Goal: Task Accomplishment & Management: Complete application form

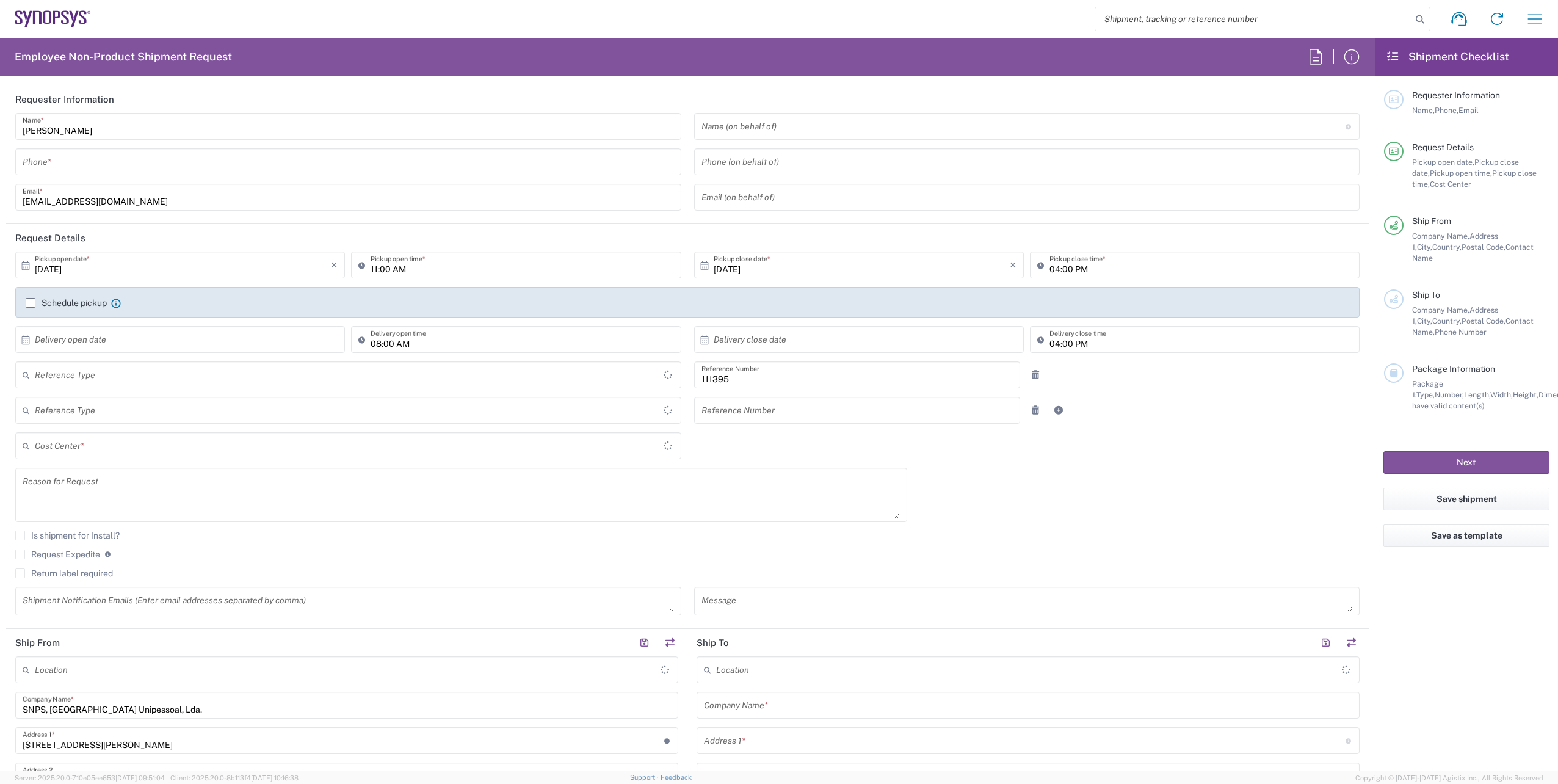
type input "Department"
type input "Delivered at Place"
type input "PT90, HR, [GEOGRAPHIC_DATA] Sta 111395"
type input "[GEOGRAPHIC_DATA]"
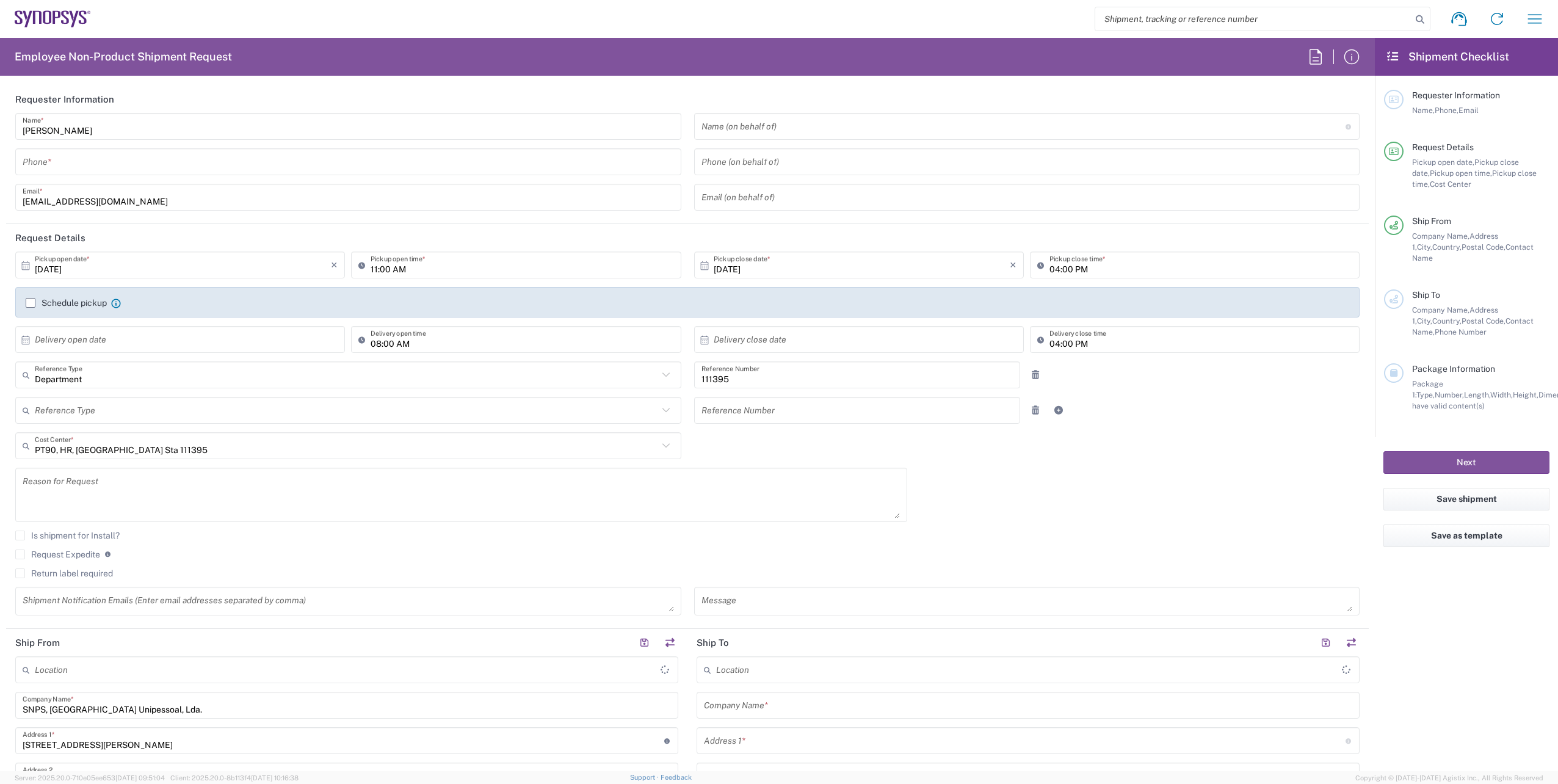
type input "Porto PT02"
click at [129, 164] on input "tel" at bounding box center [348, 162] width 651 height 21
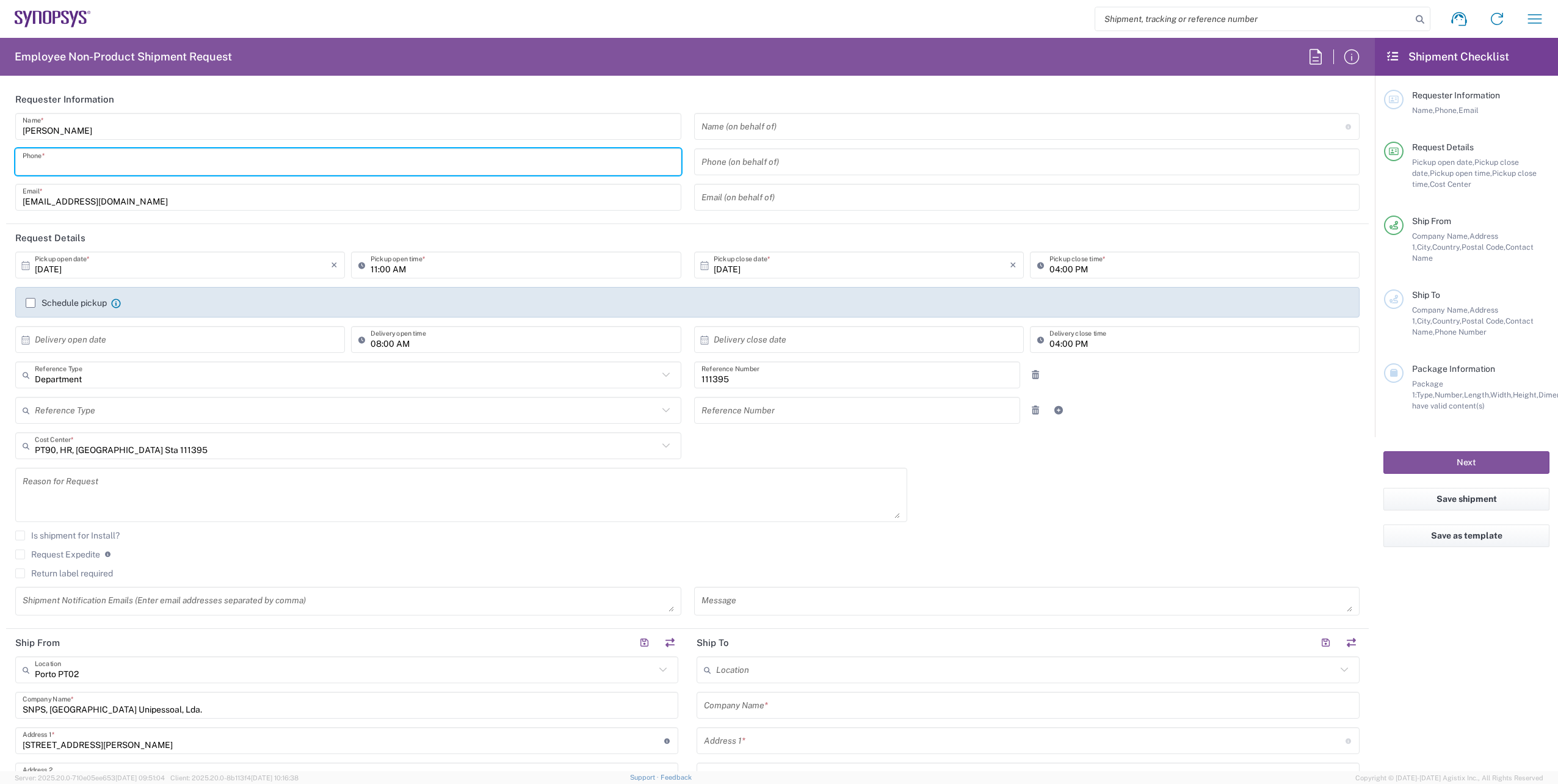
type input "220415900"
click at [157, 165] on input "220415900" at bounding box center [348, 162] width 651 height 21
click at [157, 164] on input "220415900" at bounding box center [348, 162] width 651 height 21
click at [528, 568] on div "Request Expedite If expedite is checked you will be unable to rate and book thi…" at bounding box center [688, 559] width 1344 height 19
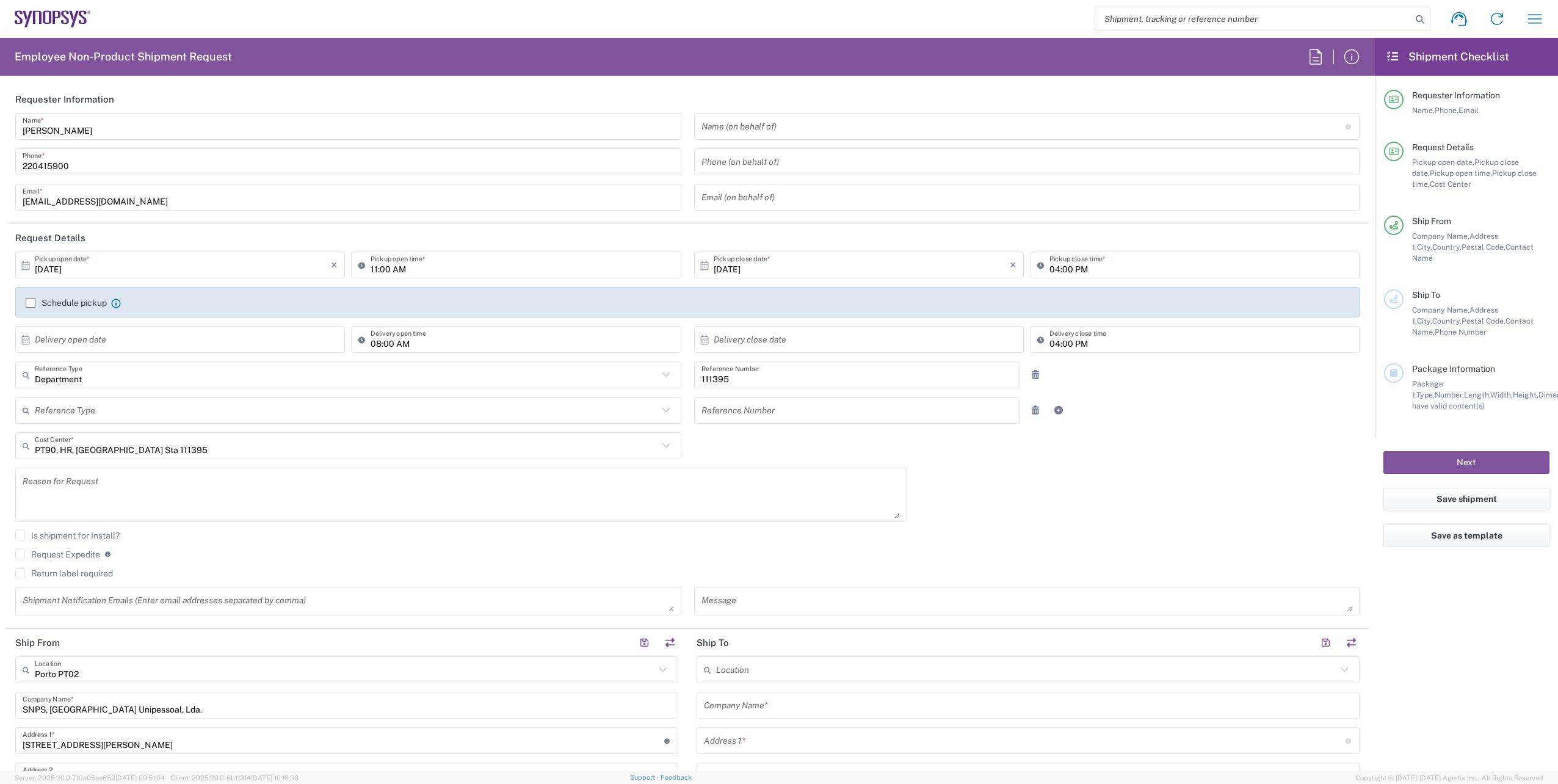
click at [192, 257] on input "[DATE]" at bounding box center [183, 265] width 296 height 21
click at [214, 320] on span "3" at bounding box center [216, 324] width 17 height 17
type input "[DATE]"
click at [658, 442] on icon at bounding box center [666, 445] width 16 height 16
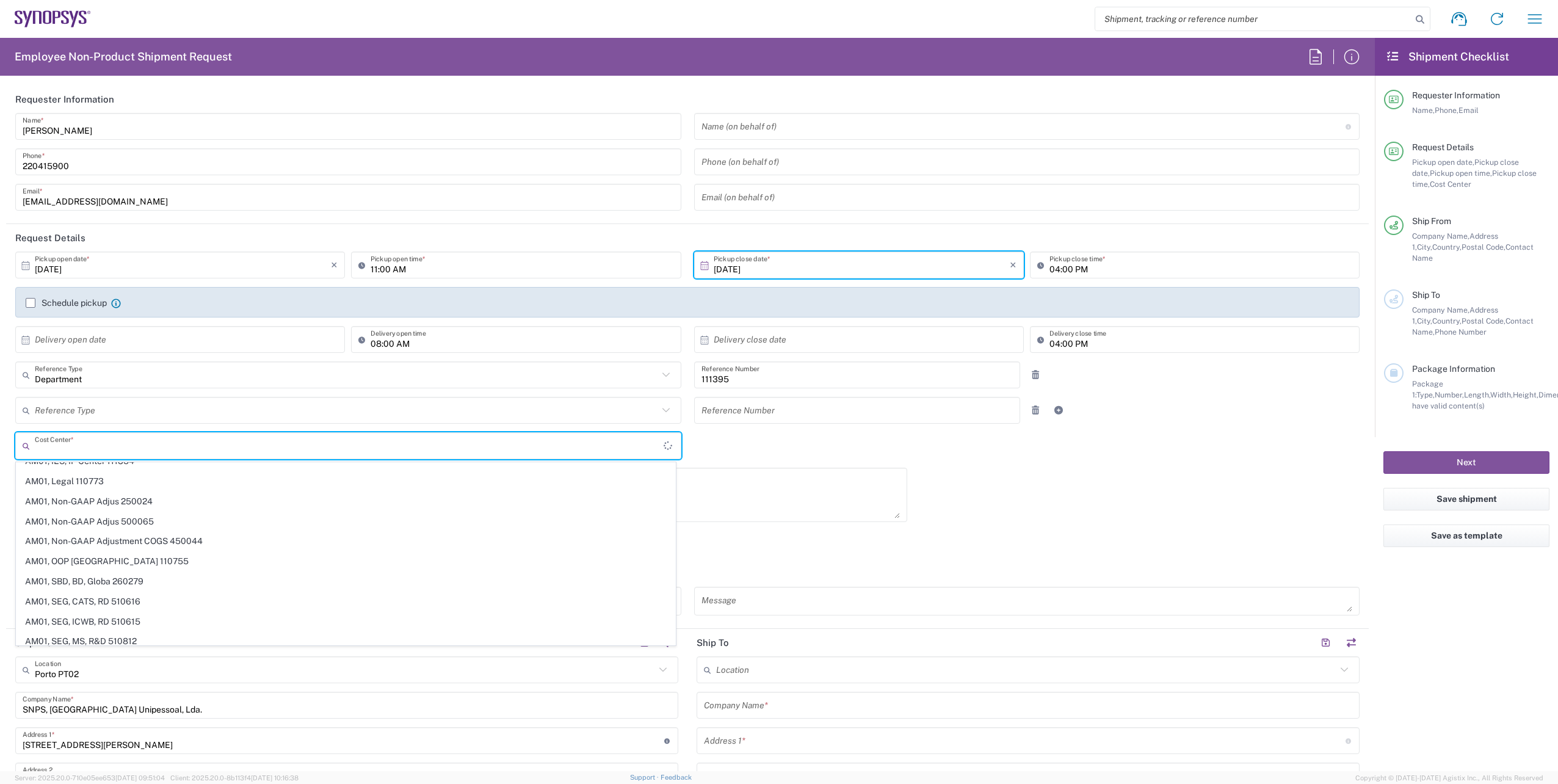
scroll to position [838, 0]
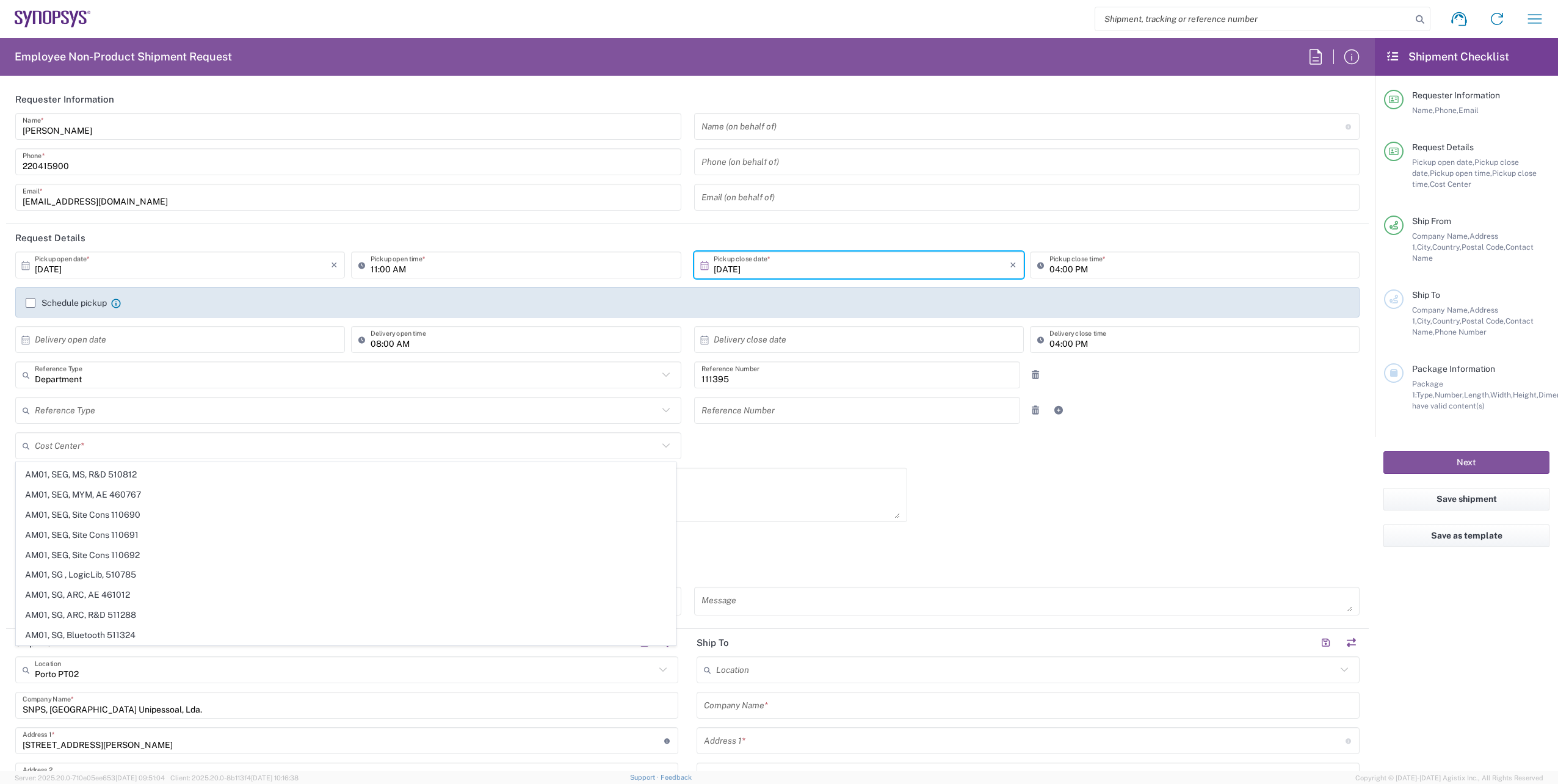
drag, startPoint x: 22, startPoint y: 431, endPoint x: 547, endPoint y: 262, distance: 551.5
click at [81, 392] on div "Department Reference Type Department Customer Ref Invoice Number Purchase Order…" at bounding box center [688, 396] width 1344 height 71
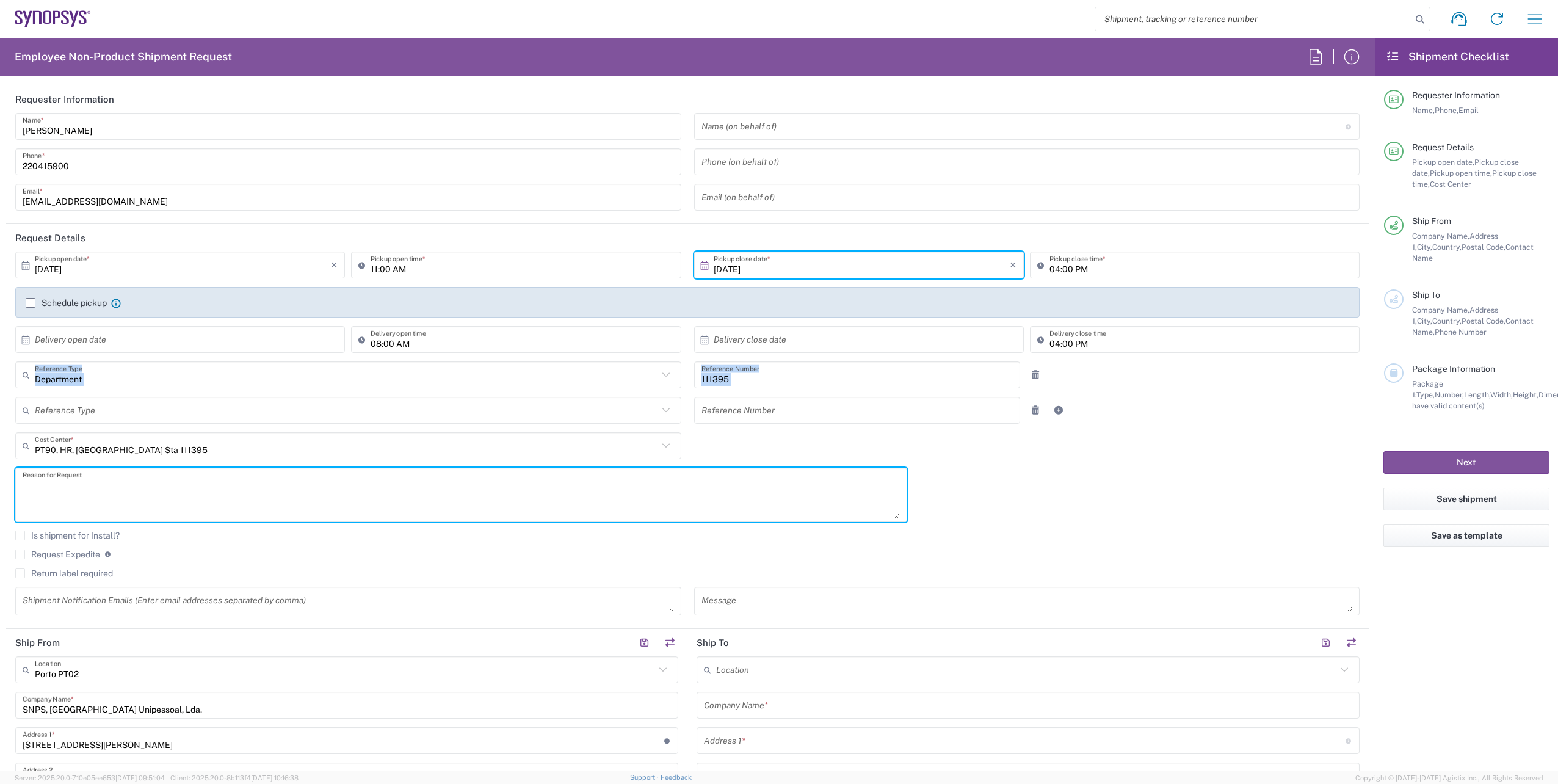
click at [383, 480] on textarea at bounding box center [461, 495] width 877 height 47
click at [668, 447] on icon at bounding box center [666, 445] width 16 height 16
type input "PT90, HR, [GEOGRAPHIC_DATA] Sta 111395"
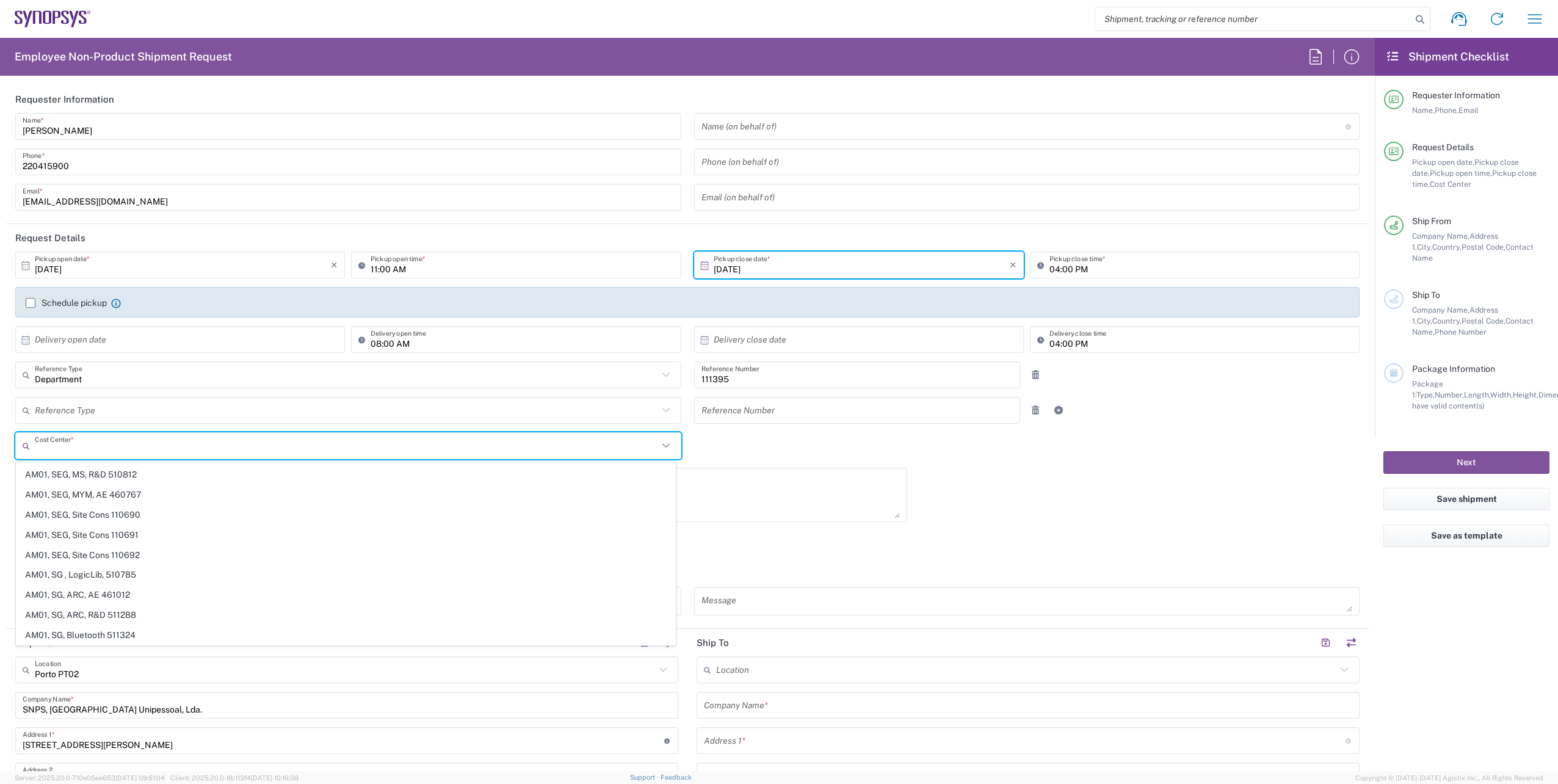
click at [146, 454] on input "text" at bounding box center [346, 445] width 624 height 21
type input "1"
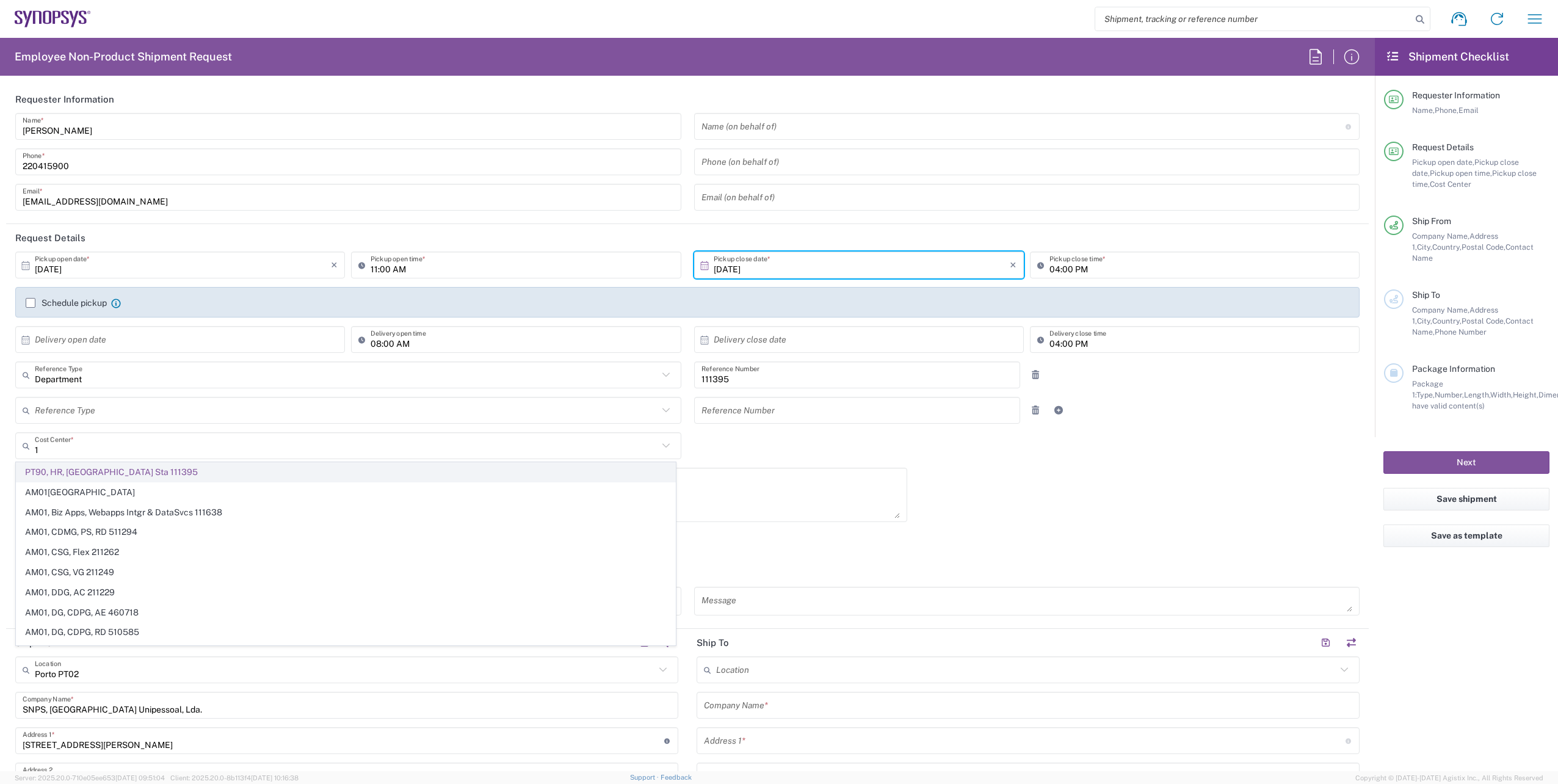
click at [138, 466] on span "PT90, HR, [GEOGRAPHIC_DATA] Sta 111395" at bounding box center [345, 472] width 659 height 19
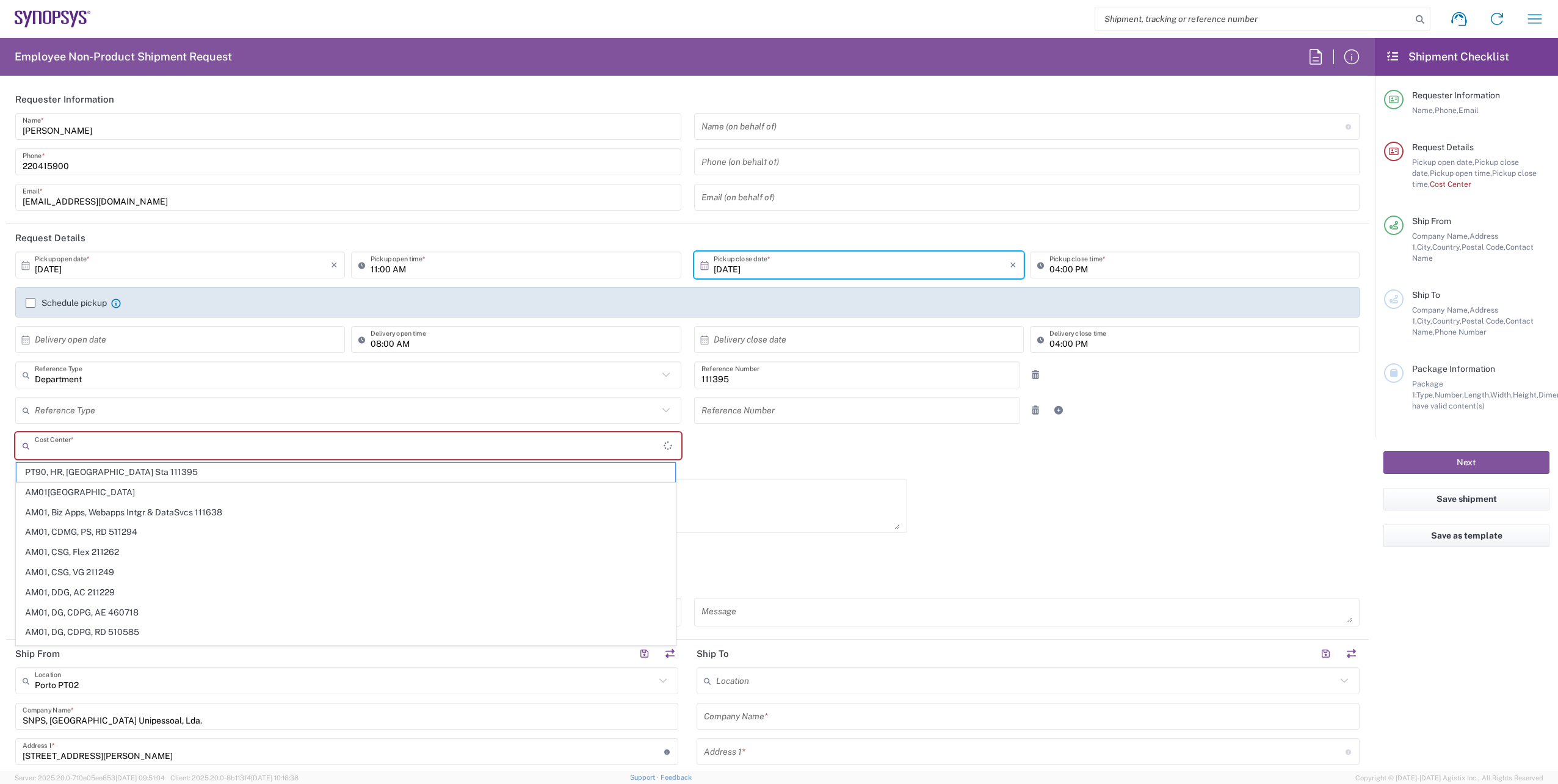
click at [348, 446] on input "text" at bounding box center [349, 445] width 629 height 21
type input "pt90"
click at [104, 474] on span "PT90, Chipidea, HR 110794" at bounding box center [345, 472] width 659 height 19
type input "110794"
type input "PT90, Chipidea, HR 110794"
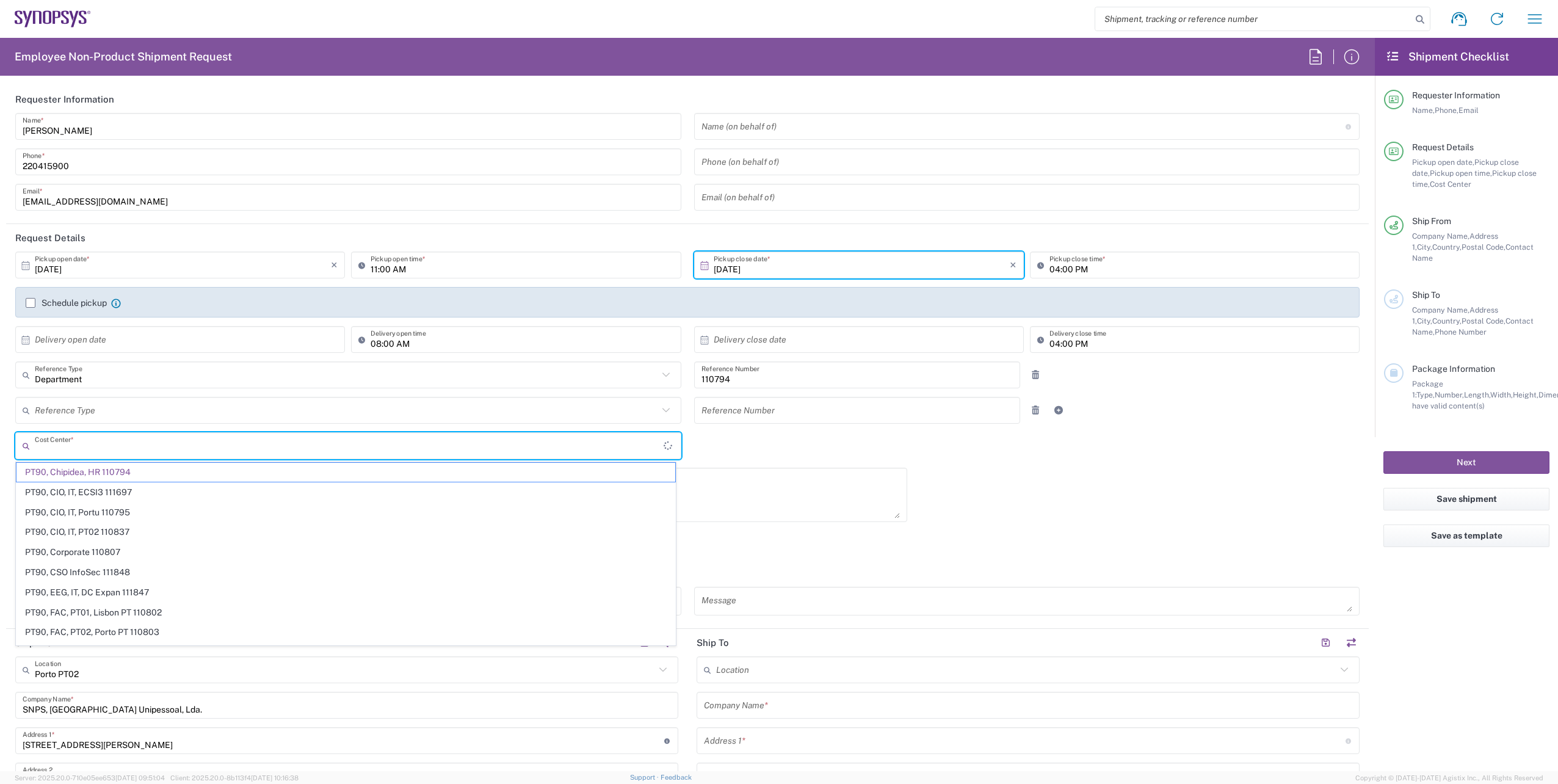
click at [203, 445] on input "text" at bounding box center [349, 445] width 629 height 21
type input "1"
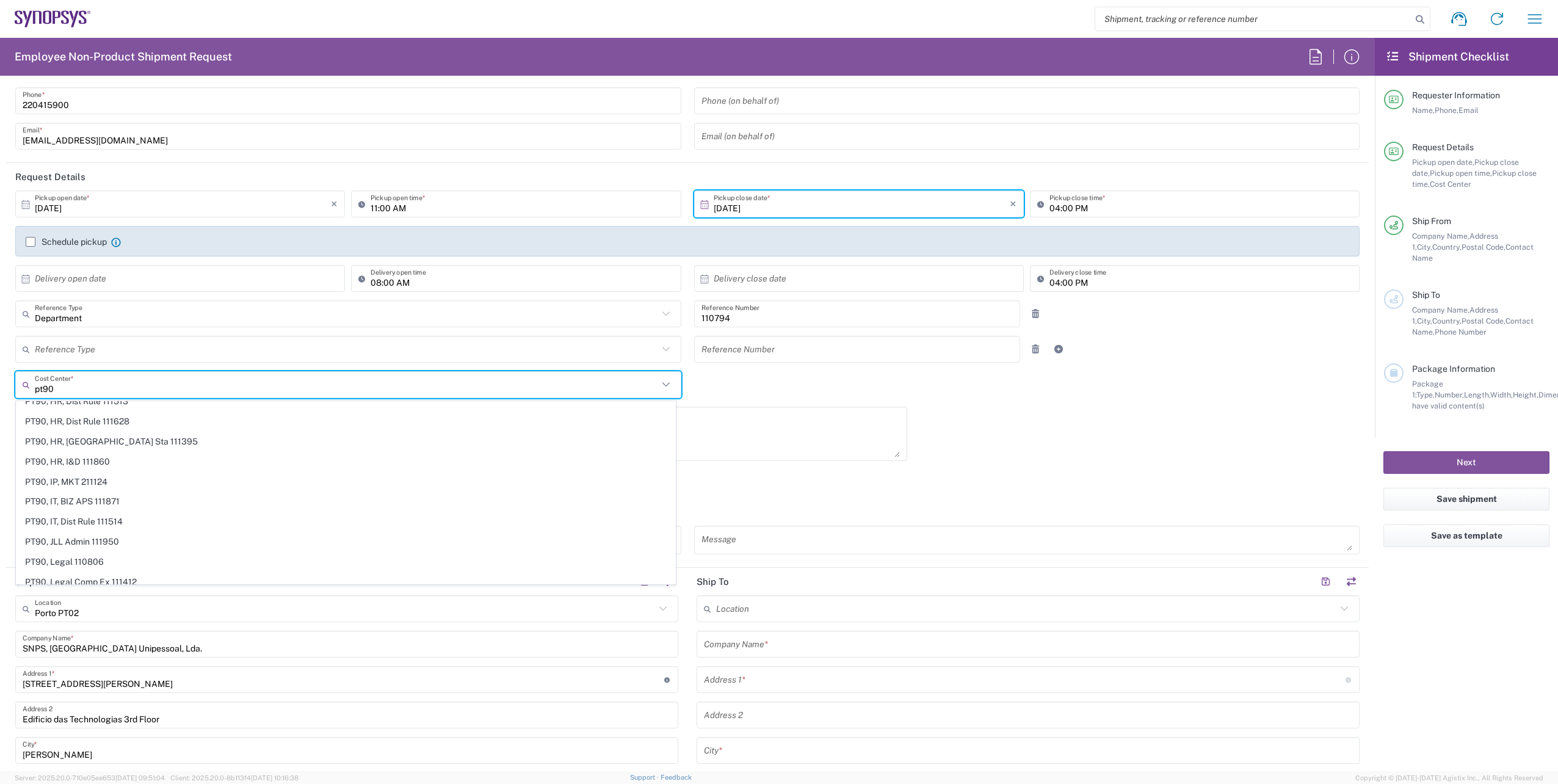
scroll to position [330, 0]
type input "pt90"
click at [116, 482] on span "PT90, HR, [GEOGRAPHIC_DATA] Sta 111395" at bounding box center [345, 482] width 659 height 19
type input "111395"
type input "PT90, HR, [GEOGRAPHIC_DATA] Sta 111395"
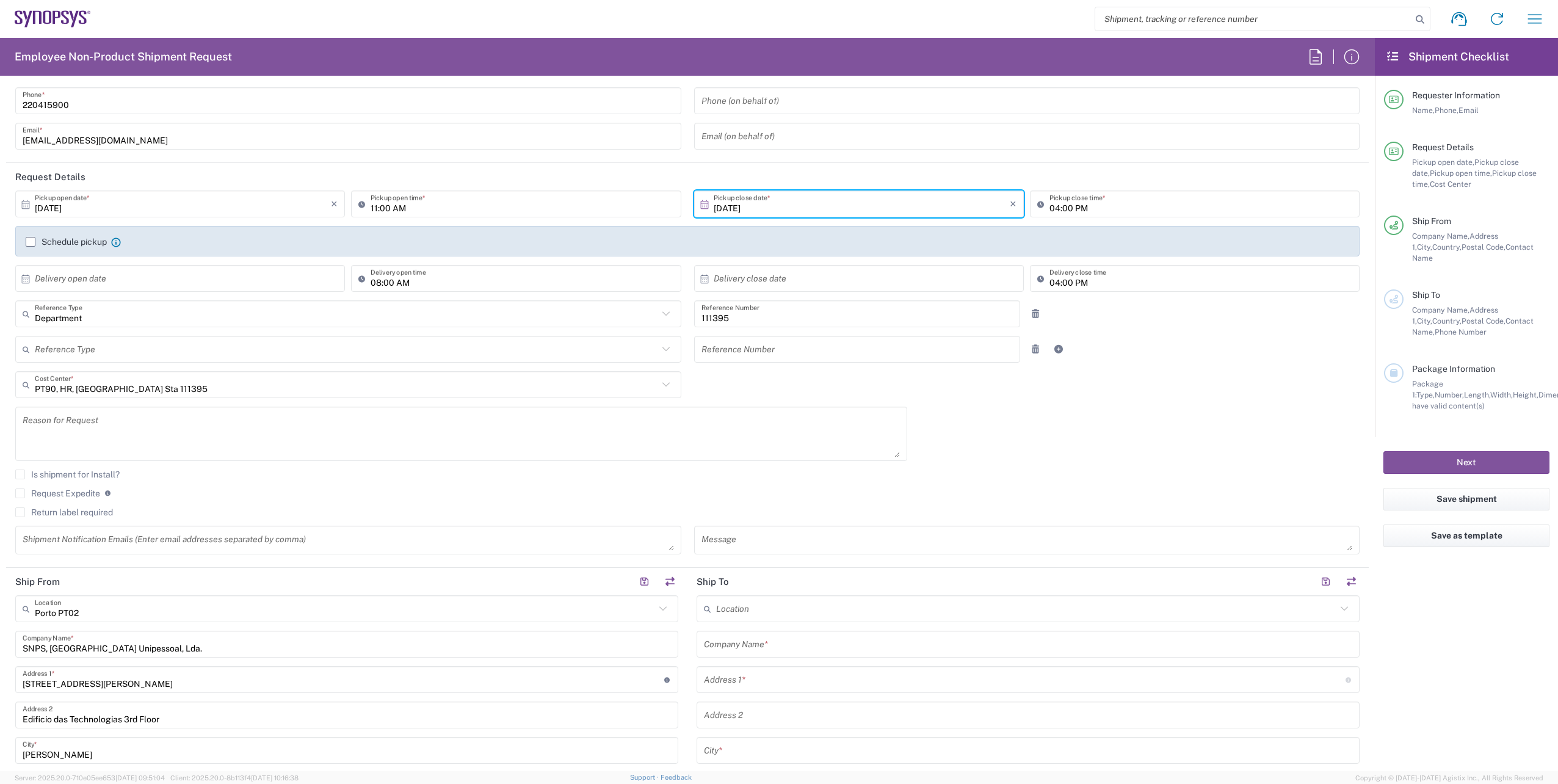
click at [295, 471] on agx-checkbox-control "Is shipment for Install?" at bounding box center [688, 474] width 1344 height 10
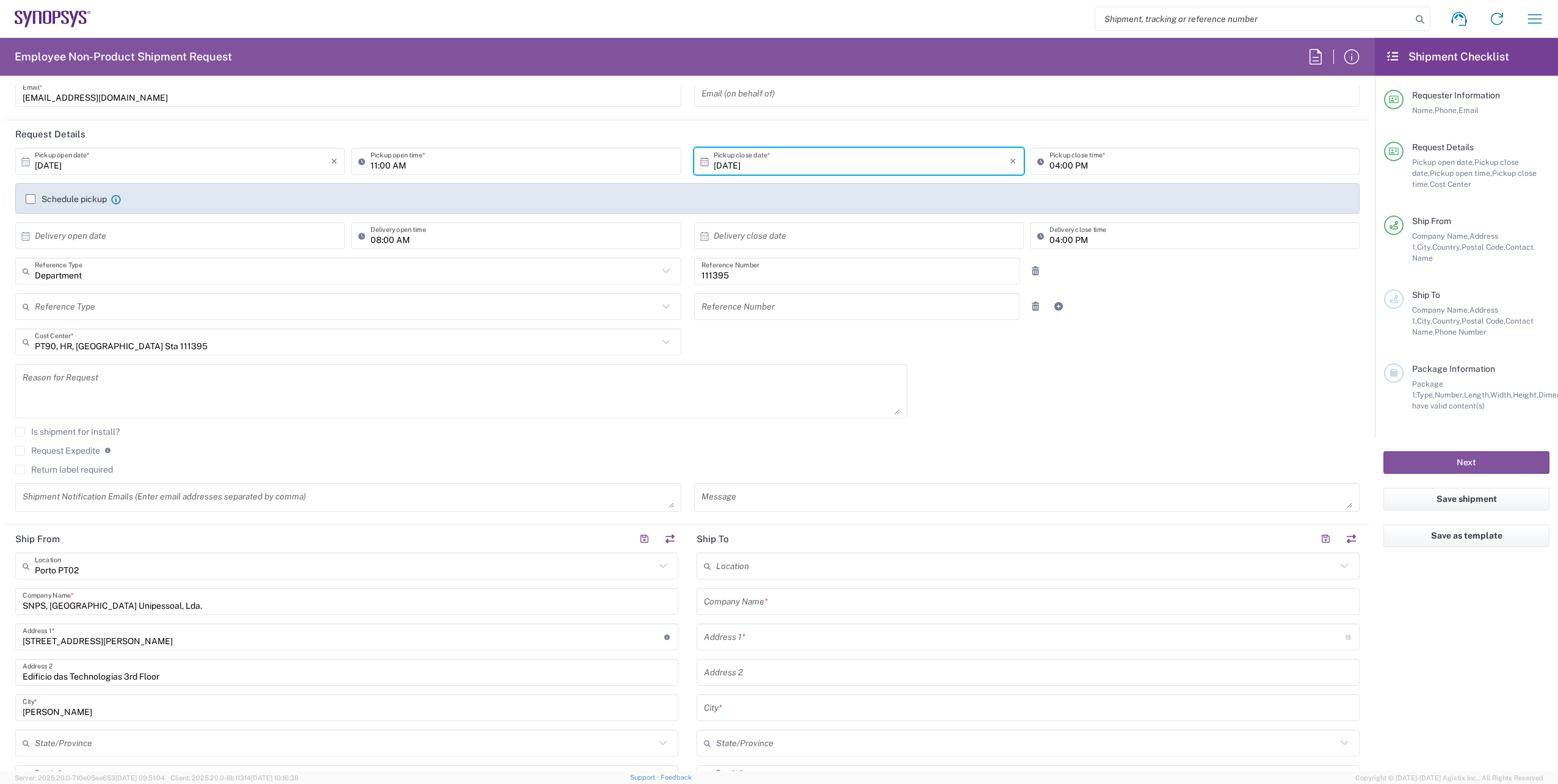
scroll to position [122, 0]
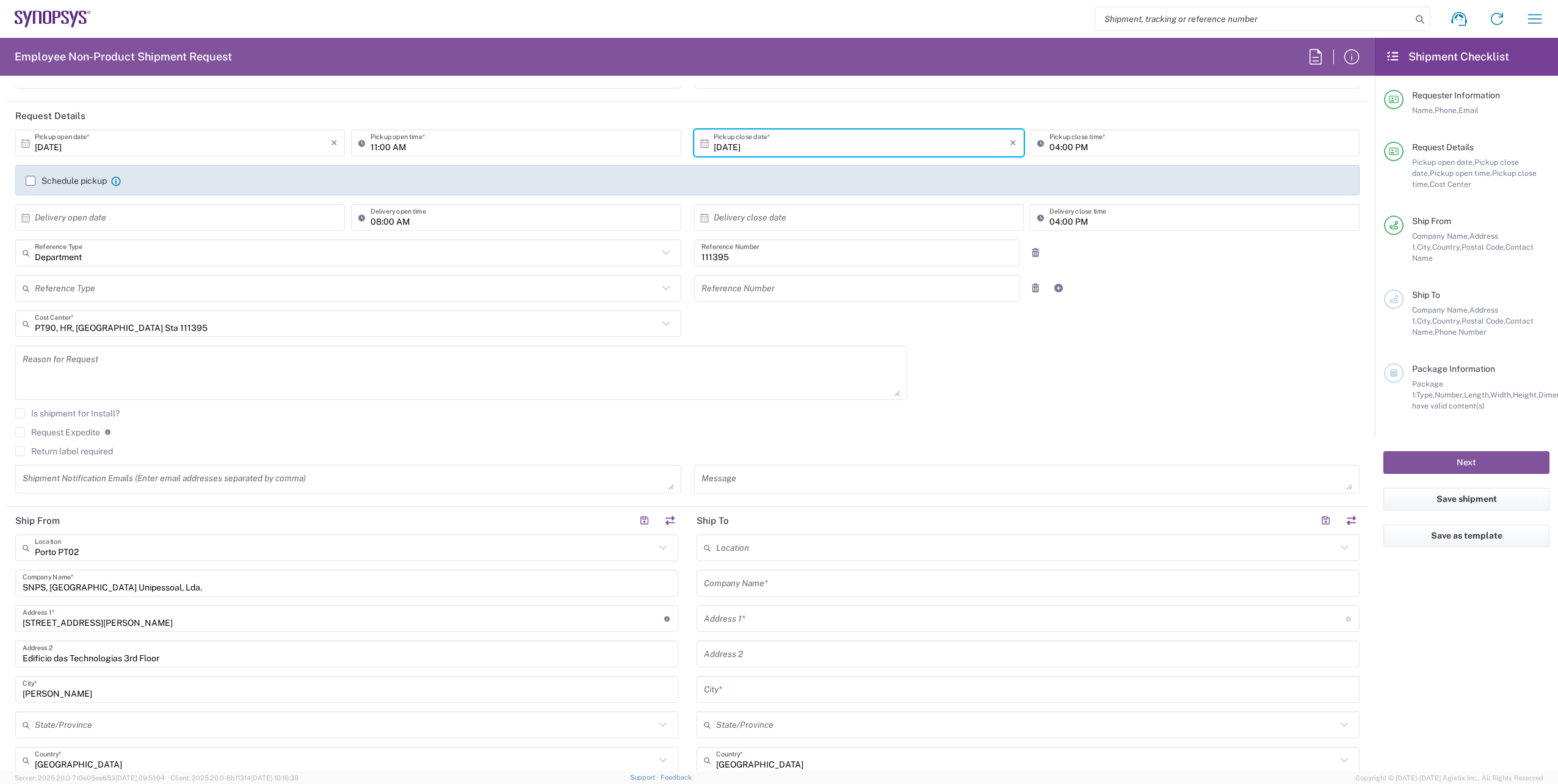
click at [330, 482] on textarea at bounding box center [348, 478] width 651 height 21
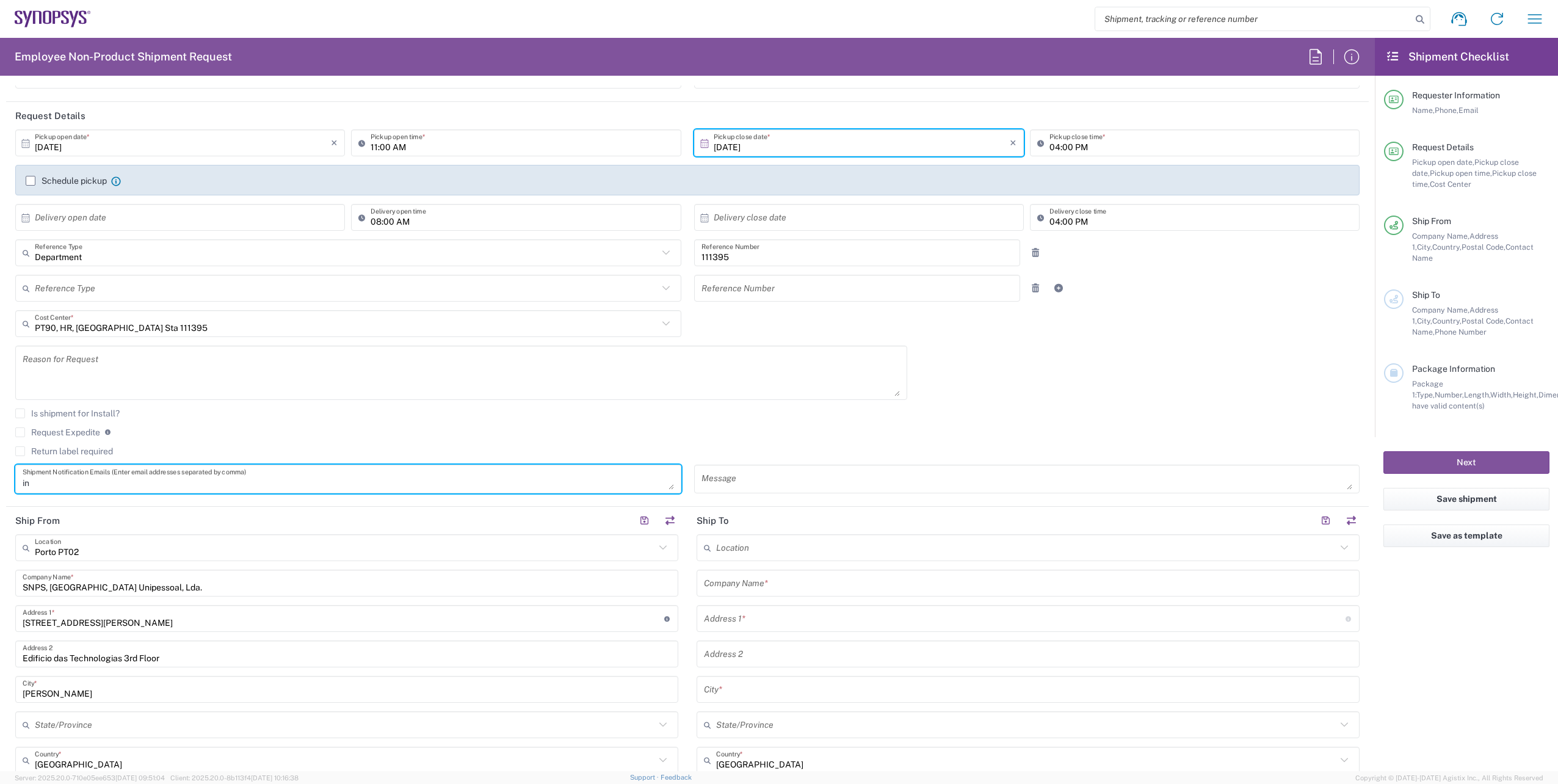
type textarea "i"
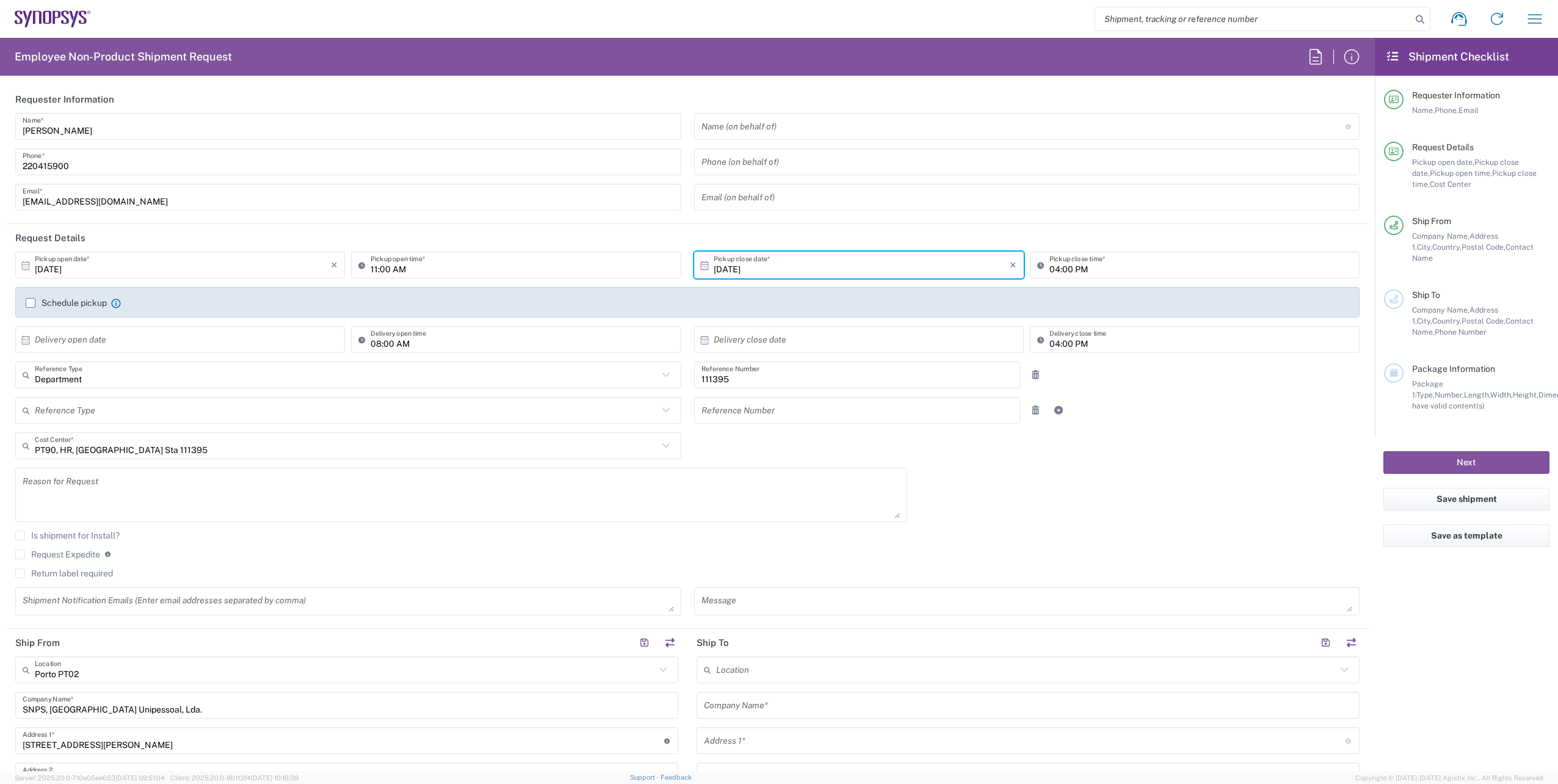
click at [824, 119] on input "text" at bounding box center [1023, 126] width 644 height 21
paste input "[PERSON_NAME]"
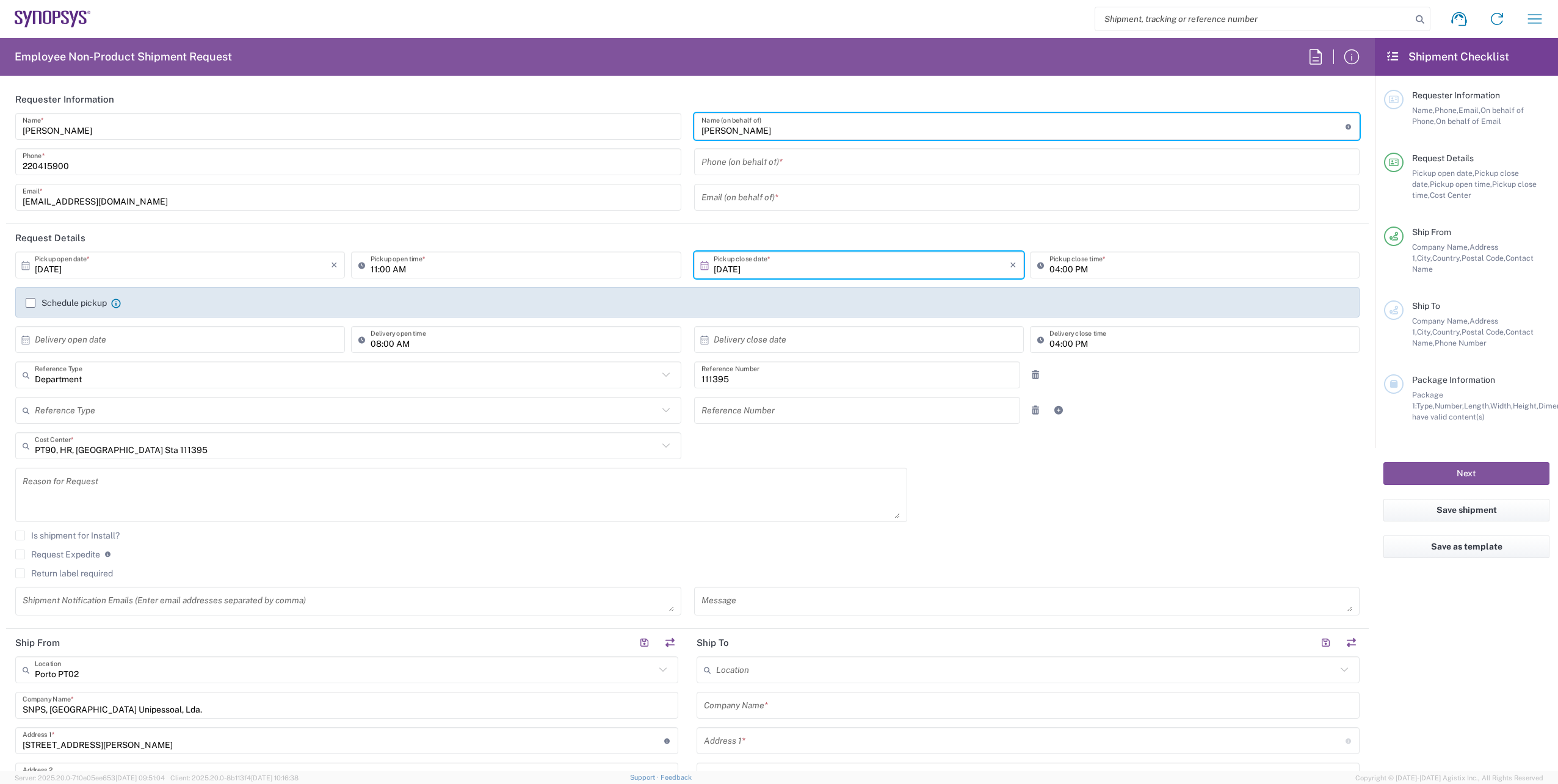
type input "[PERSON_NAME]"
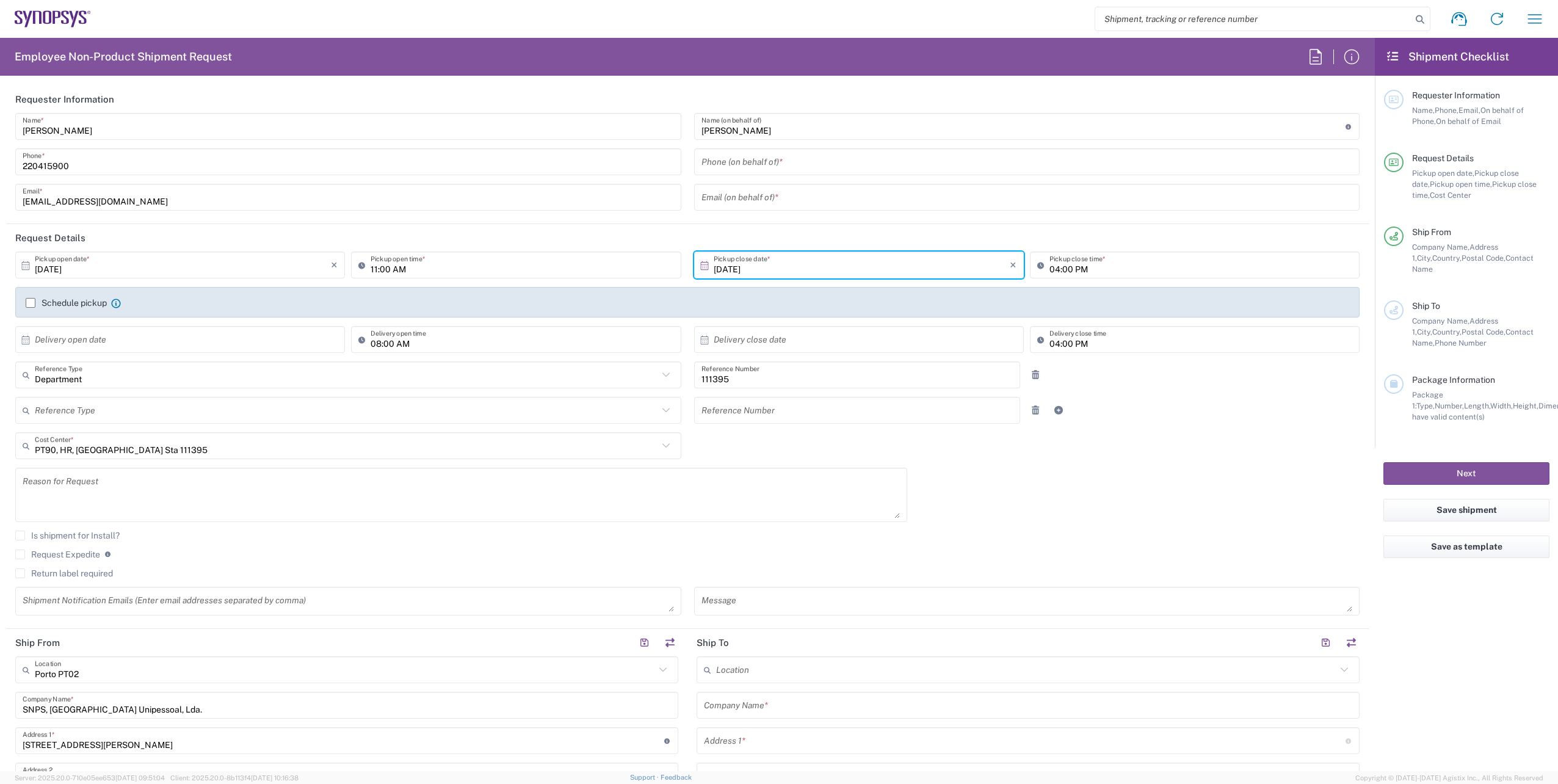
click at [915, 155] on input "tel" at bounding box center [1027, 162] width 651 height 21
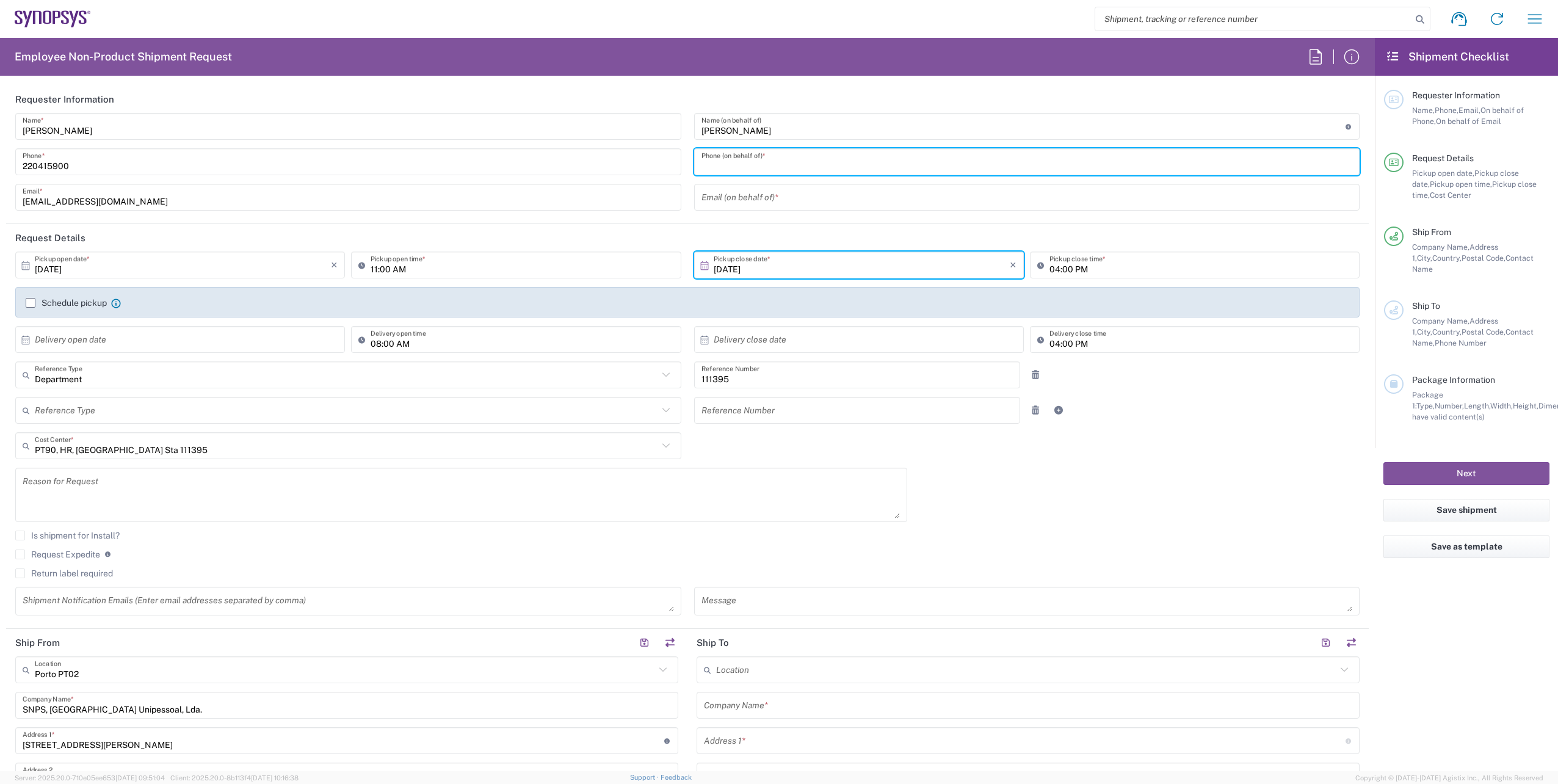
paste input "[PHONE_NUMBER]"
click at [754, 169] on input "[PHONE_NUMBER]" at bounding box center [1027, 162] width 651 height 21
click at [752, 168] on input "[PHONE_NUMBER]" at bounding box center [1027, 162] width 651 height 21
click at [736, 170] on input "[PHONE_NUMBER]" at bounding box center [1027, 162] width 651 height 21
click at [732, 170] on input "[PHONE_NUMBER]" at bounding box center [1027, 162] width 651 height 21
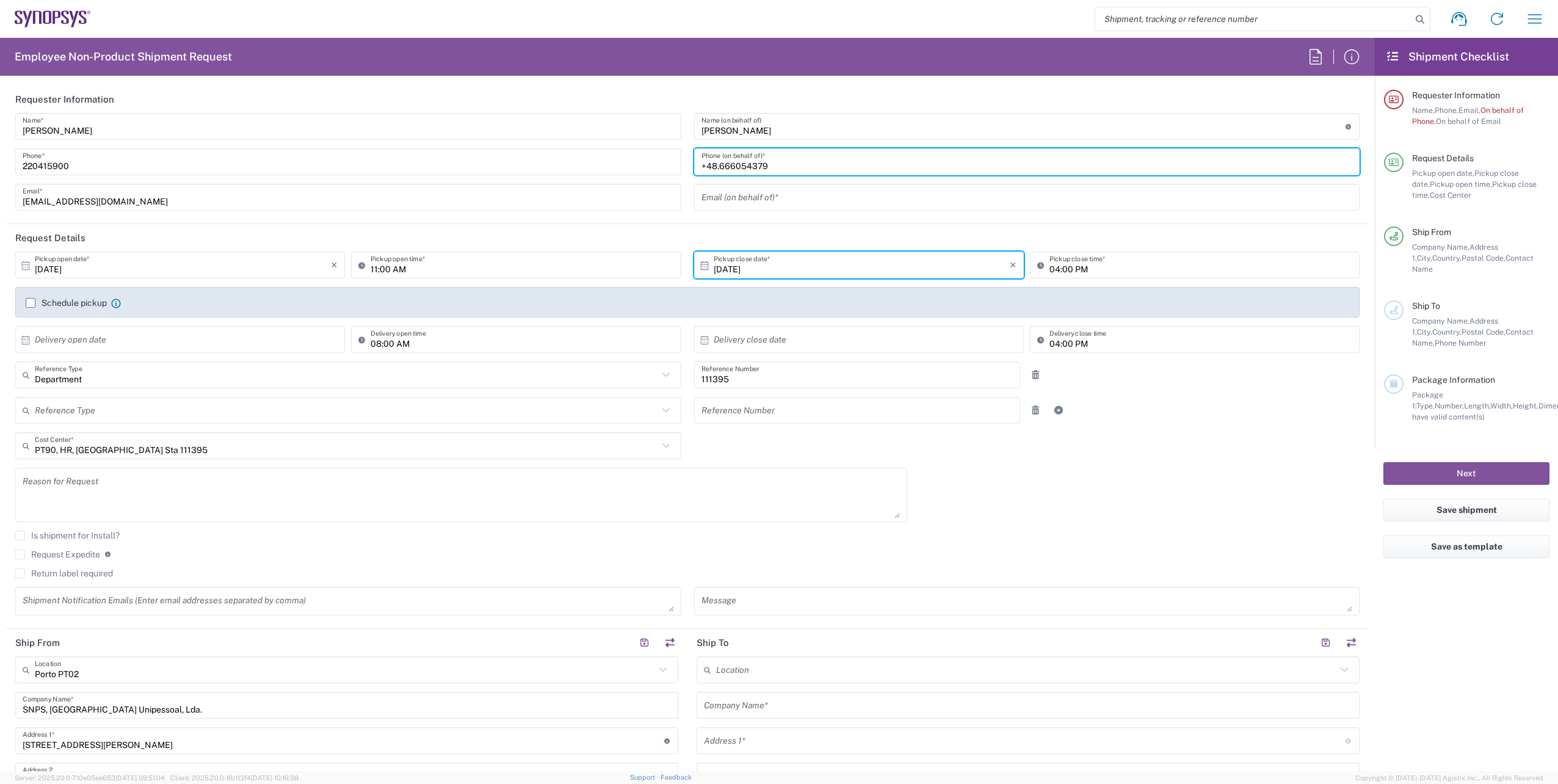
click at [716, 168] on input "+48.666054379" at bounding box center [1027, 162] width 651 height 21
type input "[PHONE_NUMBER]"
click at [723, 191] on input "text" at bounding box center [1027, 197] width 651 height 21
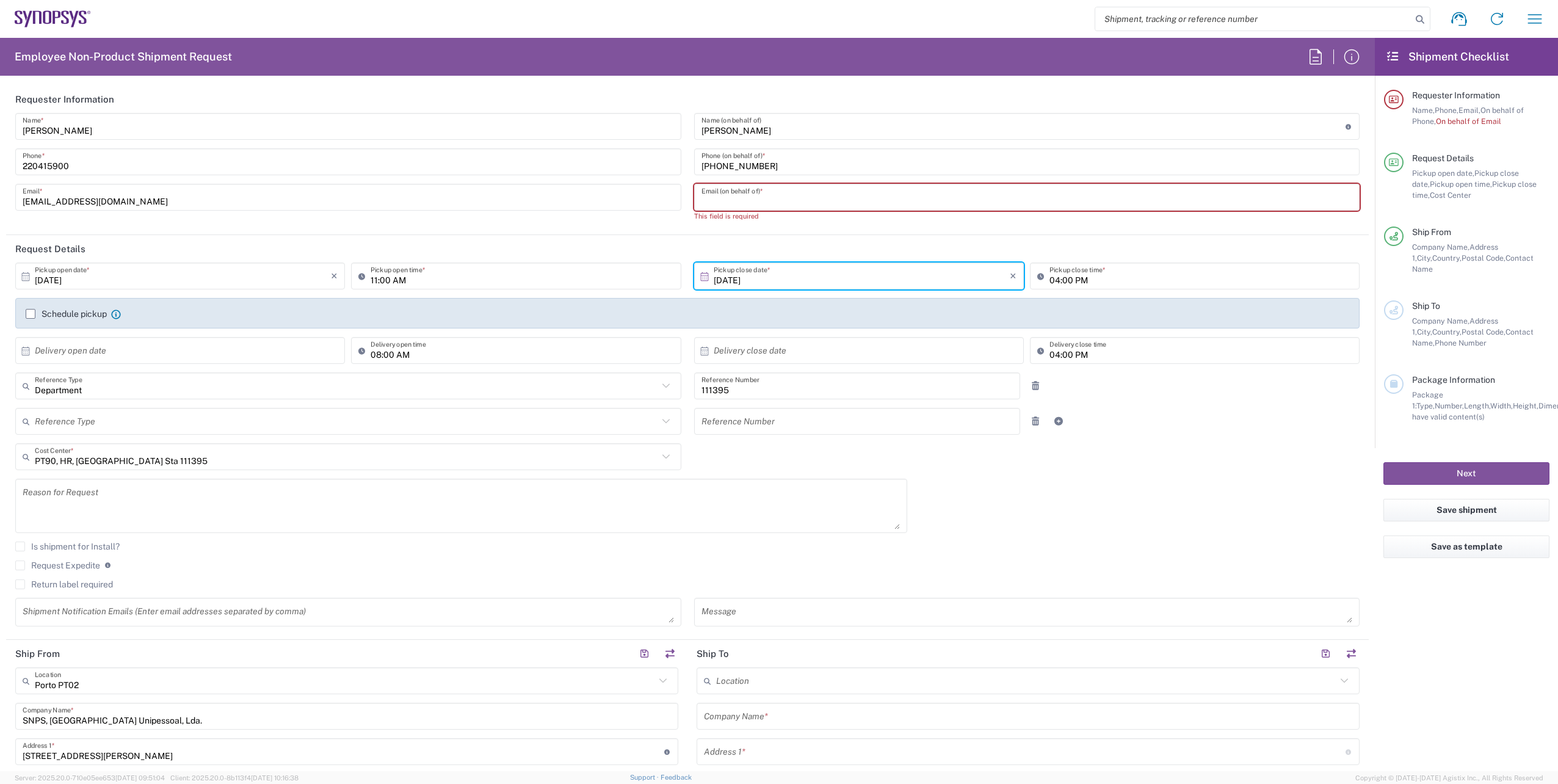
click at [716, 197] on input "text" at bounding box center [1027, 197] width 651 height 21
paste input "[EMAIL_ADDRESS][DOMAIN_NAME]"
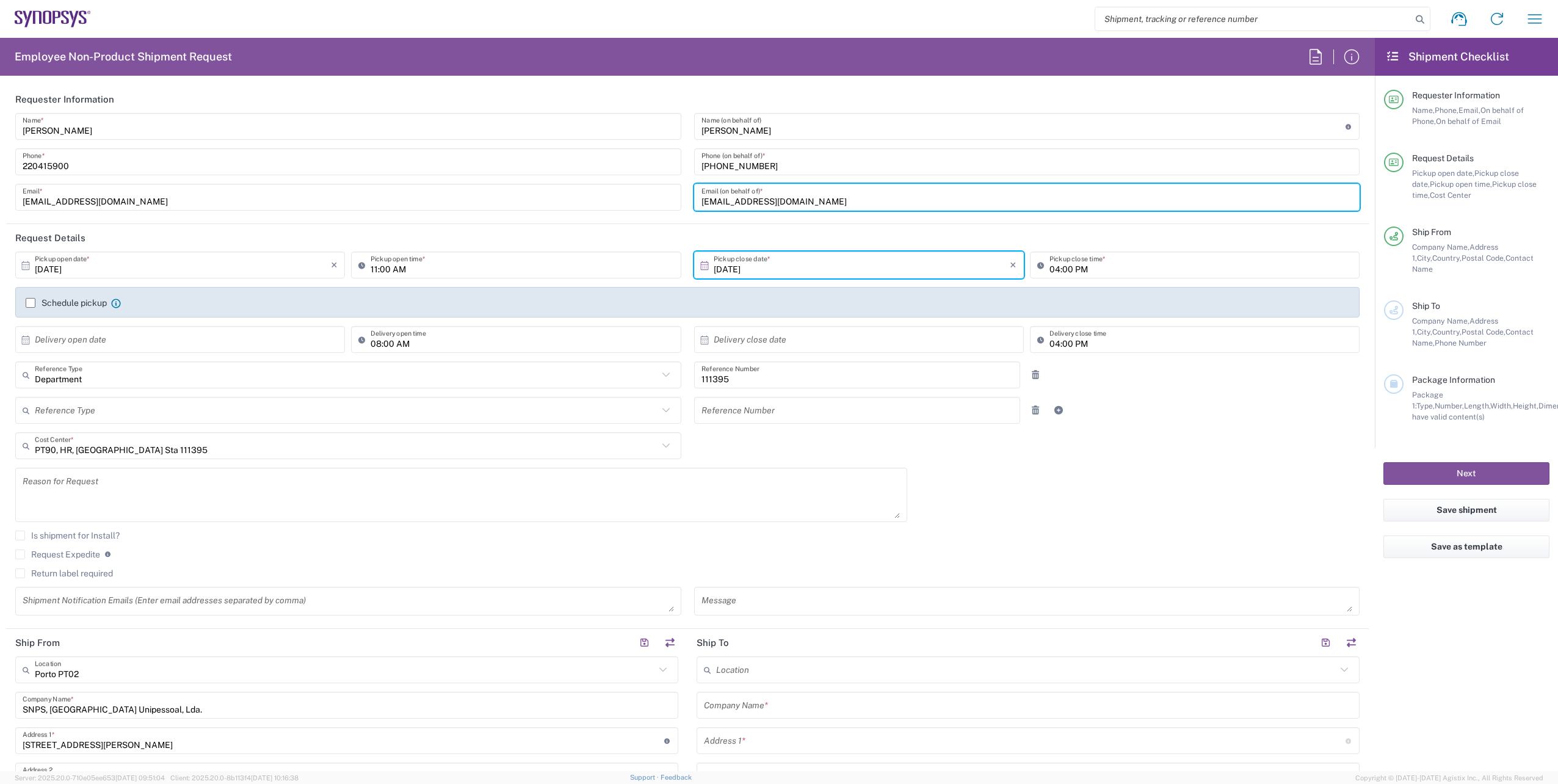
type input "[EMAIL_ADDRESS][DOMAIN_NAME]"
click at [539, 230] on header "Request Details" at bounding box center [687, 238] width 1362 height 27
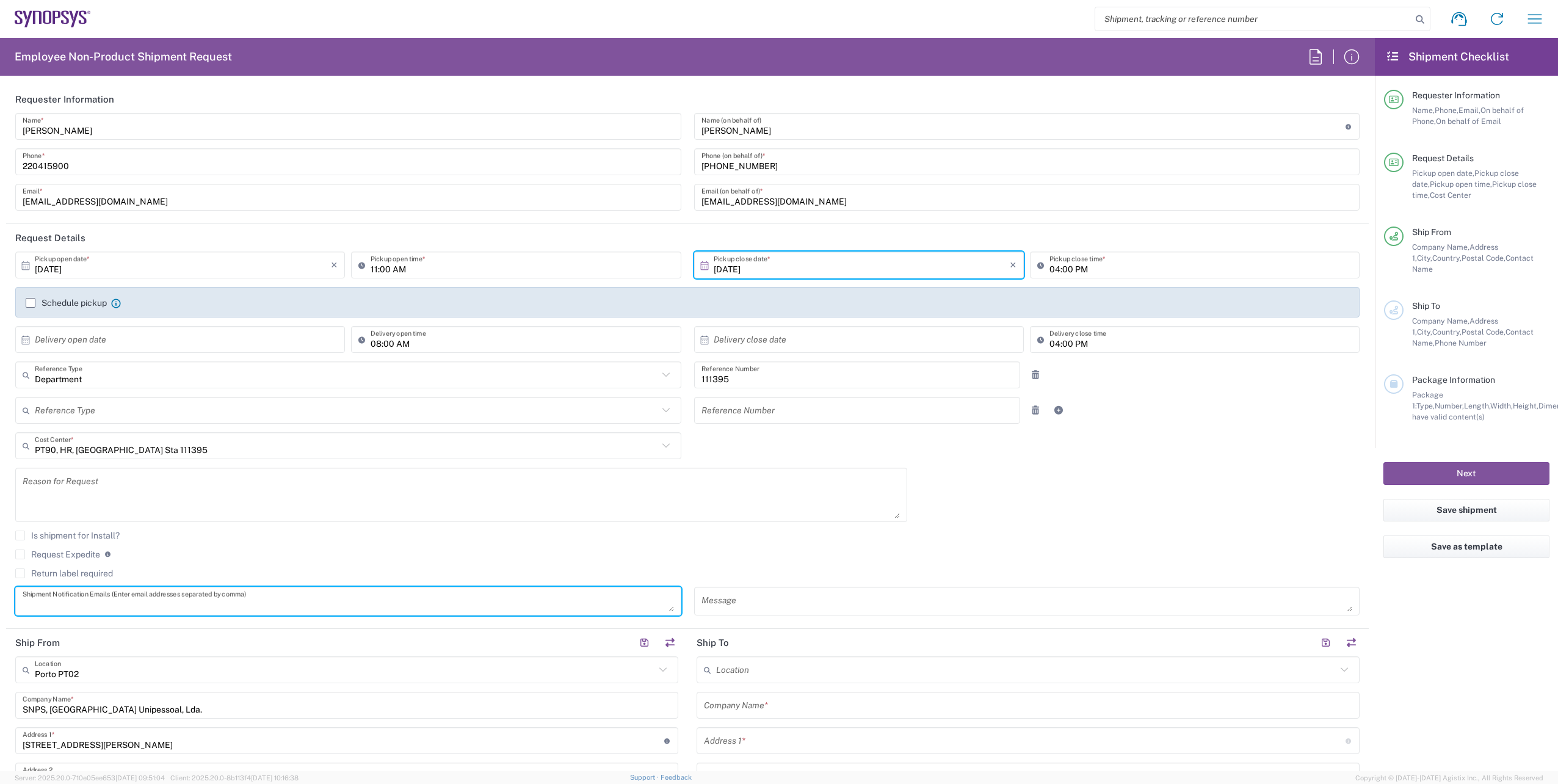
click at [231, 601] on textarea at bounding box center [348, 601] width 651 height 21
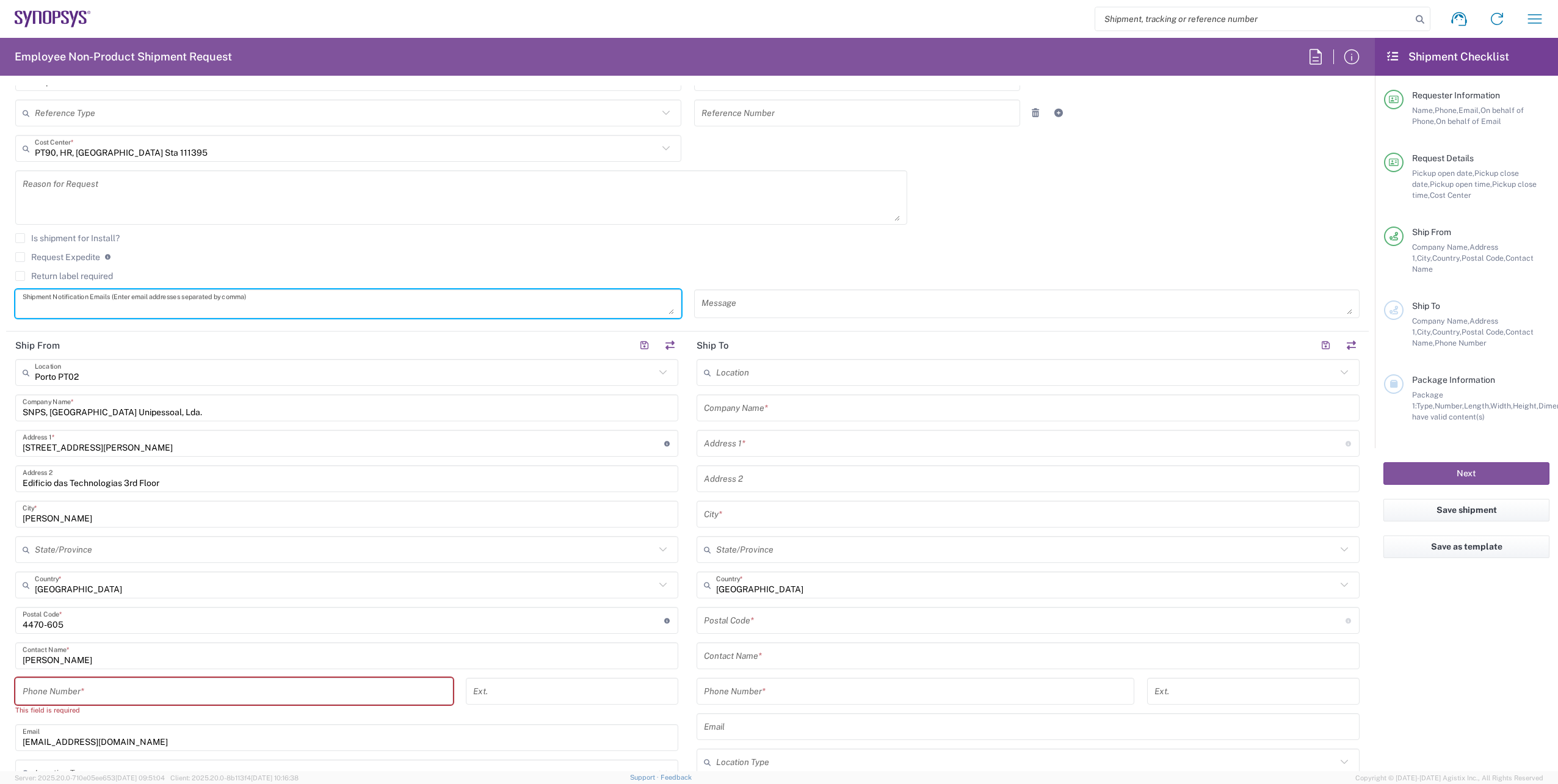
scroll to position [305, 0]
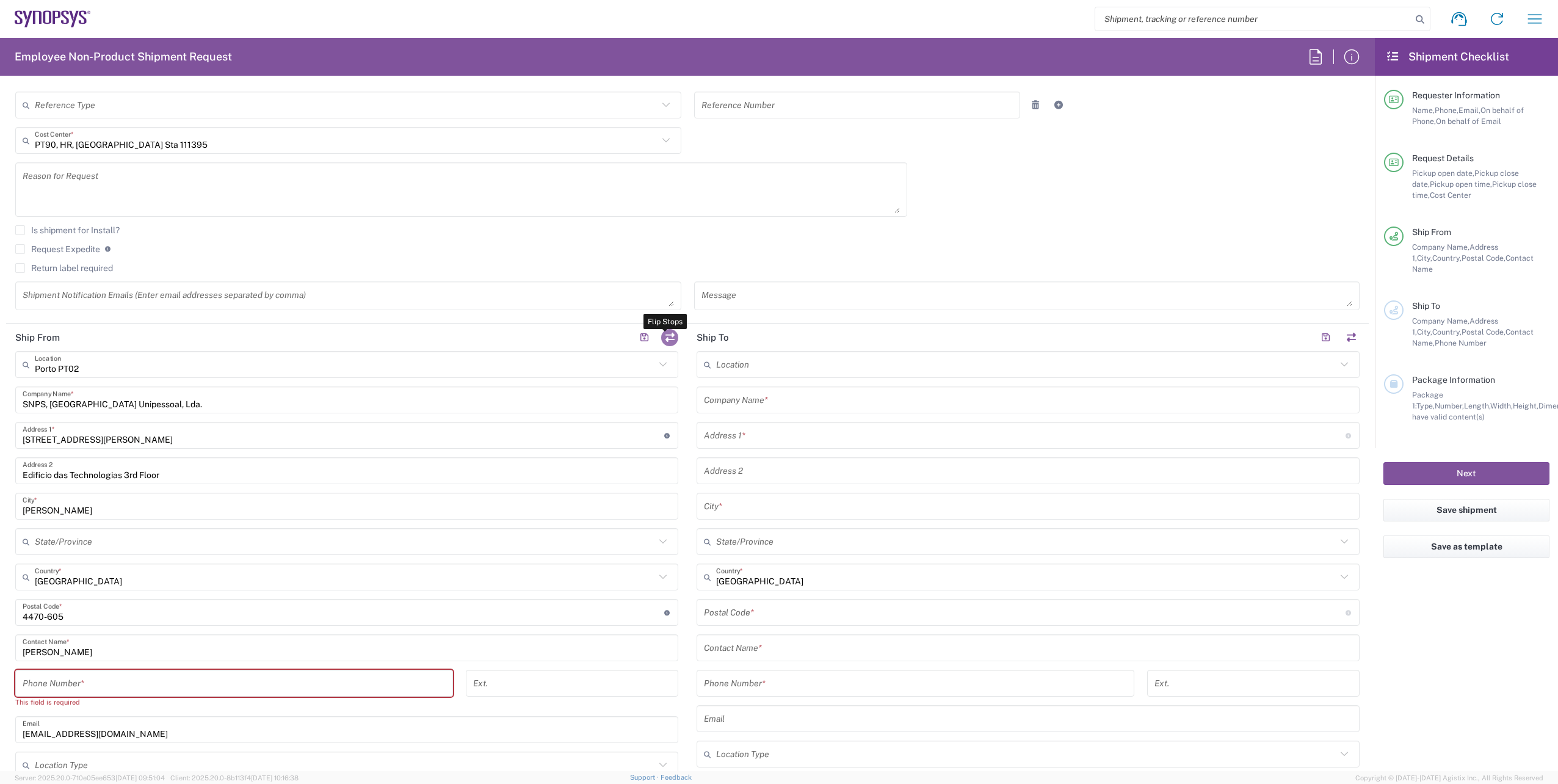
click at [668, 334] on button "button" at bounding box center [670, 337] width 17 height 17
type input "Porto PT02"
type input "SNPS, [GEOGRAPHIC_DATA] Unipessoal, Lda."
type input "[STREET_ADDRESS][PERSON_NAME]"
type input "Edificio das Technologias 3rd Floor"
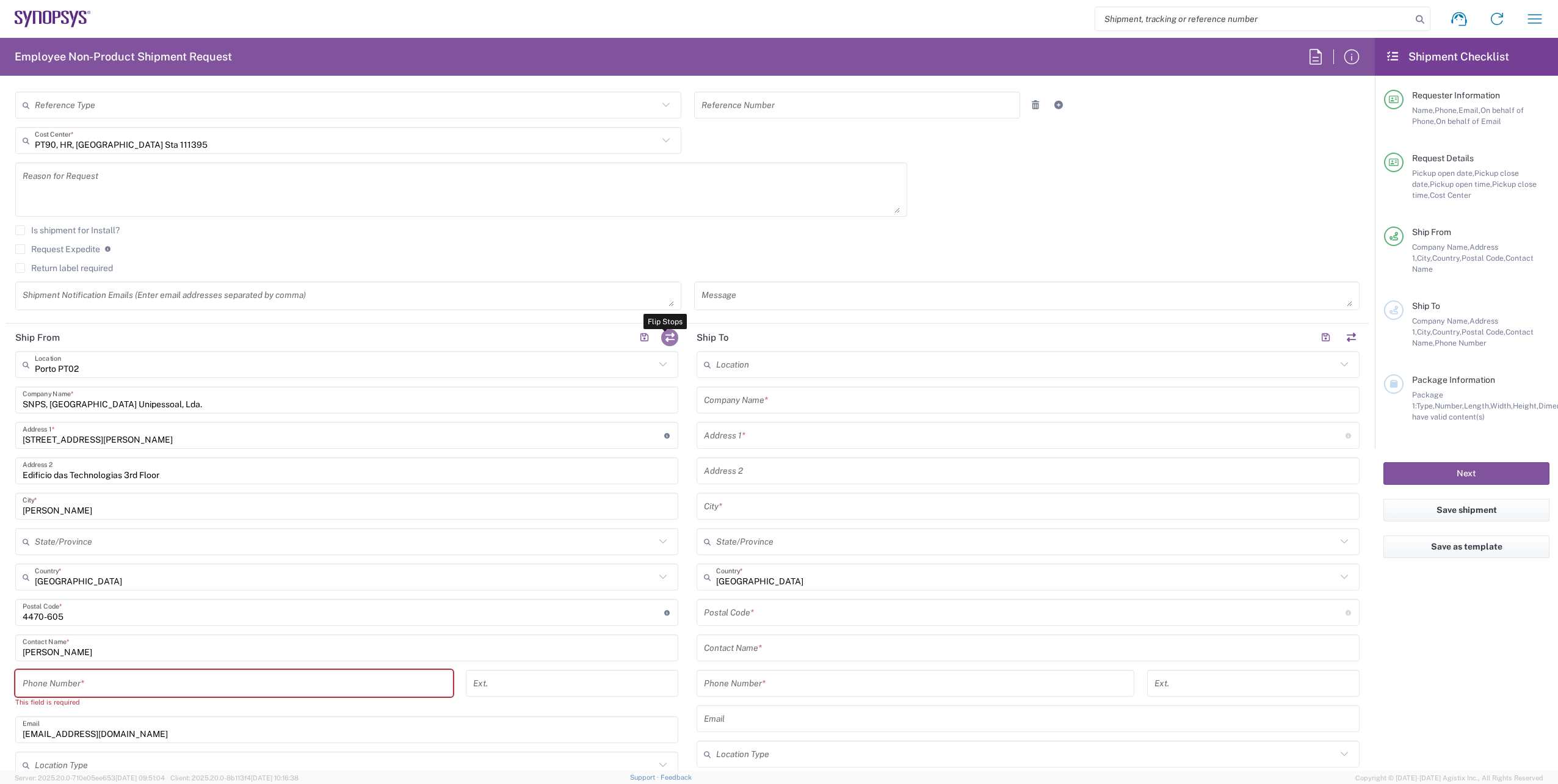
type input "[PERSON_NAME]"
type input "4470-605"
type input "[PERSON_NAME]"
type input "[EMAIL_ADDRESS][DOMAIN_NAME]"
type input "PT503835420"
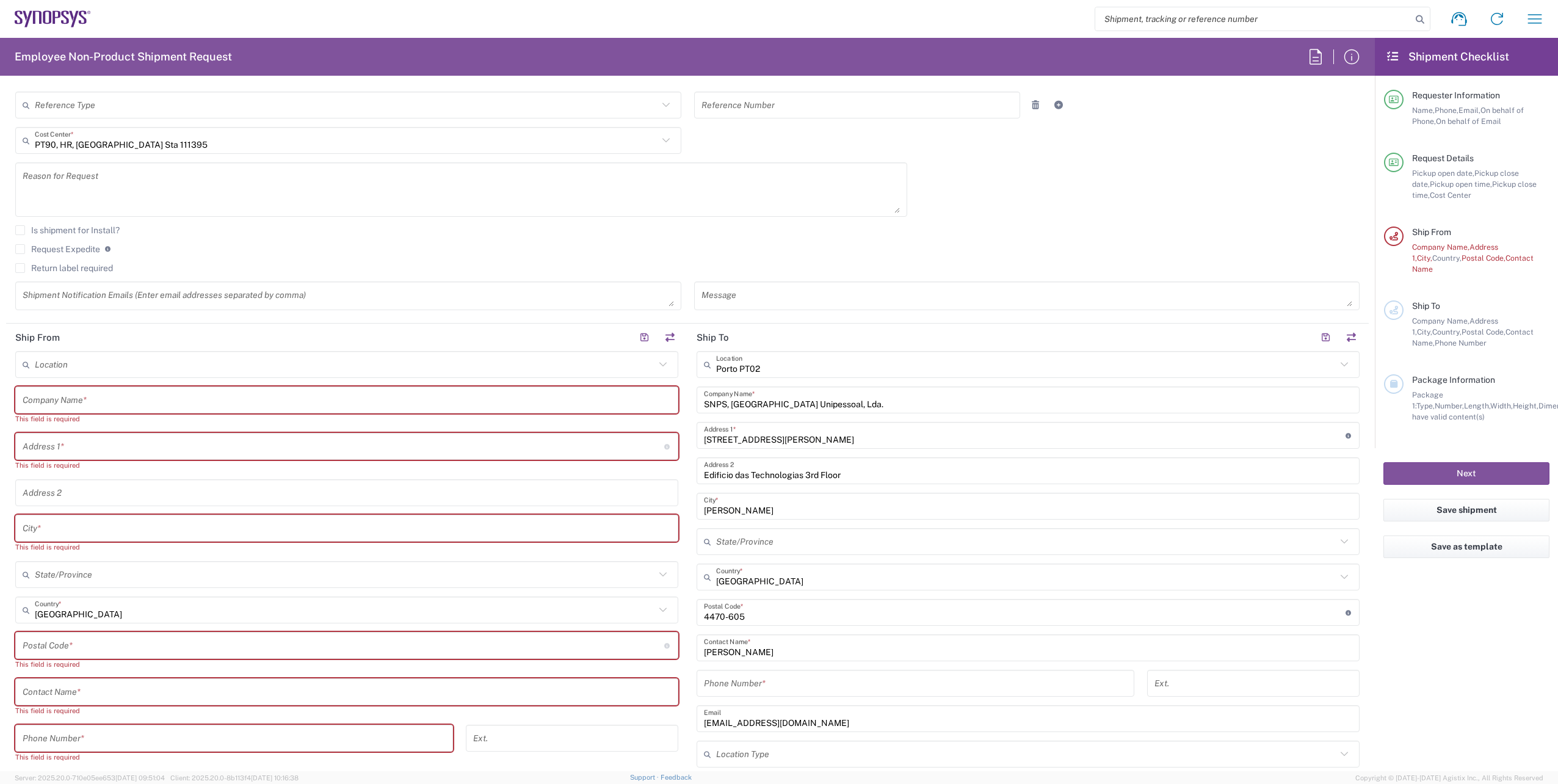
click at [202, 363] on input "text" at bounding box center [345, 364] width 620 height 21
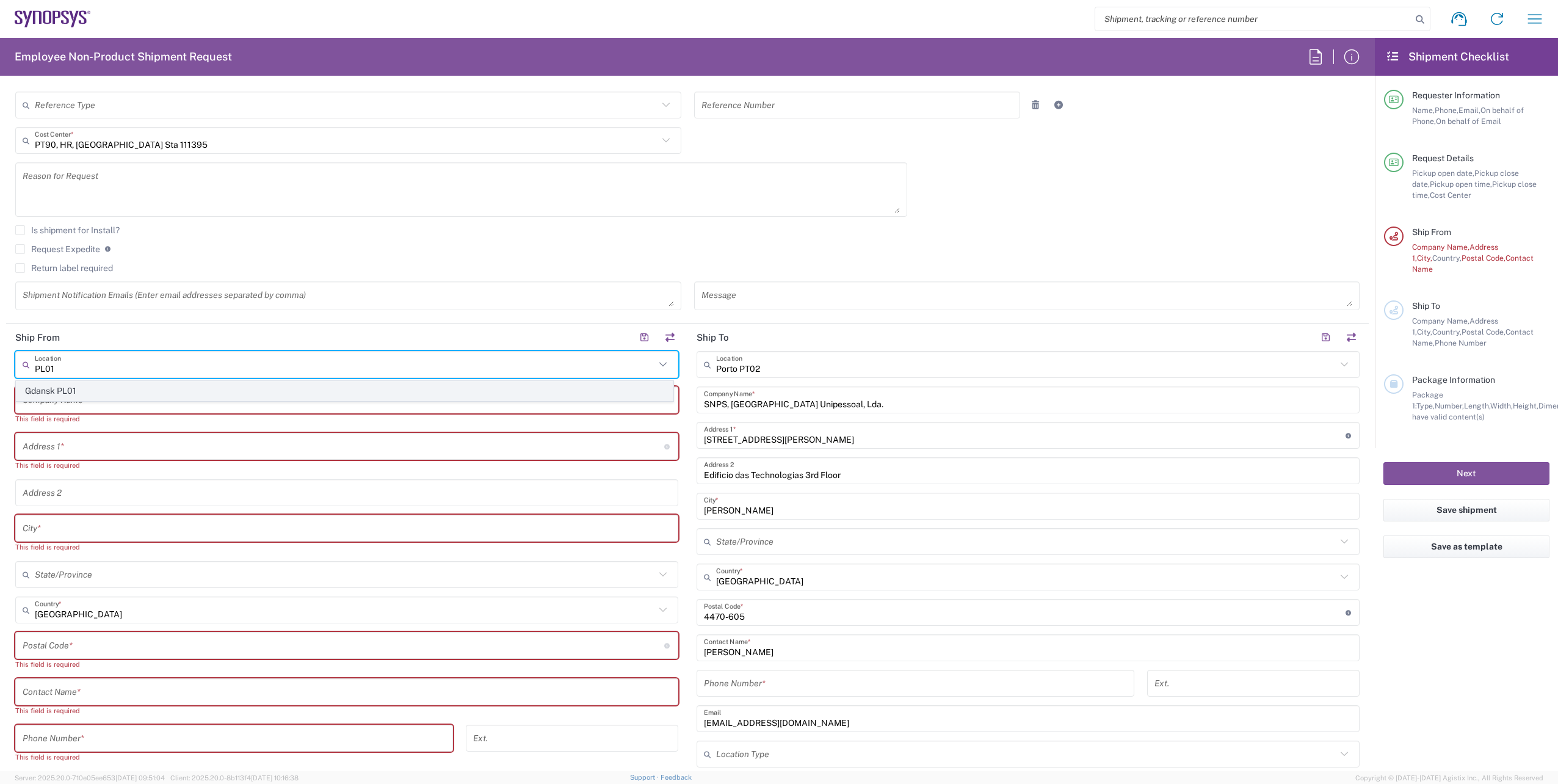
click at [113, 390] on span "Gdansk PL01" at bounding box center [344, 390] width 657 height 19
type input "Gdansk PL01"
type input "Synopsys Poland Sp.Z.o.o"
type input "[GEOGRAPHIC_DATA] Ul"
type input "Arkonska 6/A4"
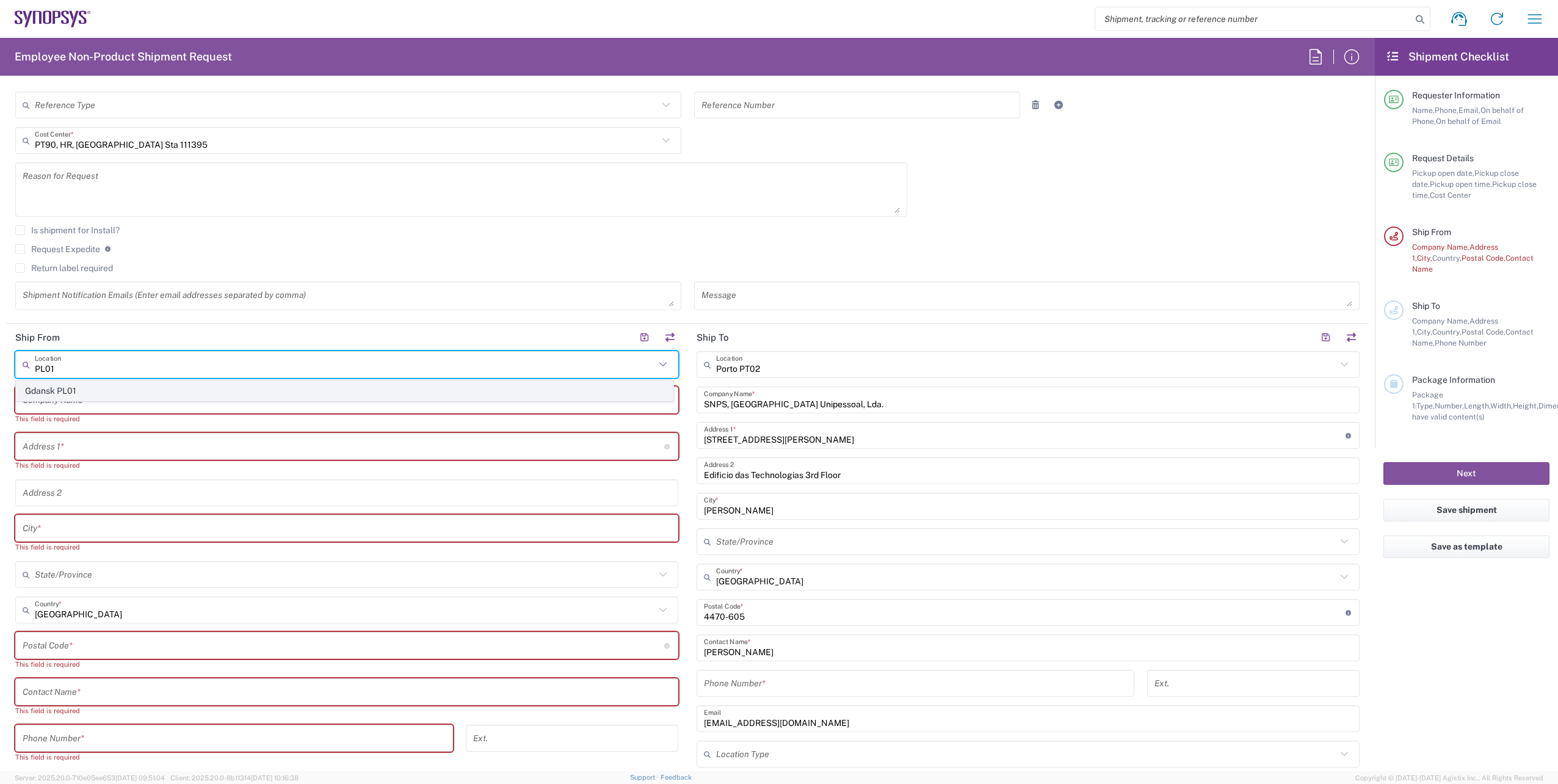
type input "Gdansk"
type input "[GEOGRAPHIC_DATA]"
type input "80-387"
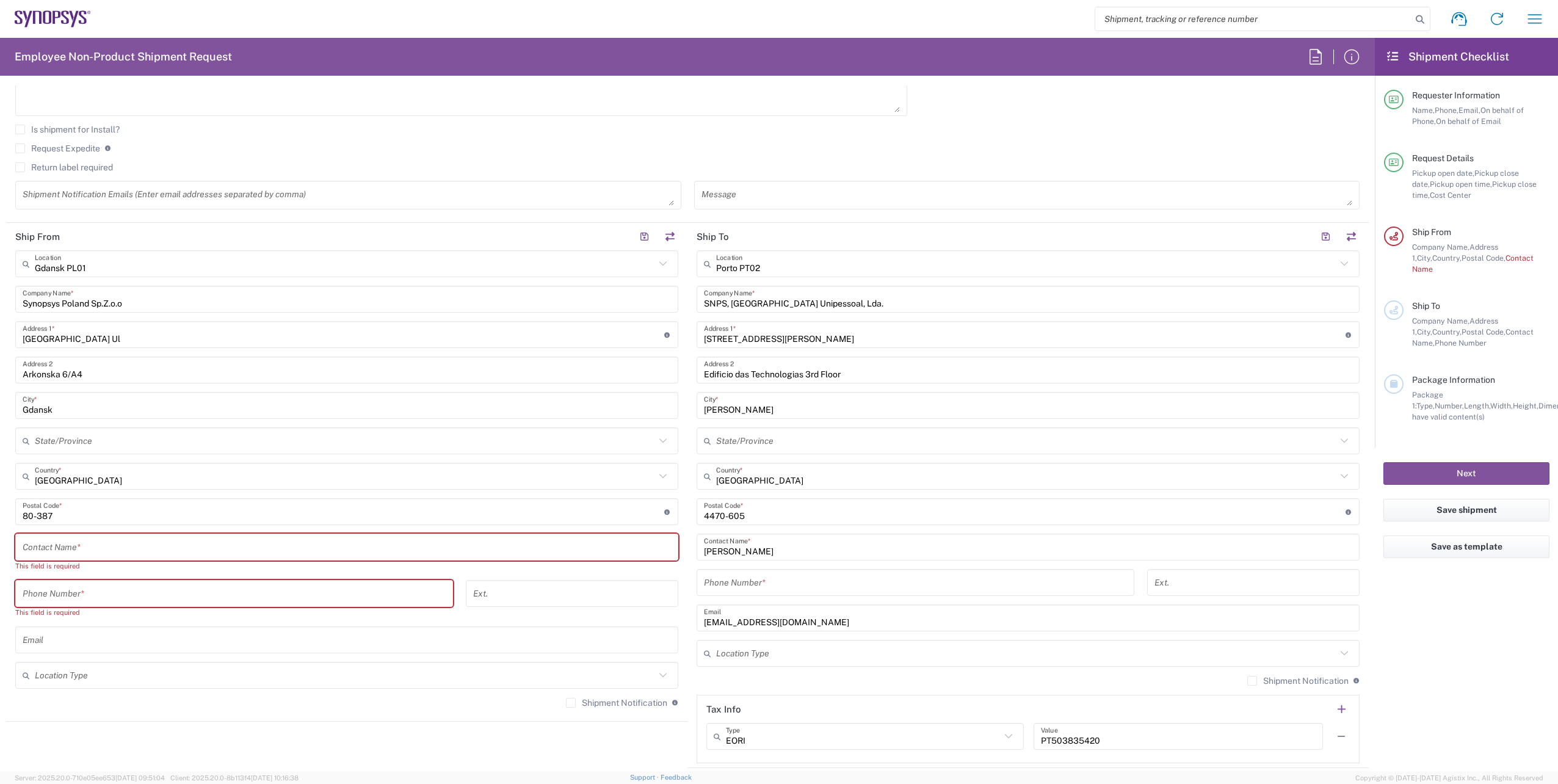
scroll to position [427, 0]
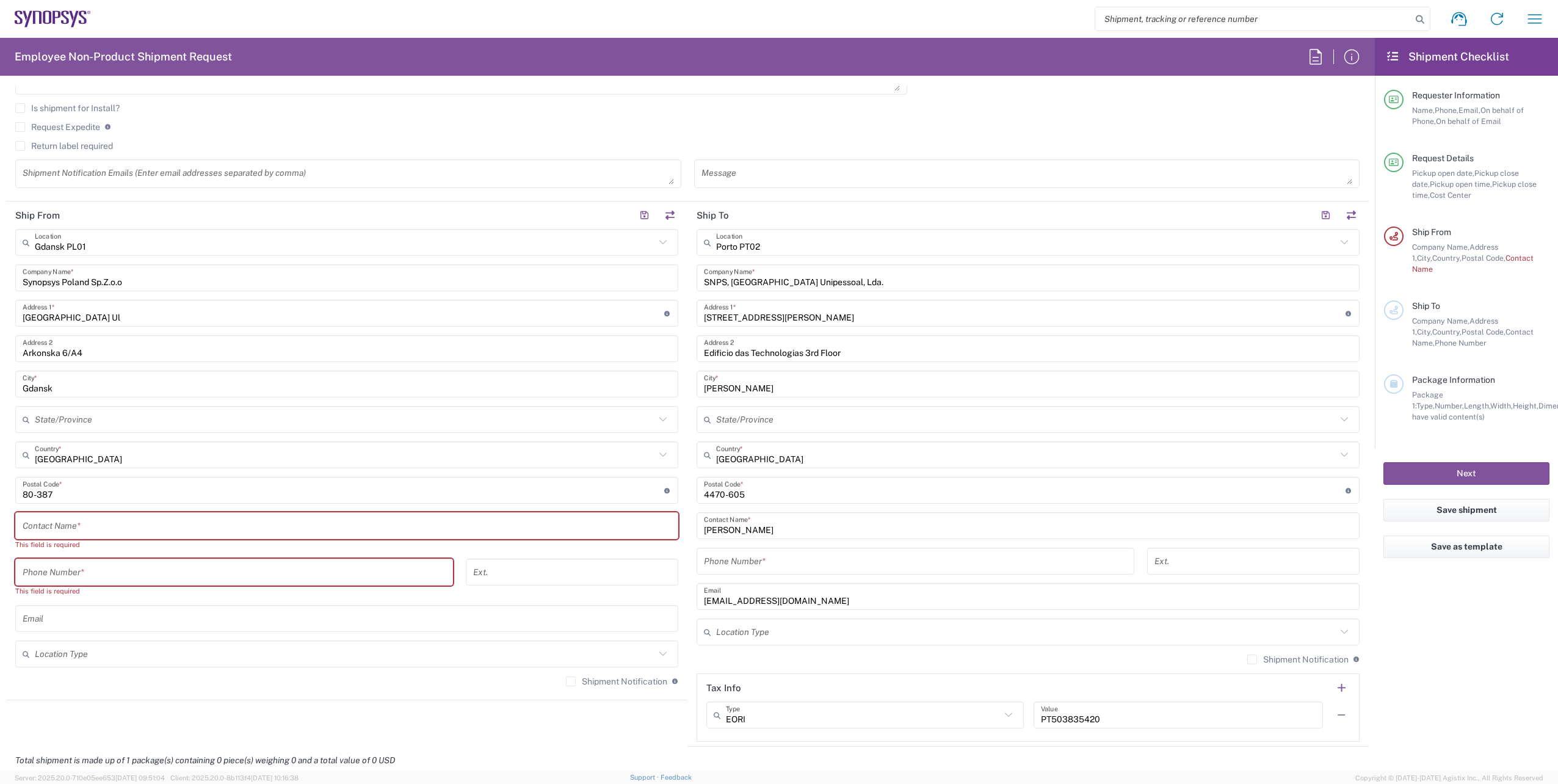
click at [280, 526] on input "text" at bounding box center [346, 526] width 648 height 21
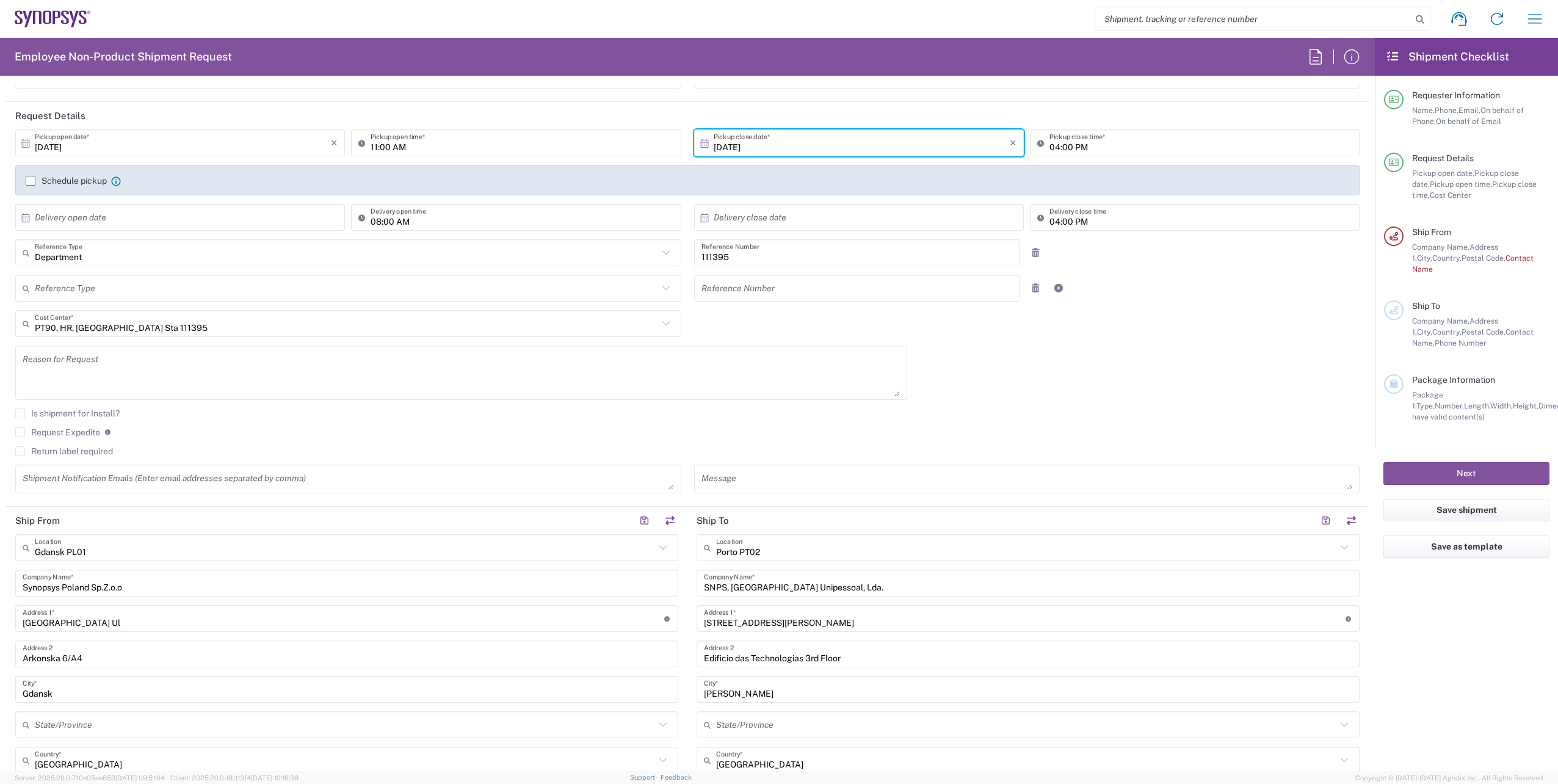
scroll to position [0, 0]
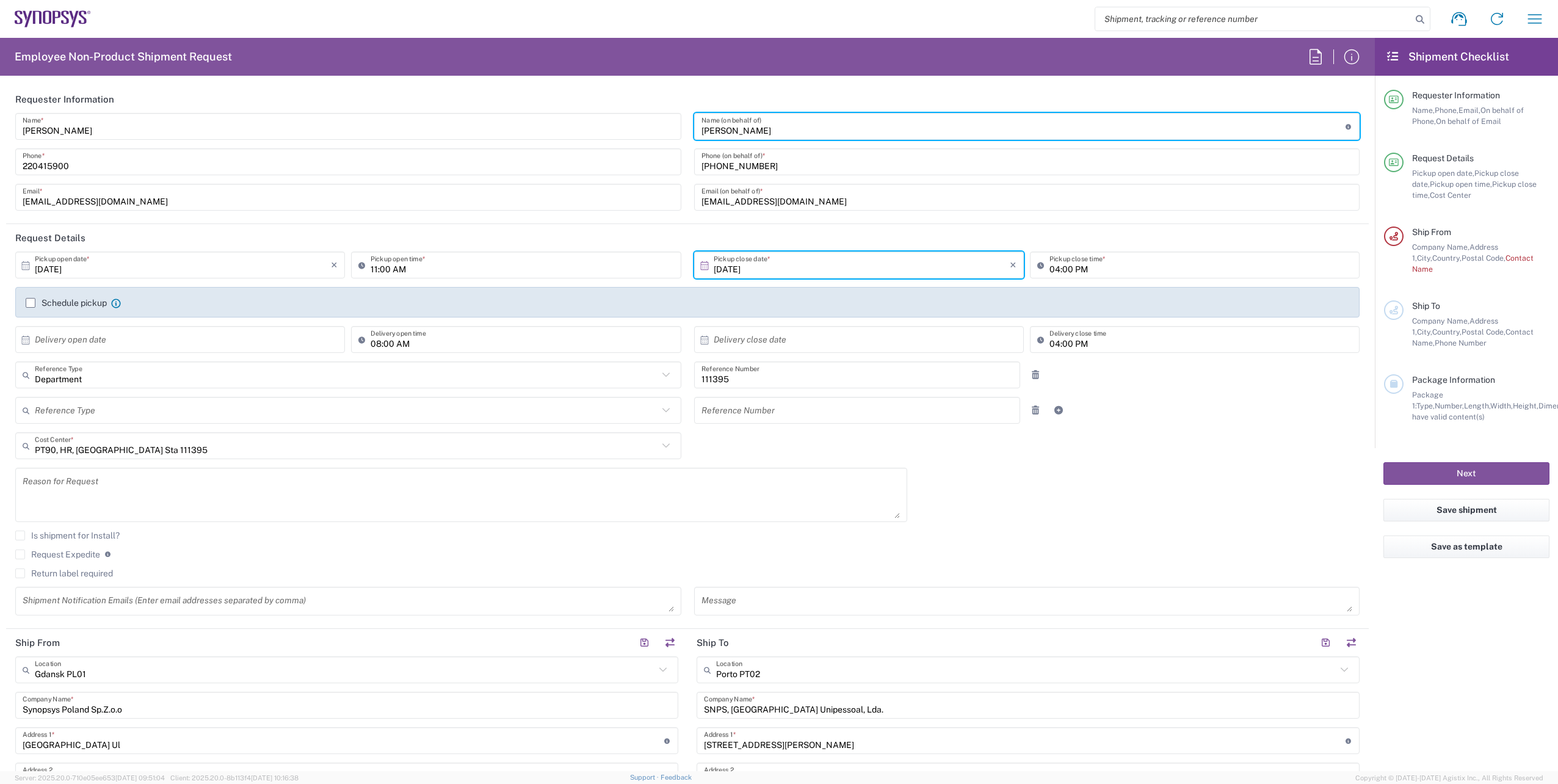
drag, startPoint x: 811, startPoint y: 125, endPoint x: 647, endPoint y: 133, distance: 164.2
click at [647, 133] on div "[PERSON_NAME] Name * [PHONE_NUMBER] Phone * [EMAIL_ADDRESS][DOMAIN_NAME] Email …" at bounding box center [688, 166] width 1357 height 106
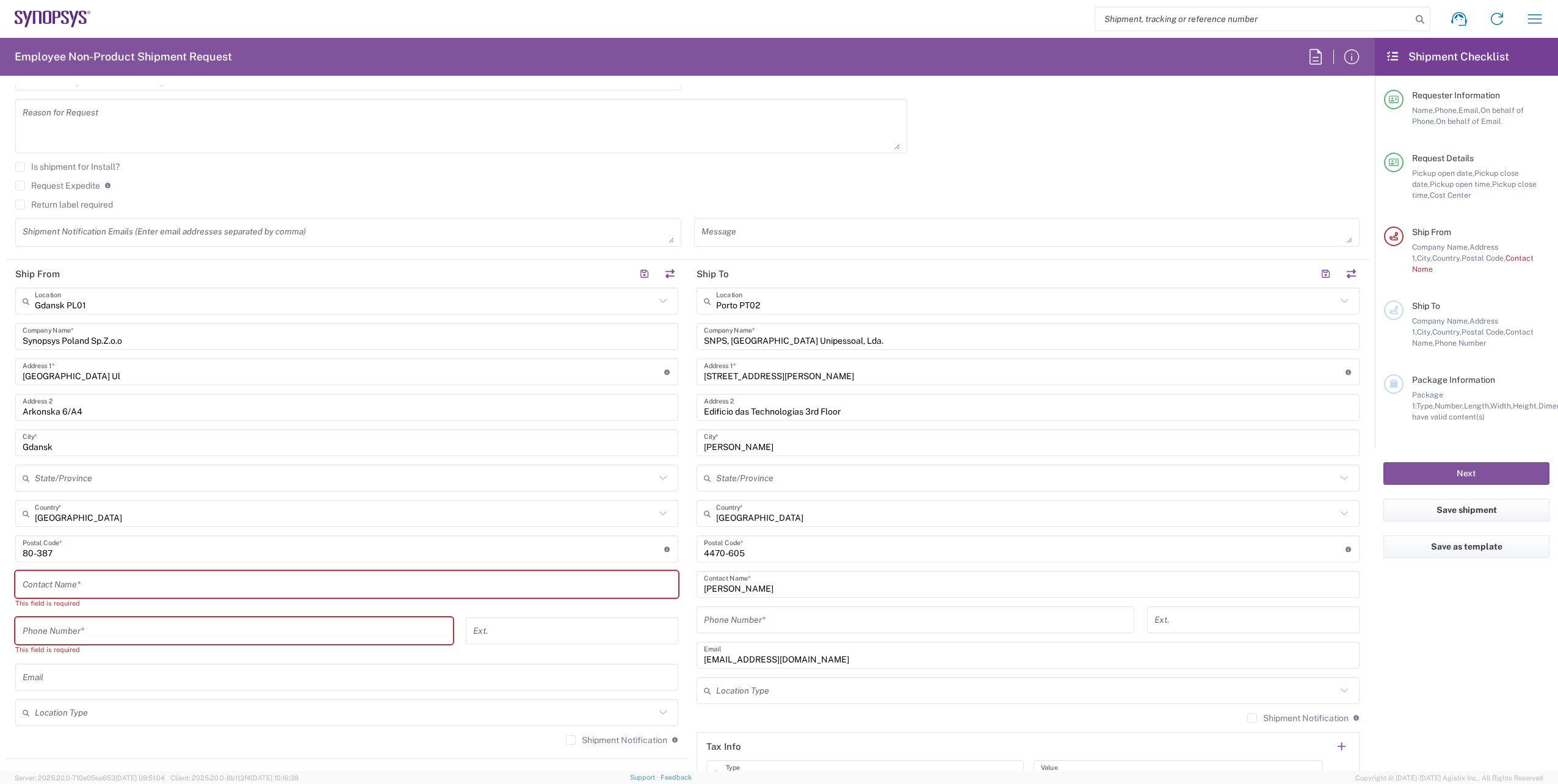
scroll to position [427, 0]
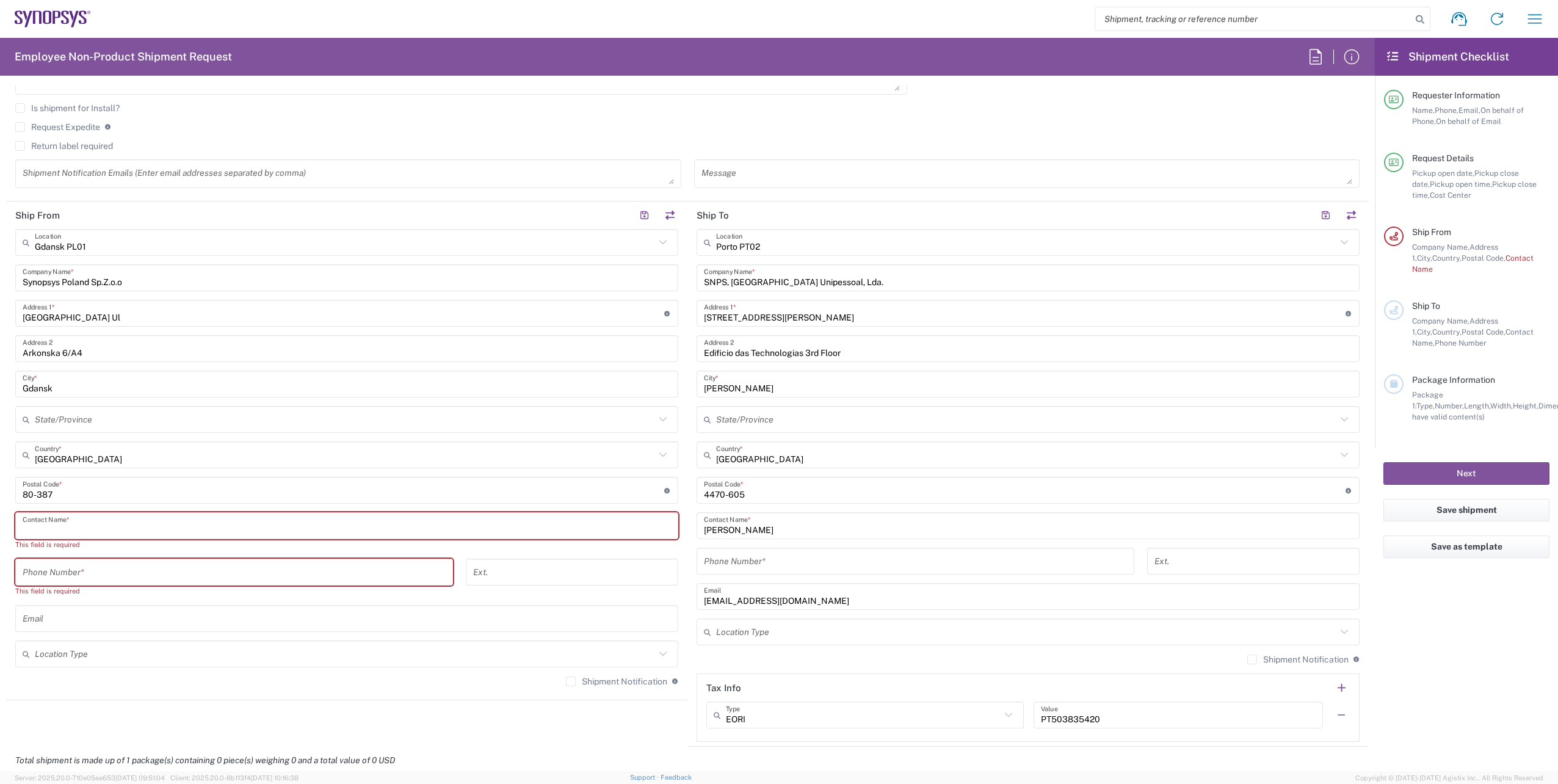
click at [164, 516] on input "text" at bounding box center [346, 526] width 648 height 21
paste input "[PERSON_NAME]"
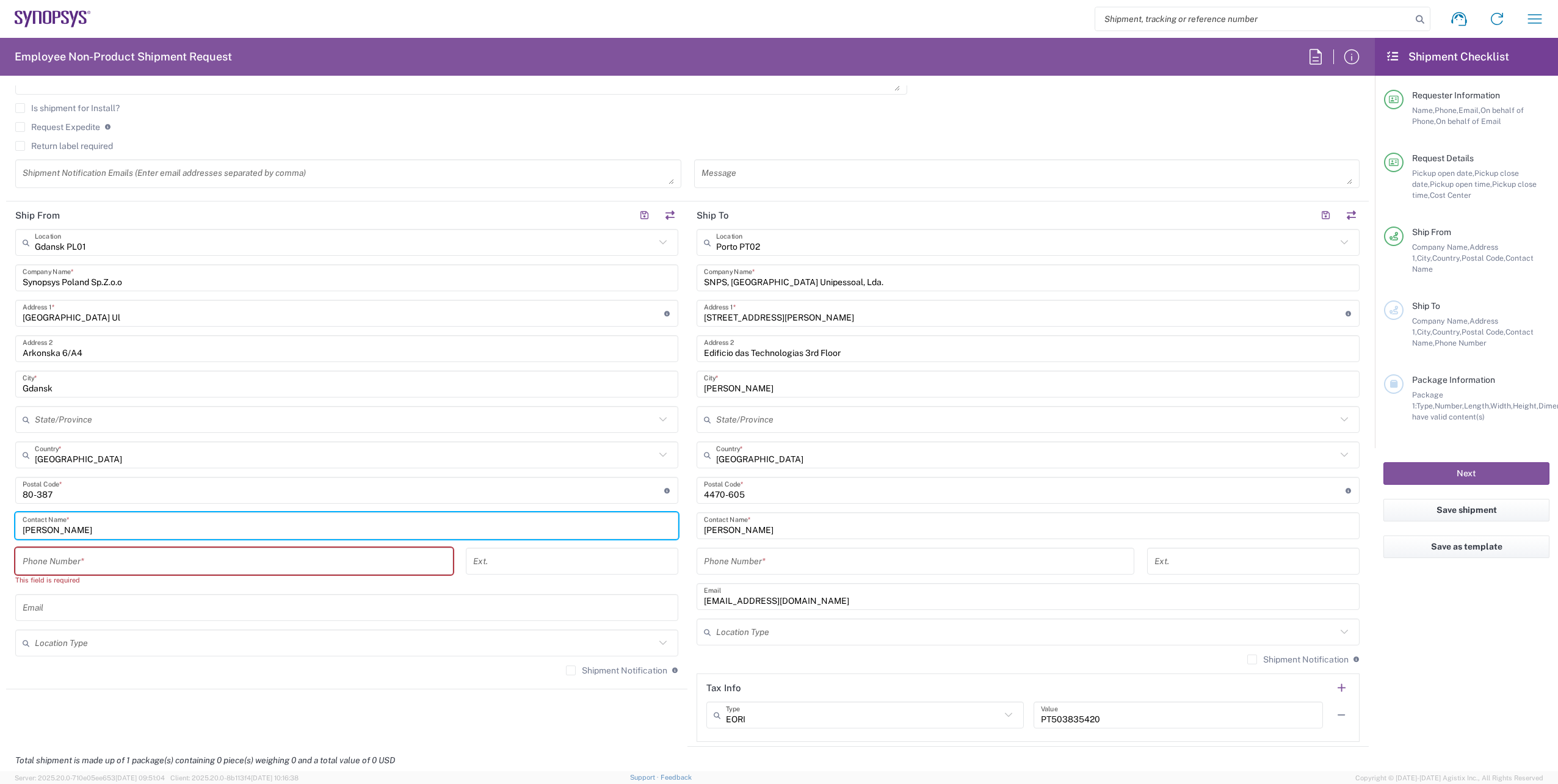
type input "[PERSON_NAME]"
click at [152, 561] on input "tel" at bounding box center [234, 561] width 423 height 21
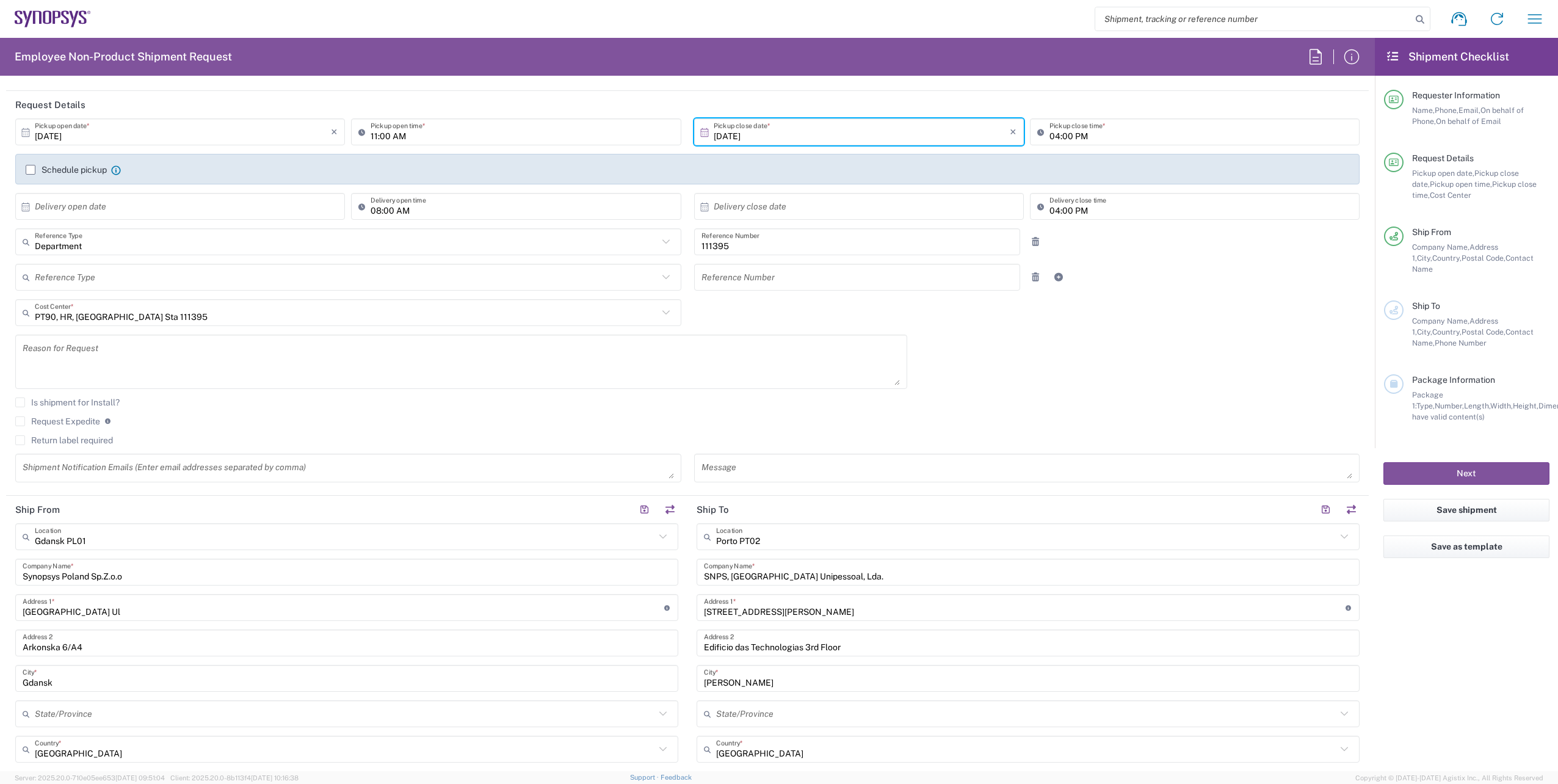
scroll to position [0, 0]
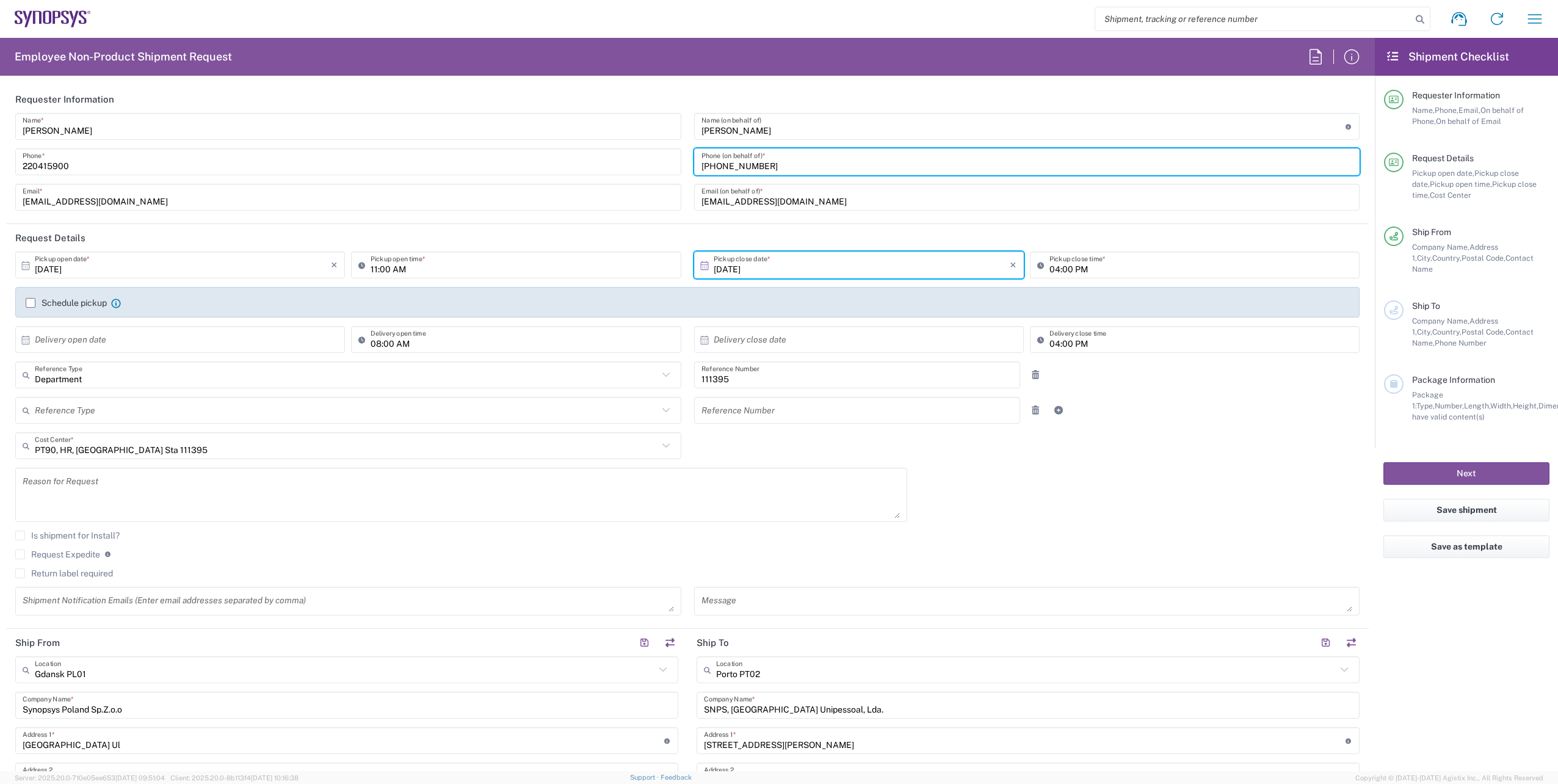
drag, startPoint x: 831, startPoint y: 162, endPoint x: 694, endPoint y: 172, distance: 137.4
click at [694, 172] on div "[PHONE_NUMBER] Phone (on behalf of) *" at bounding box center [1027, 161] width 666 height 27
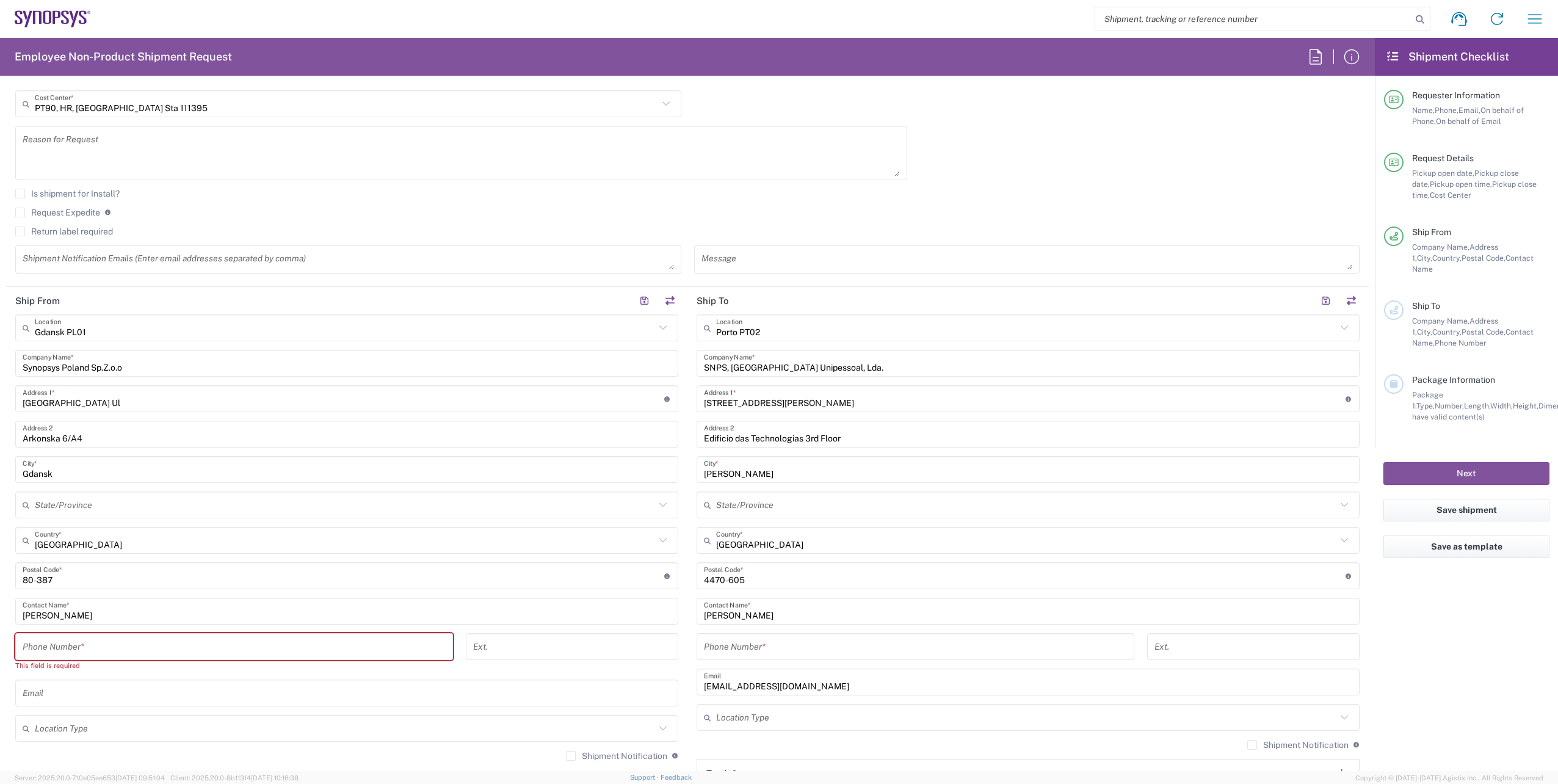
scroll to position [366, 0]
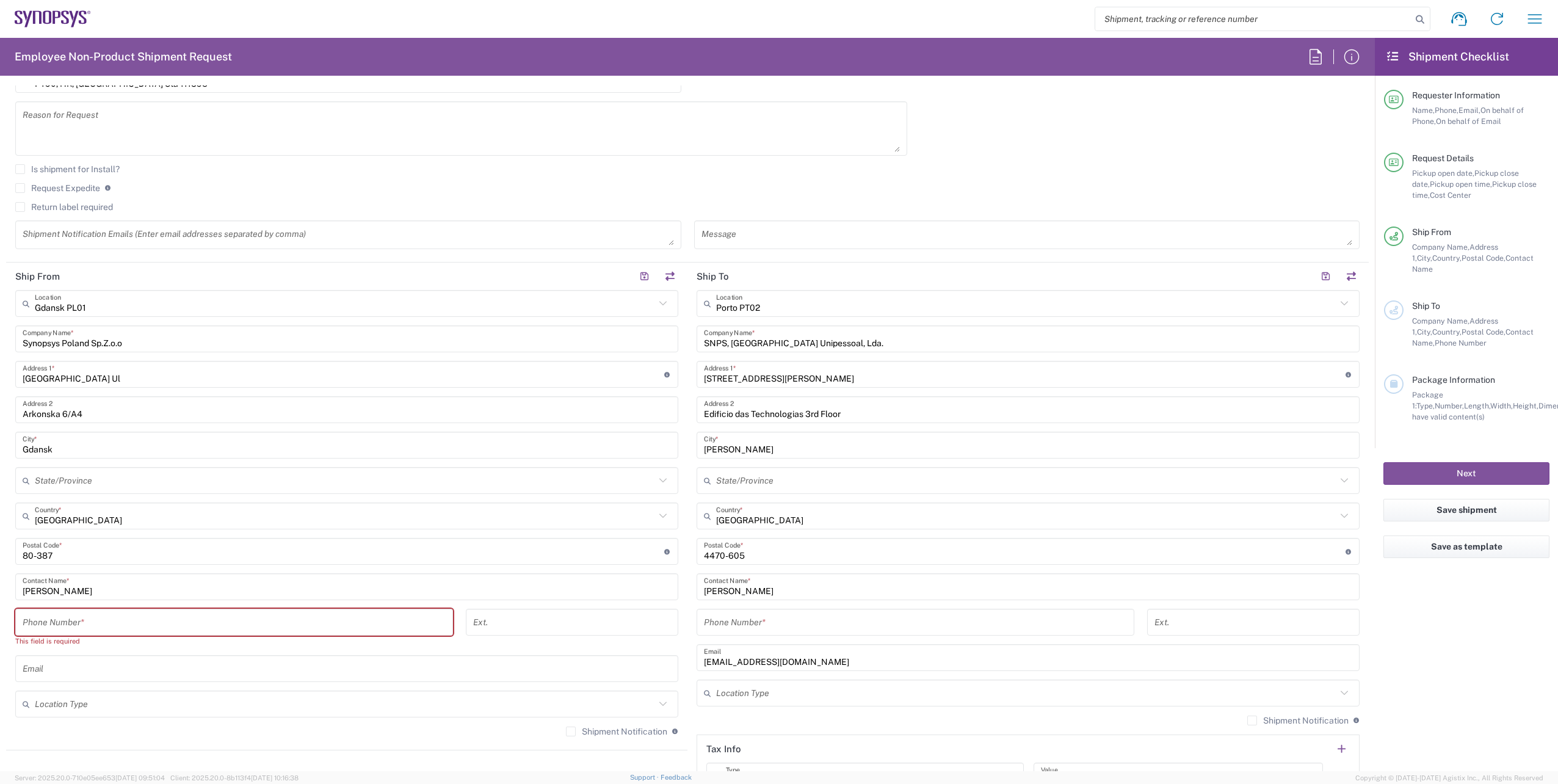
click at [139, 619] on input "tel" at bounding box center [234, 622] width 423 height 21
paste input "[PHONE_NUMBER]"
type input "[PHONE_NUMBER]"
click at [206, 653] on input "text" at bounding box center [346, 657] width 648 height 21
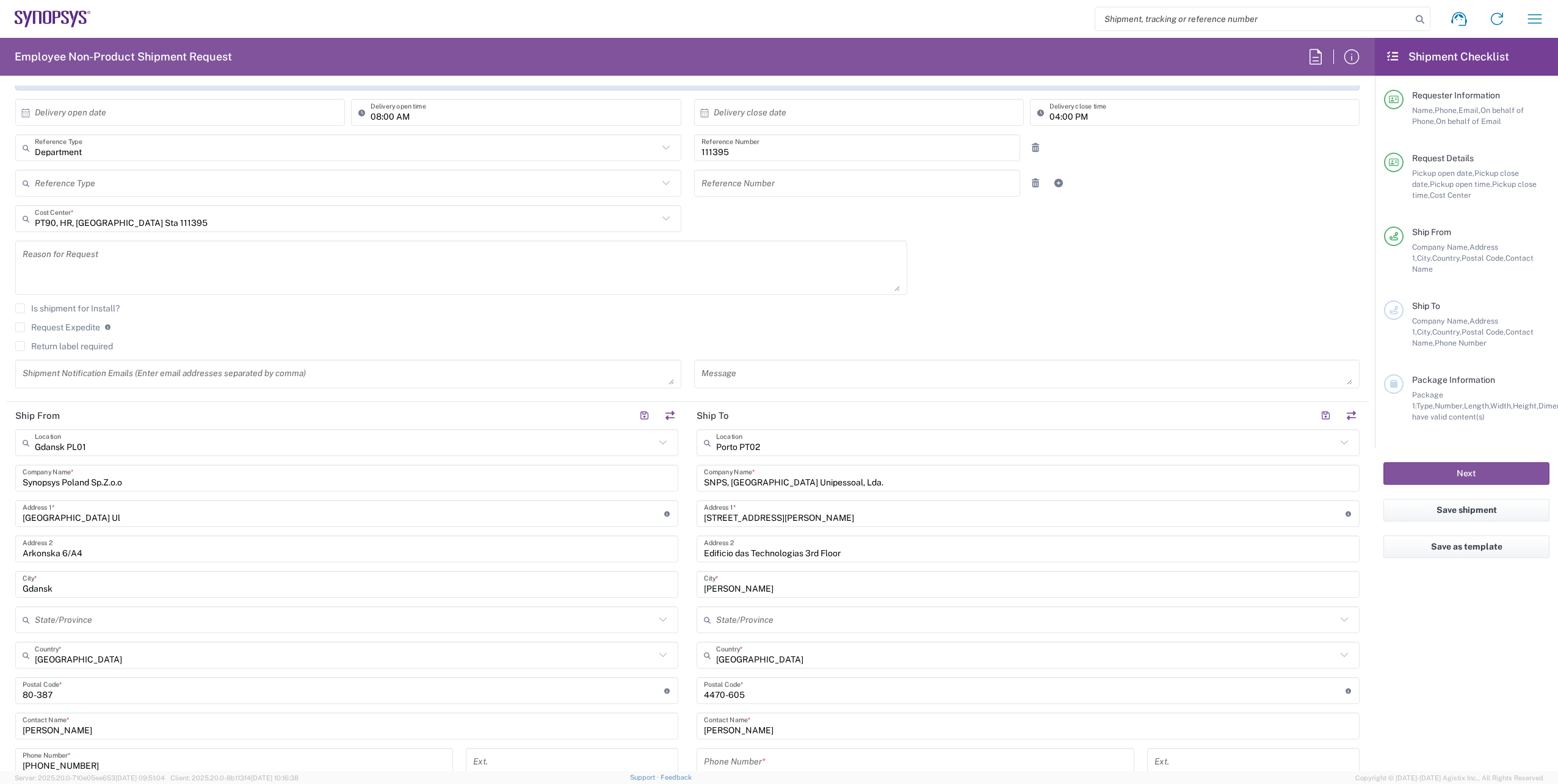
scroll to position [0, 0]
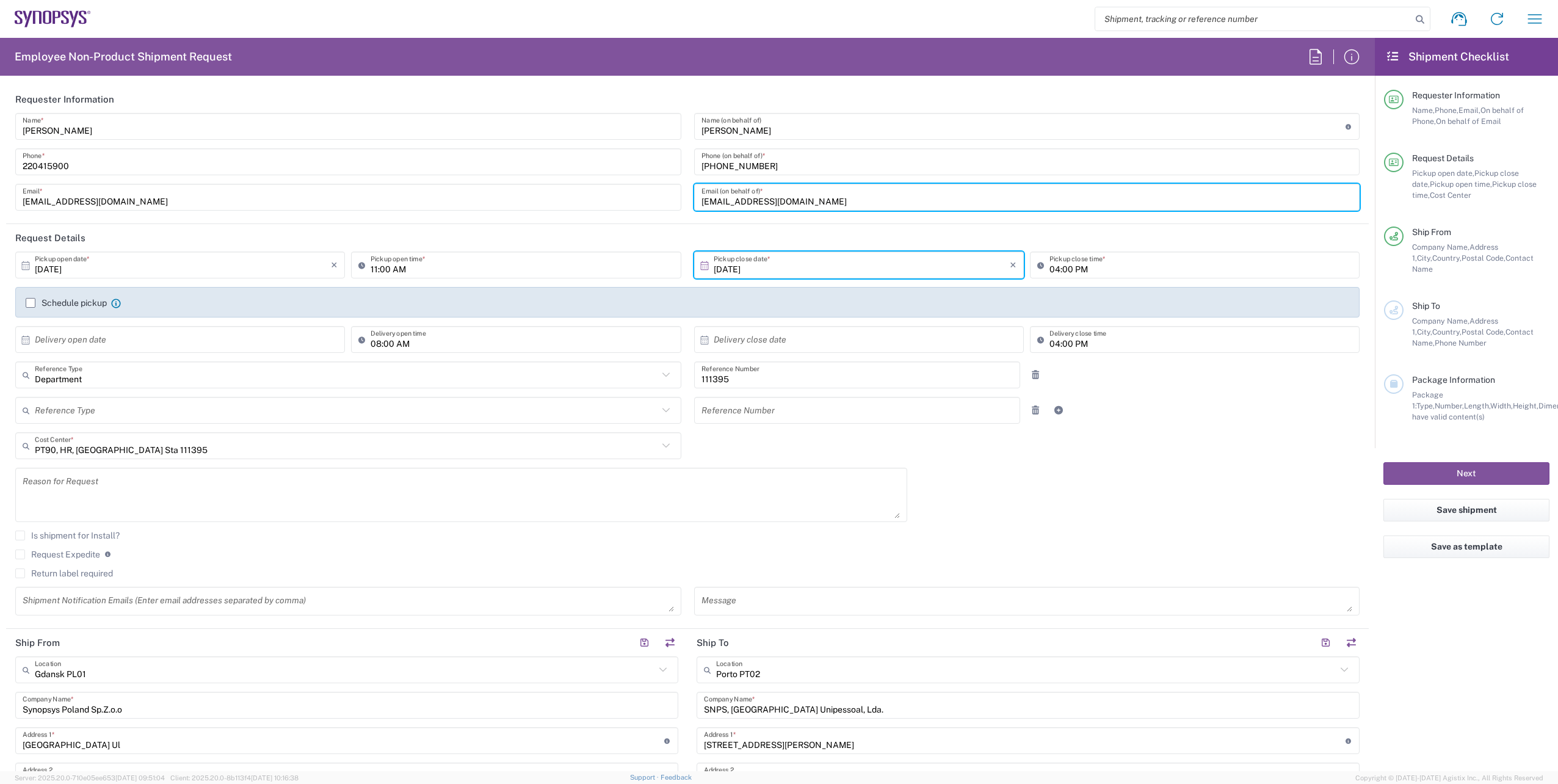
drag, startPoint x: 749, startPoint y: 214, endPoint x: 570, endPoint y: 218, distance: 179.0
click at [570, 218] on div "[PERSON_NAME] Name * [PHONE_NUMBER] Phone * [EMAIL_ADDRESS][DOMAIN_NAME] Email …" at bounding box center [688, 166] width 1357 height 106
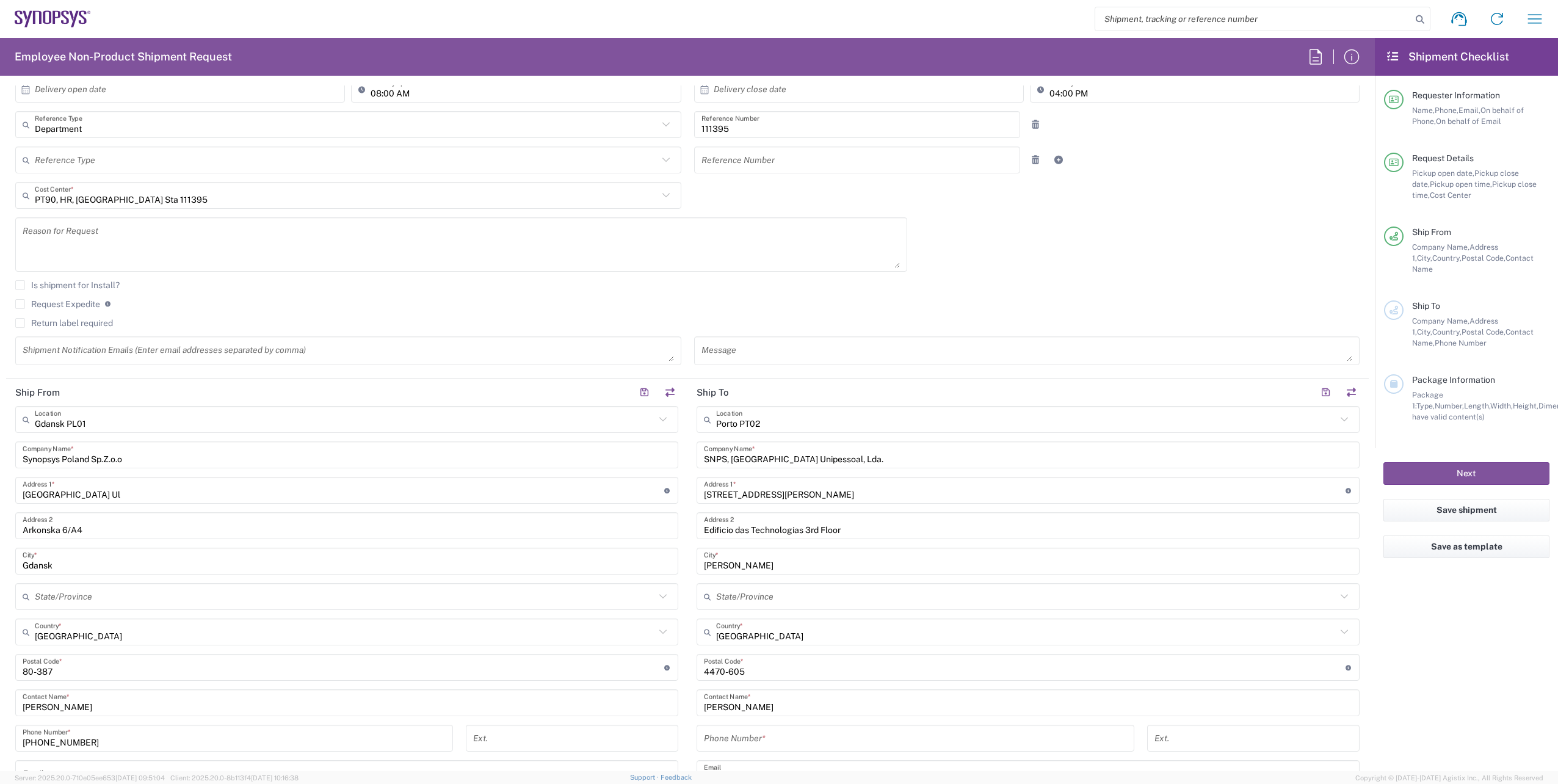
scroll to position [366, 0]
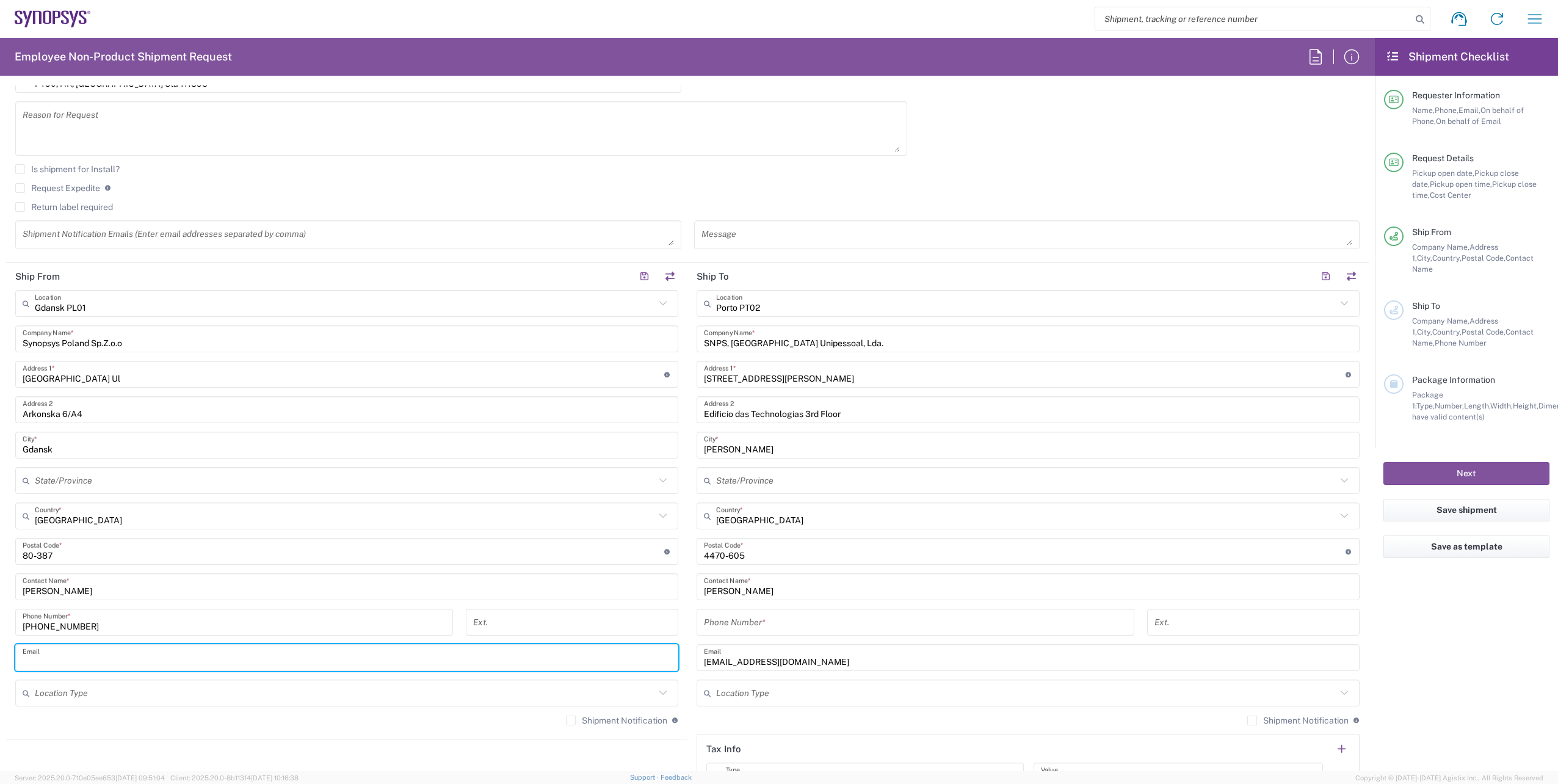
click at [199, 656] on input "text" at bounding box center [346, 657] width 648 height 21
paste input "[EMAIL_ADDRESS][DOMAIN_NAME]"
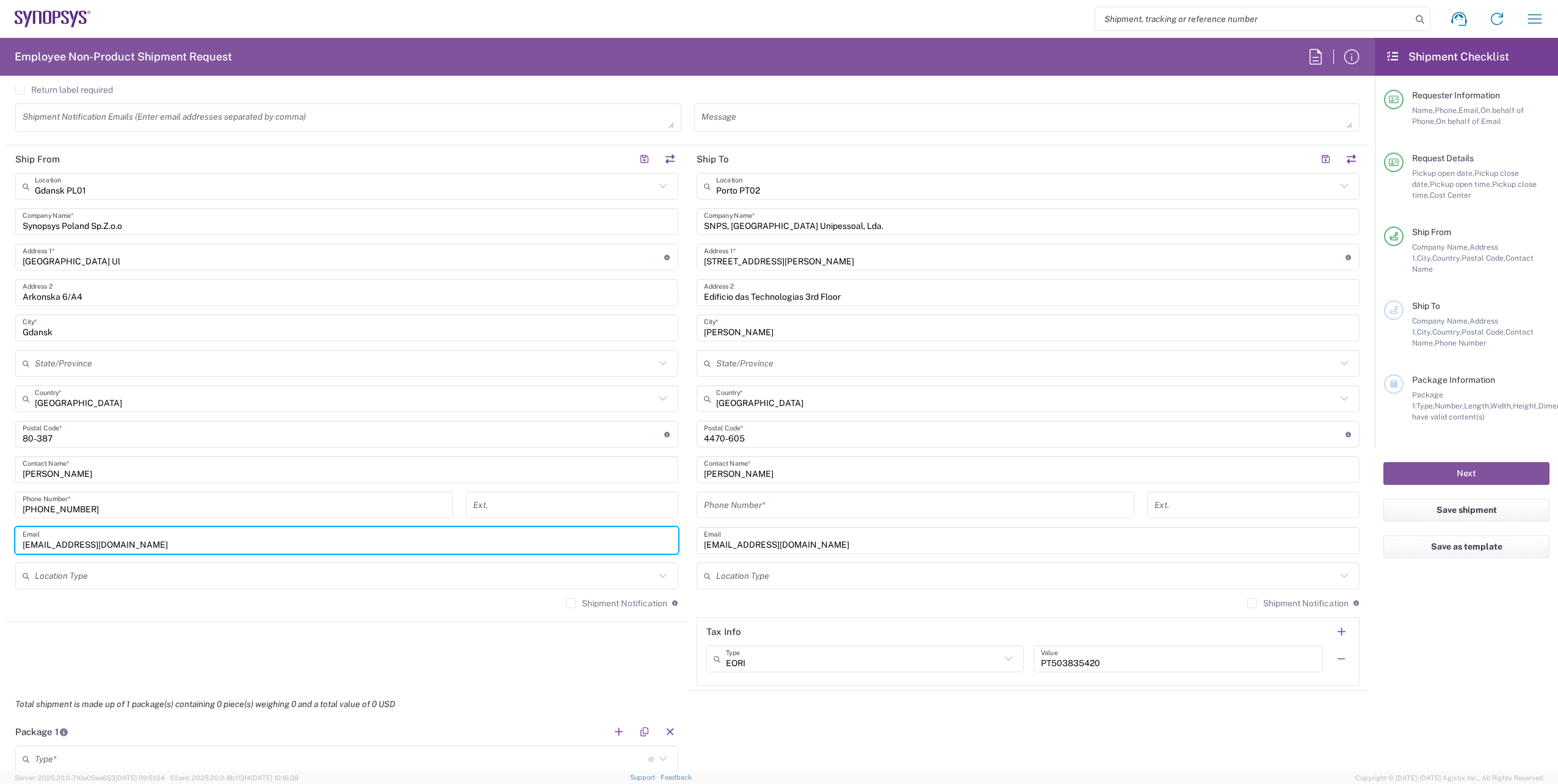
scroll to position [488, 0]
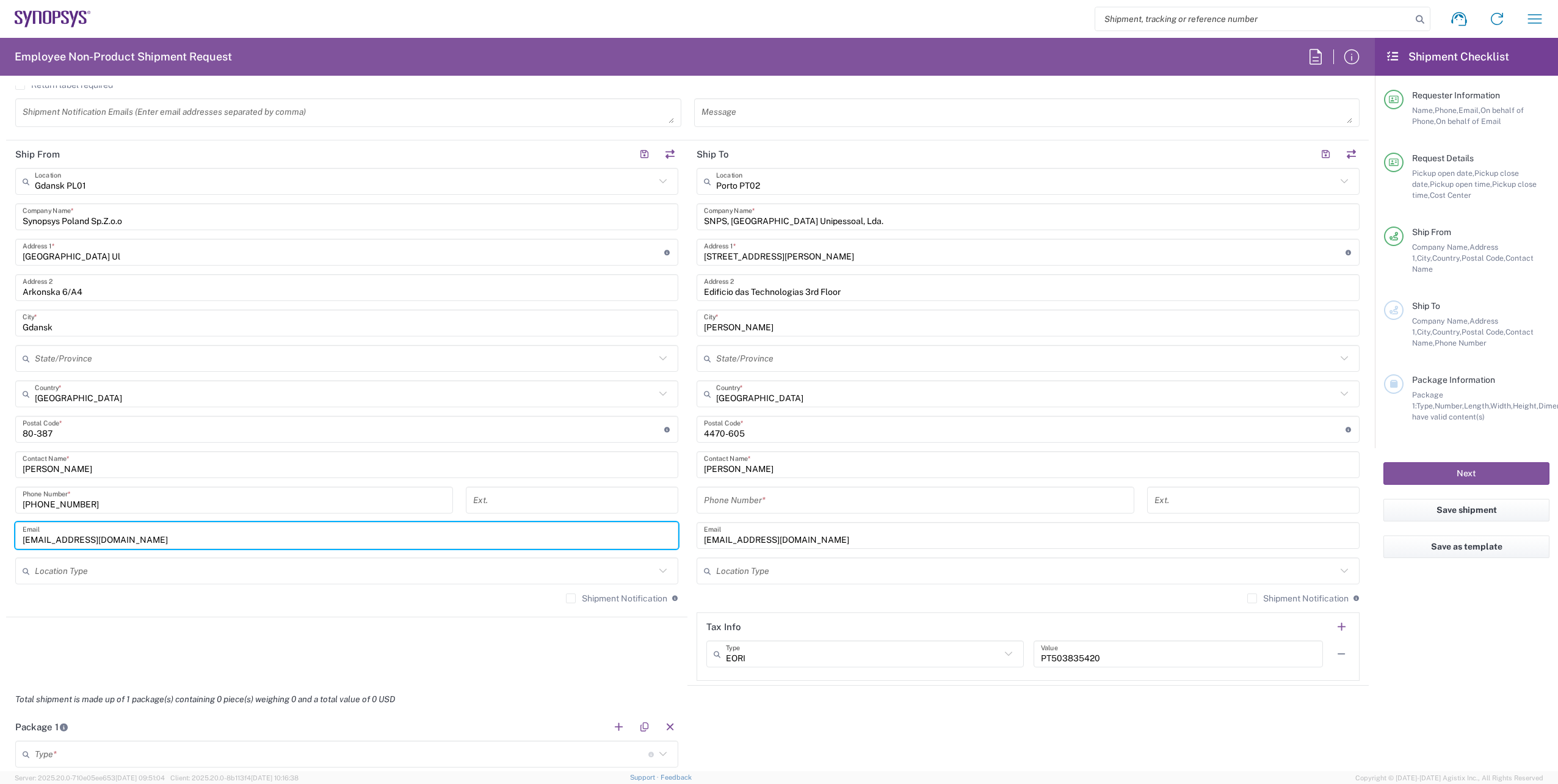
type input "[EMAIL_ADDRESS][DOMAIN_NAME]"
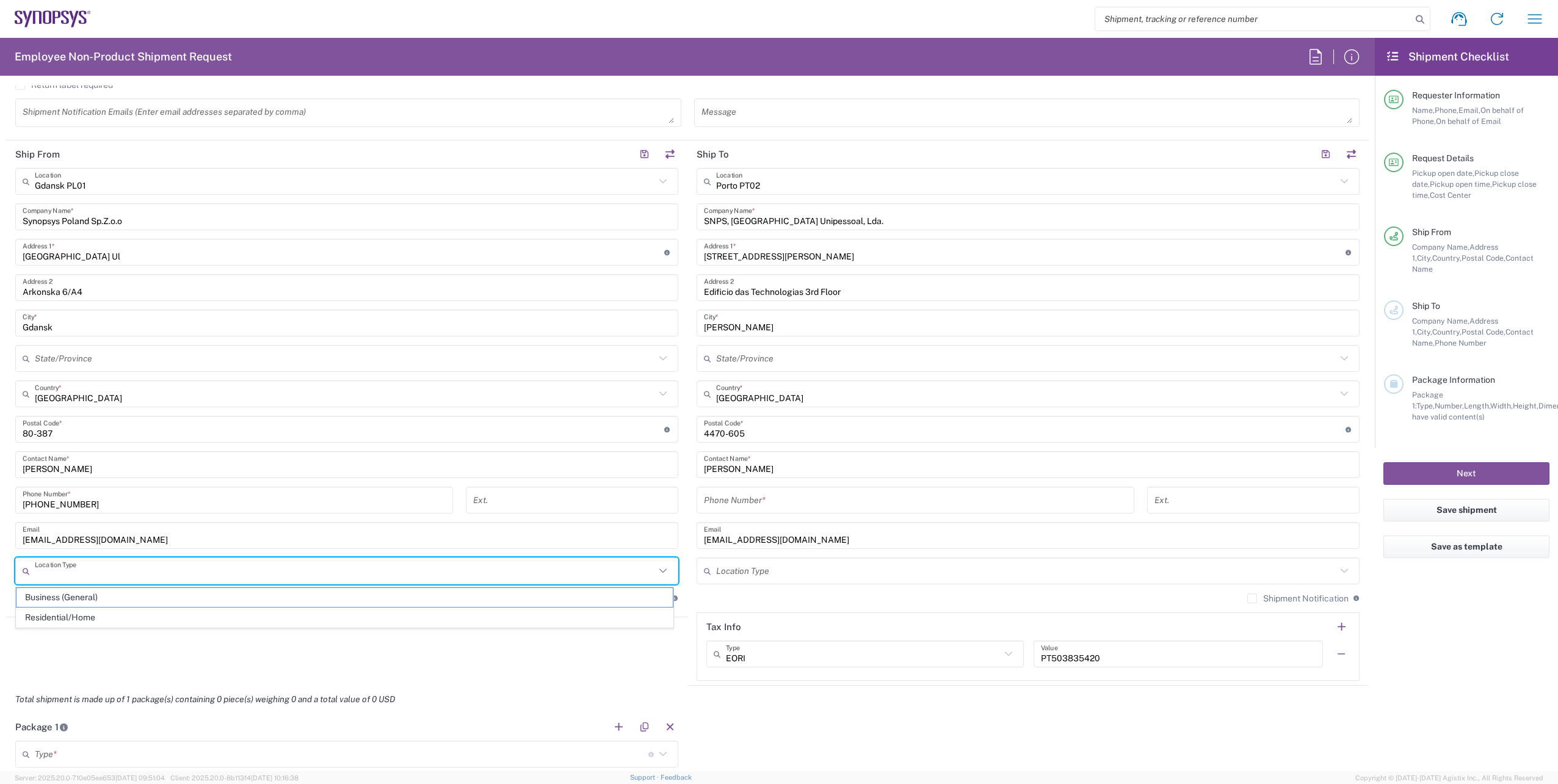
click at [403, 564] on input "text" at bounding box center [345, 571] width 620 height 21
click at [357, 604] on span "Business (General)" at bounding box center [344, 597] width 657 height 19
type input "Business (General)"
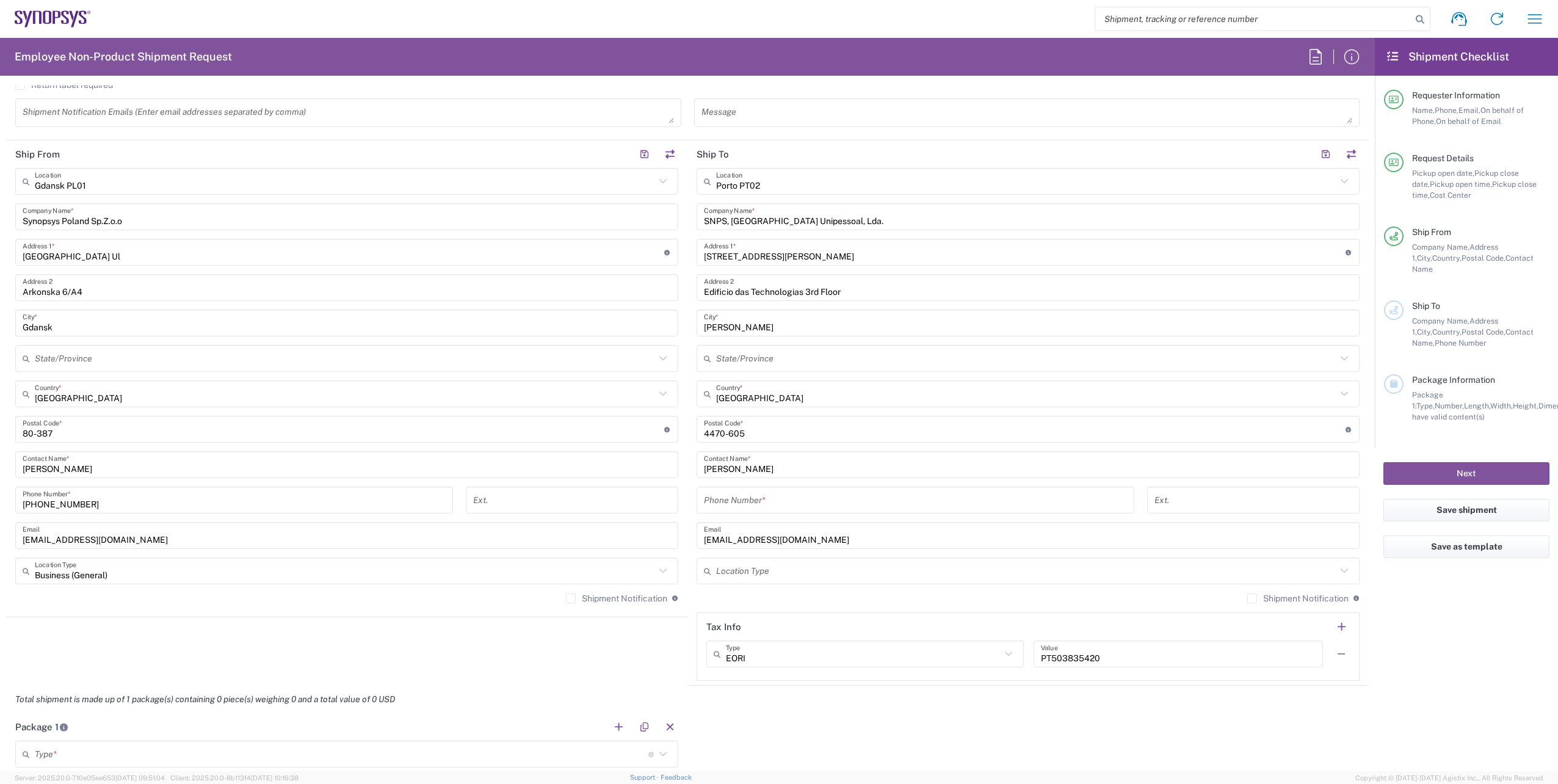
click at [770, 570] on input "text" at bounding box center [1026, 571] width 620 height 21
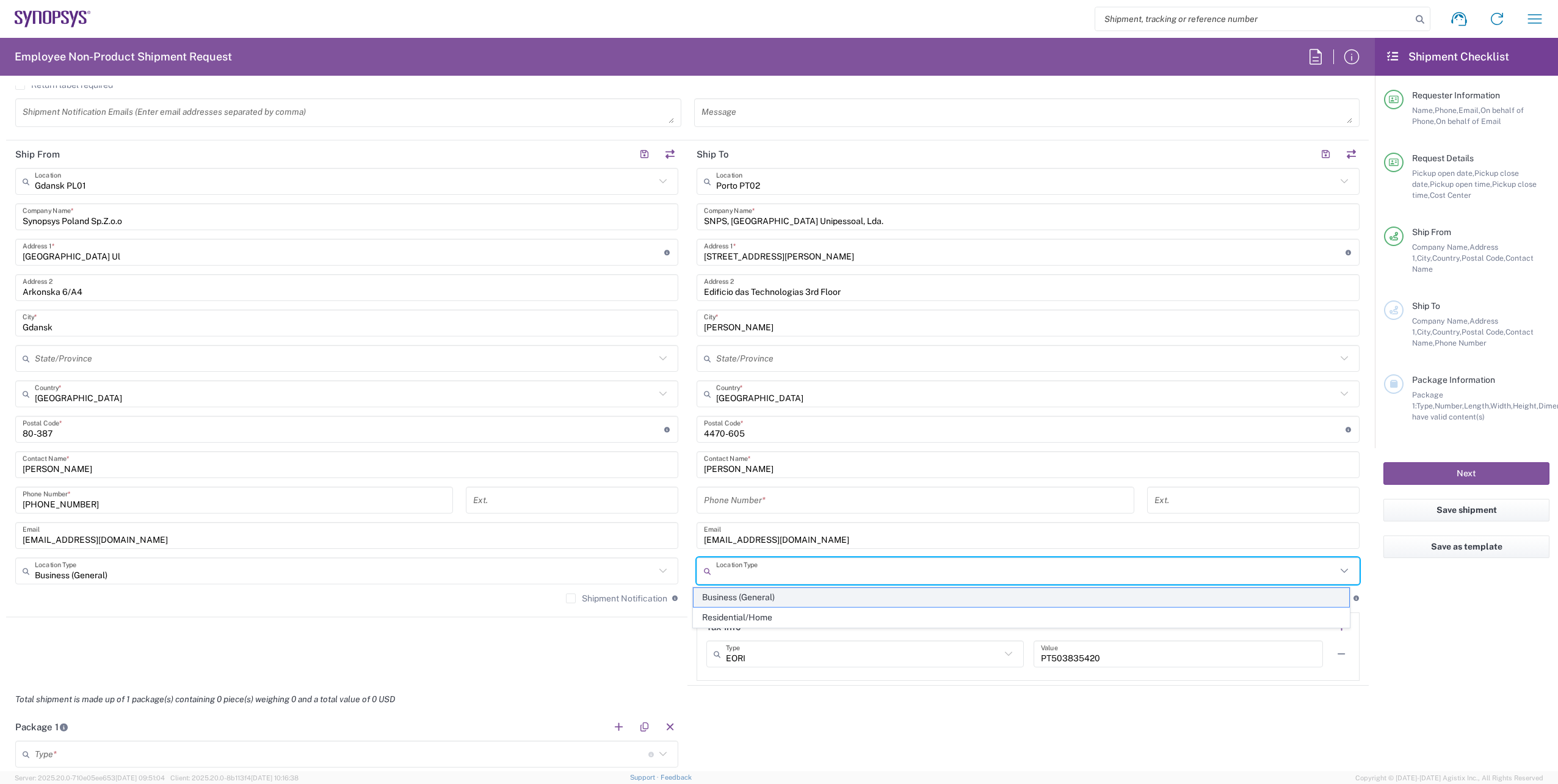
click at [762, 600] on span "Business (General)" at bounding box center [1022, 597] width 657 height 19
type input "Business (General)"
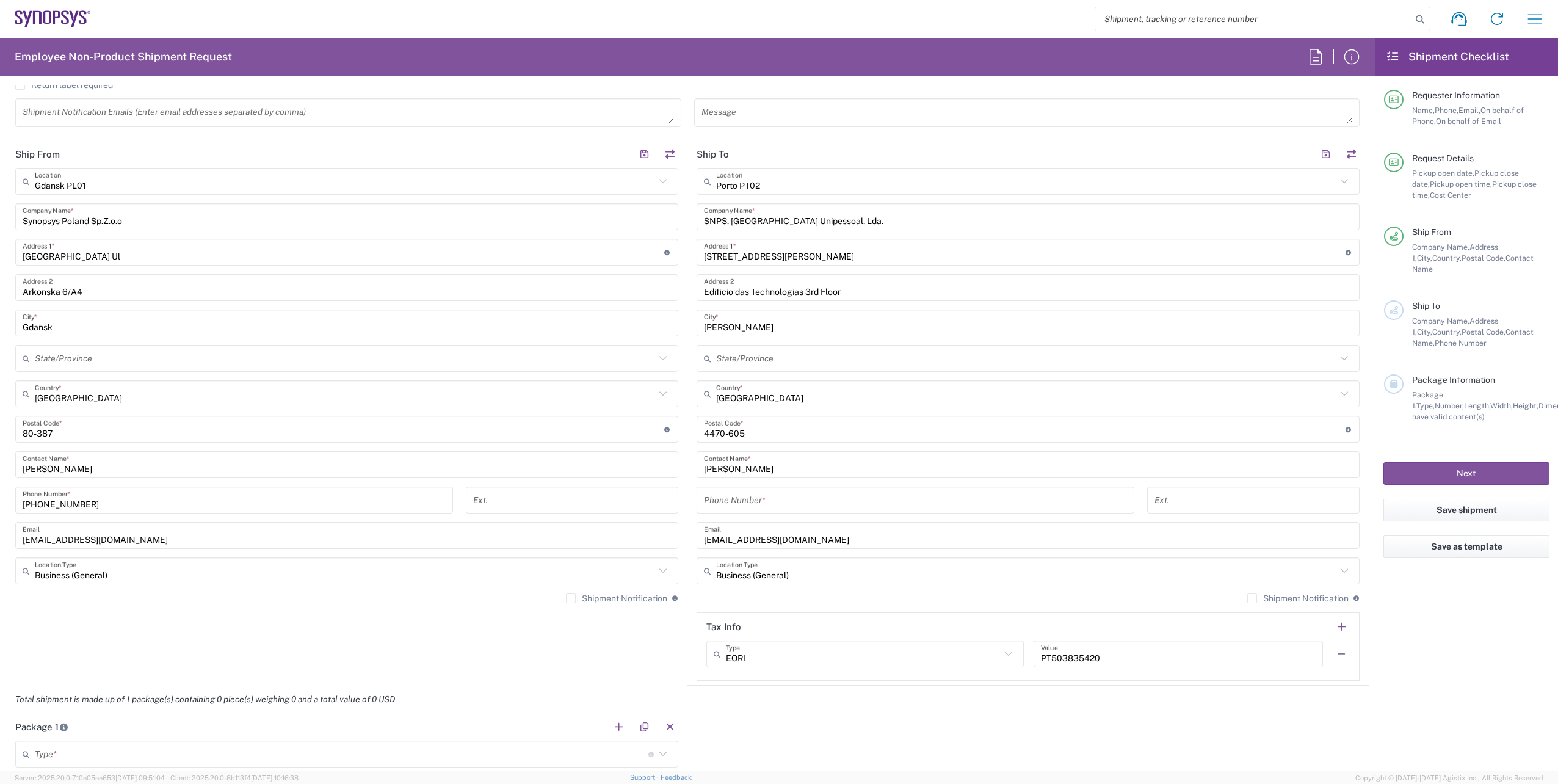
click at [566, 596] on label "Shipment Notification" at bounding box center [616, 598] width 102 height 10
click at [571, 598] on input "Shipment Notification" at bounding box center [571, 598] width 0 height 0
click at [1247, 595] on label "Shipment Notification" at bounding box center [1298, 598] width 102 height 10
click at [1252, 598] on input "Shipment Notification" at bounding box center [1252, 598] width 0 height 0
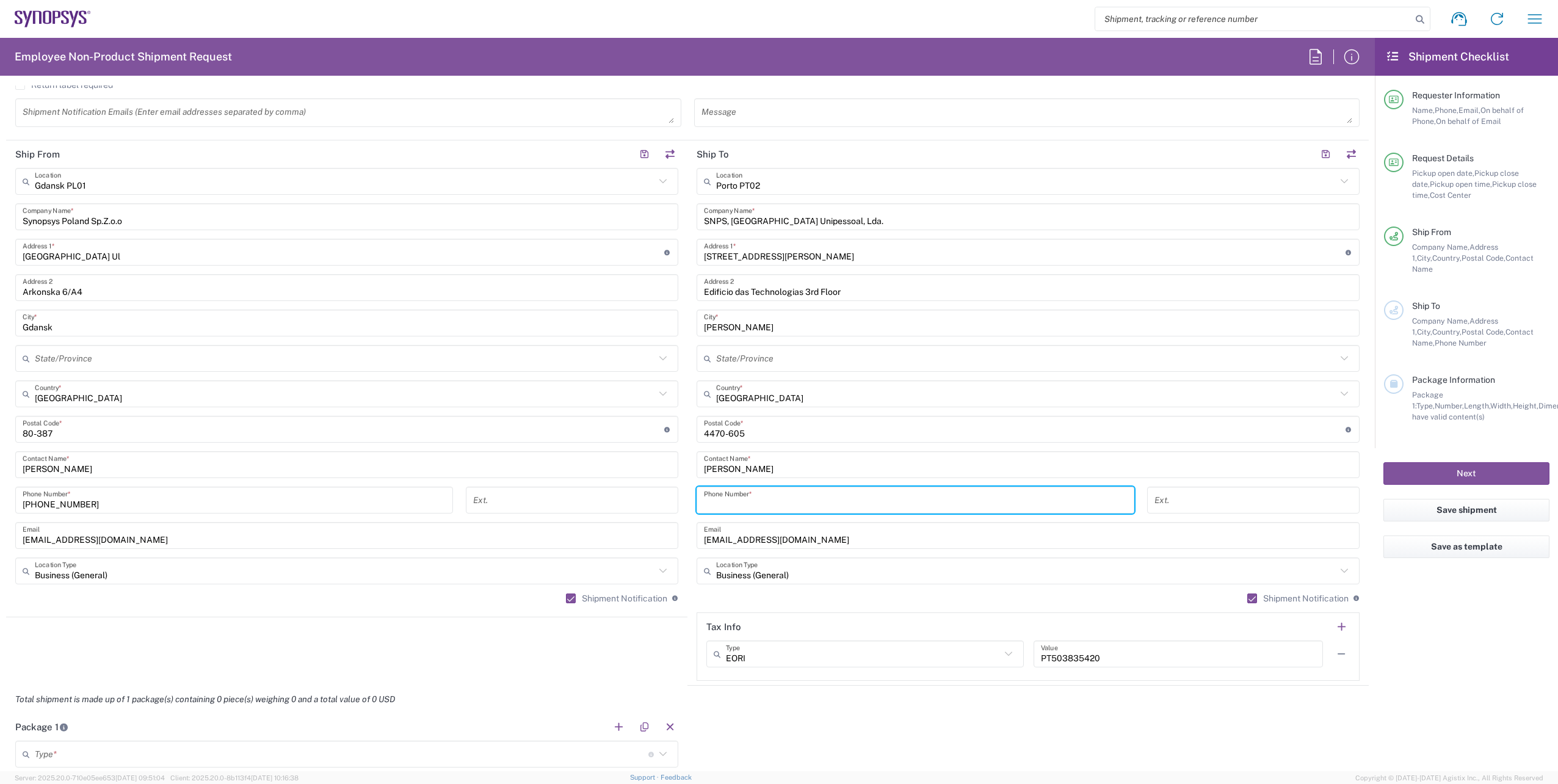
click at [804, 501] on input "tel" at bounding box center [915, 500] width 423 height 21
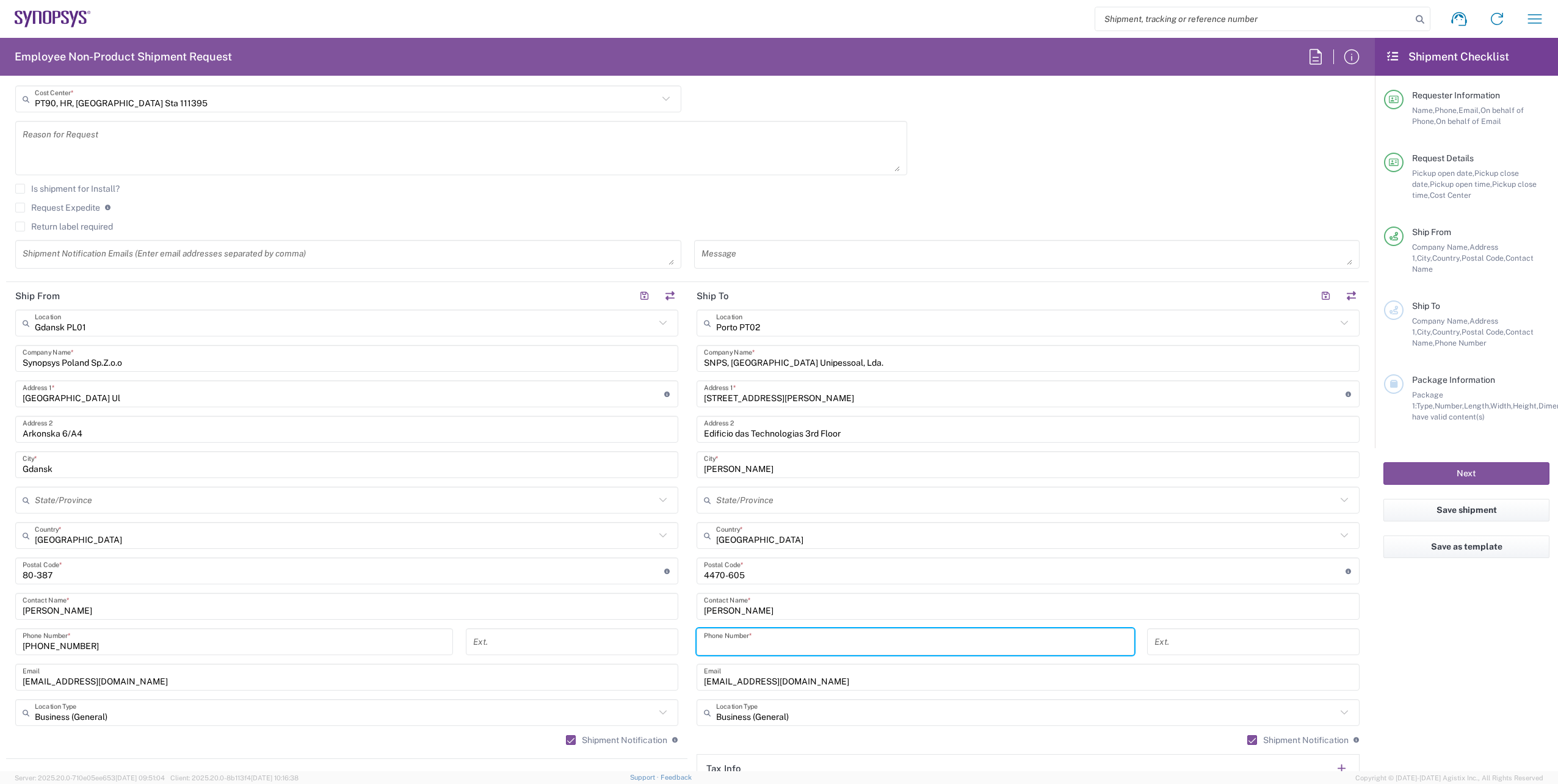
scroll to position [183, 0]
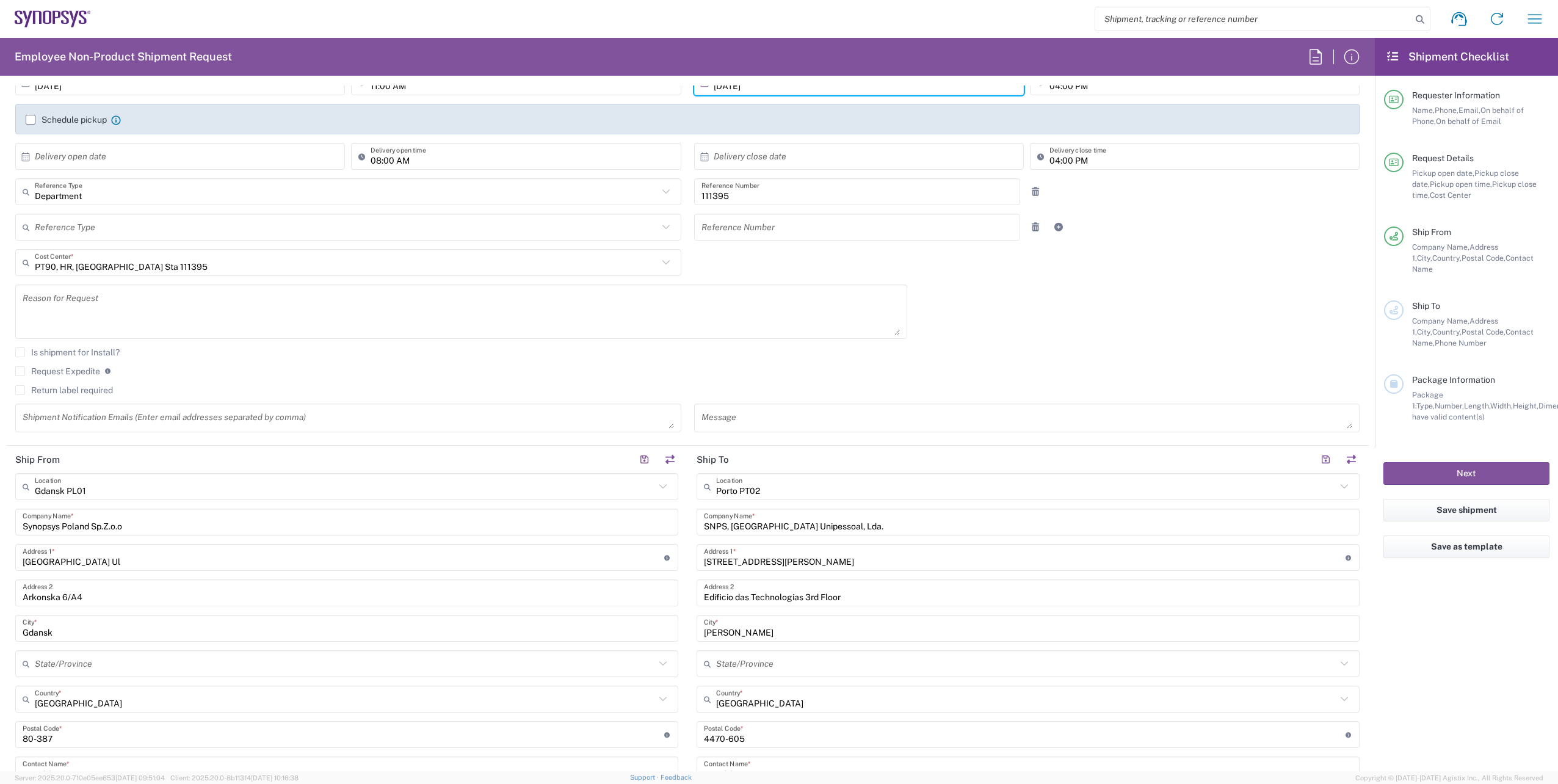
type input "220415900"
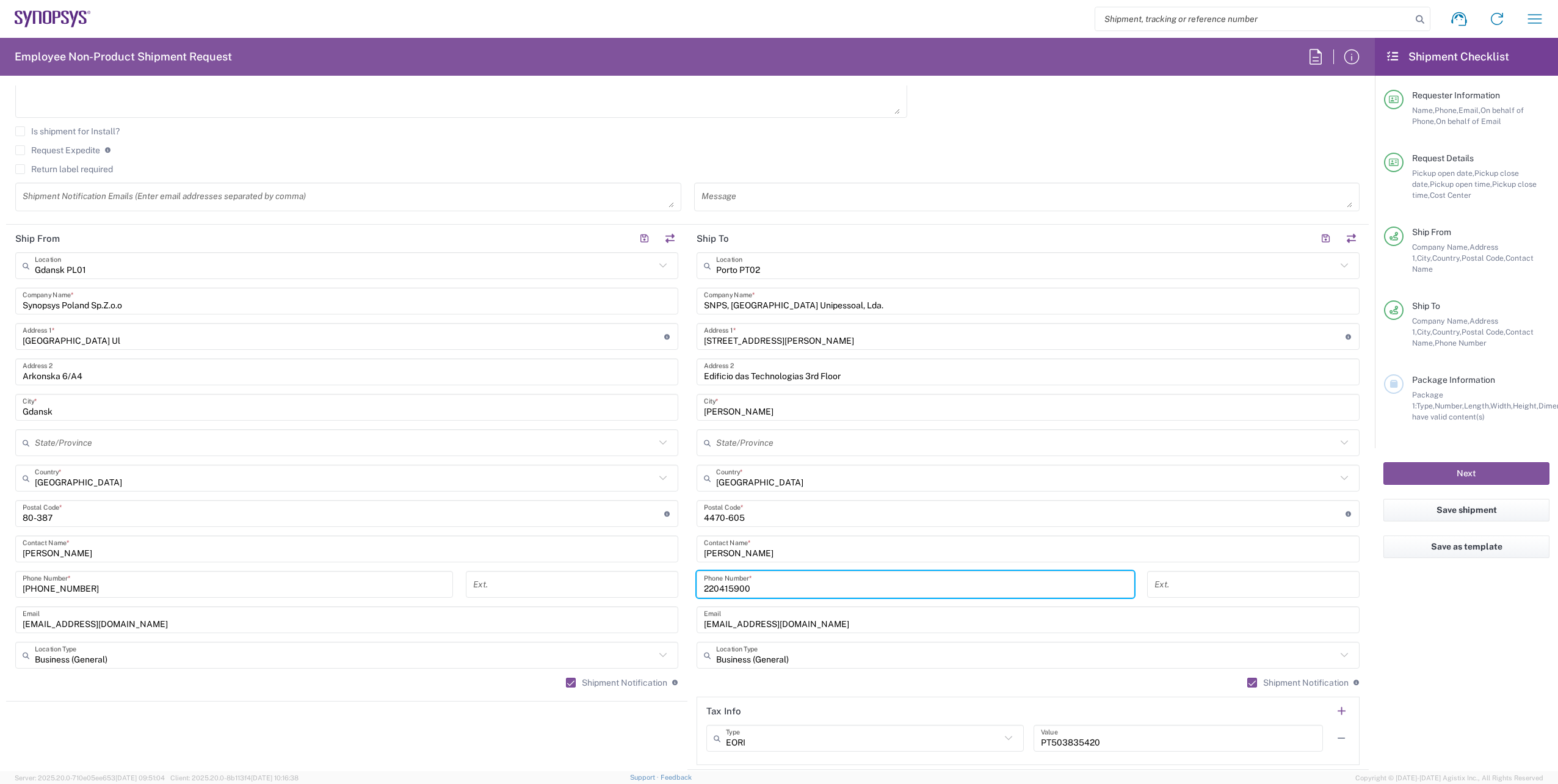
scroll to position [427, 0]
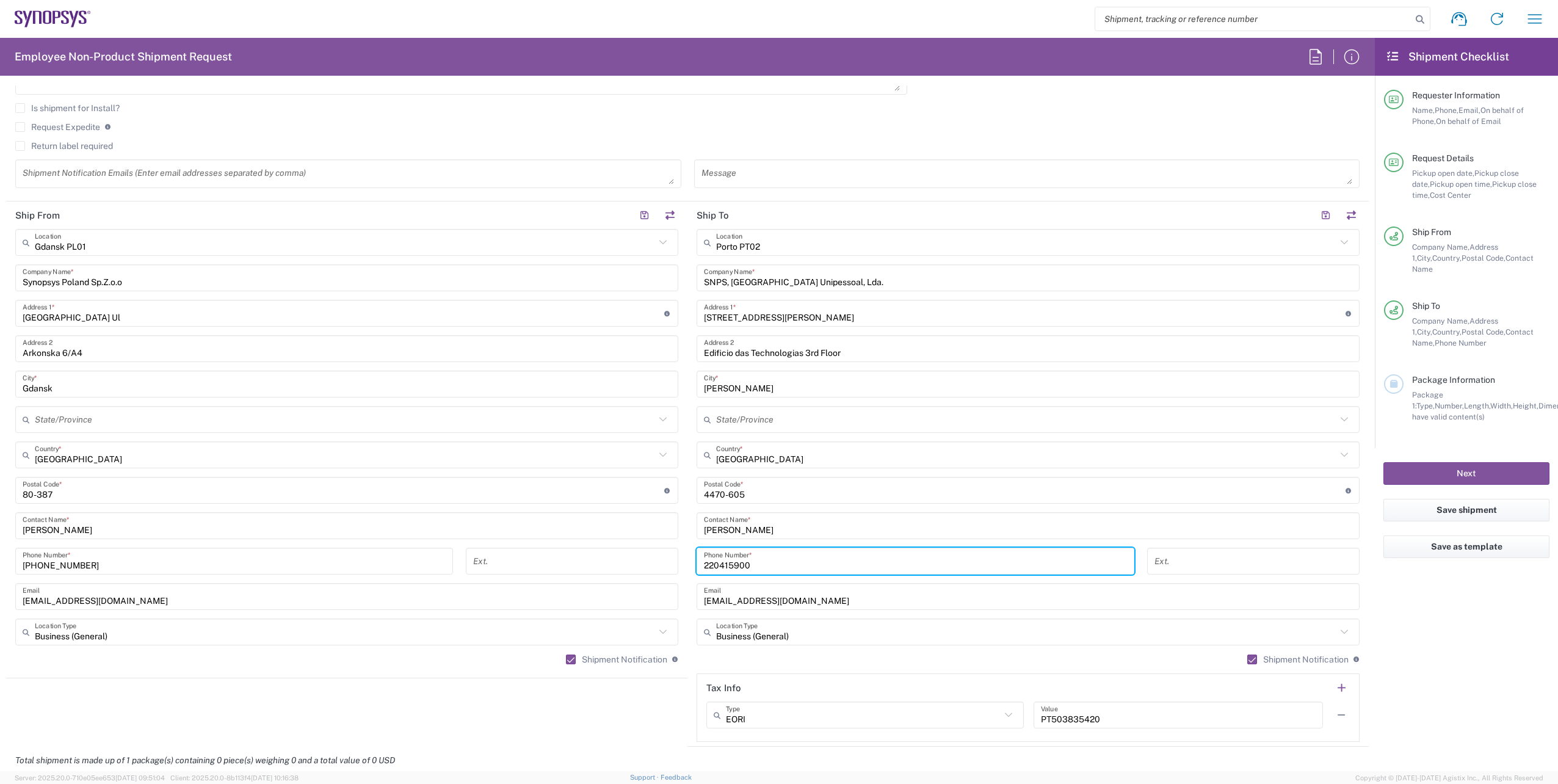
click at [632, 709] on agx-shipment-stop-widget "Ship From [GEOGRAPHIC_DATA] PL01 Location [GEOGRAPHIC_DATA] Agrate Brianza IT01…" at bounding box center [346, 474] width 681 height 545
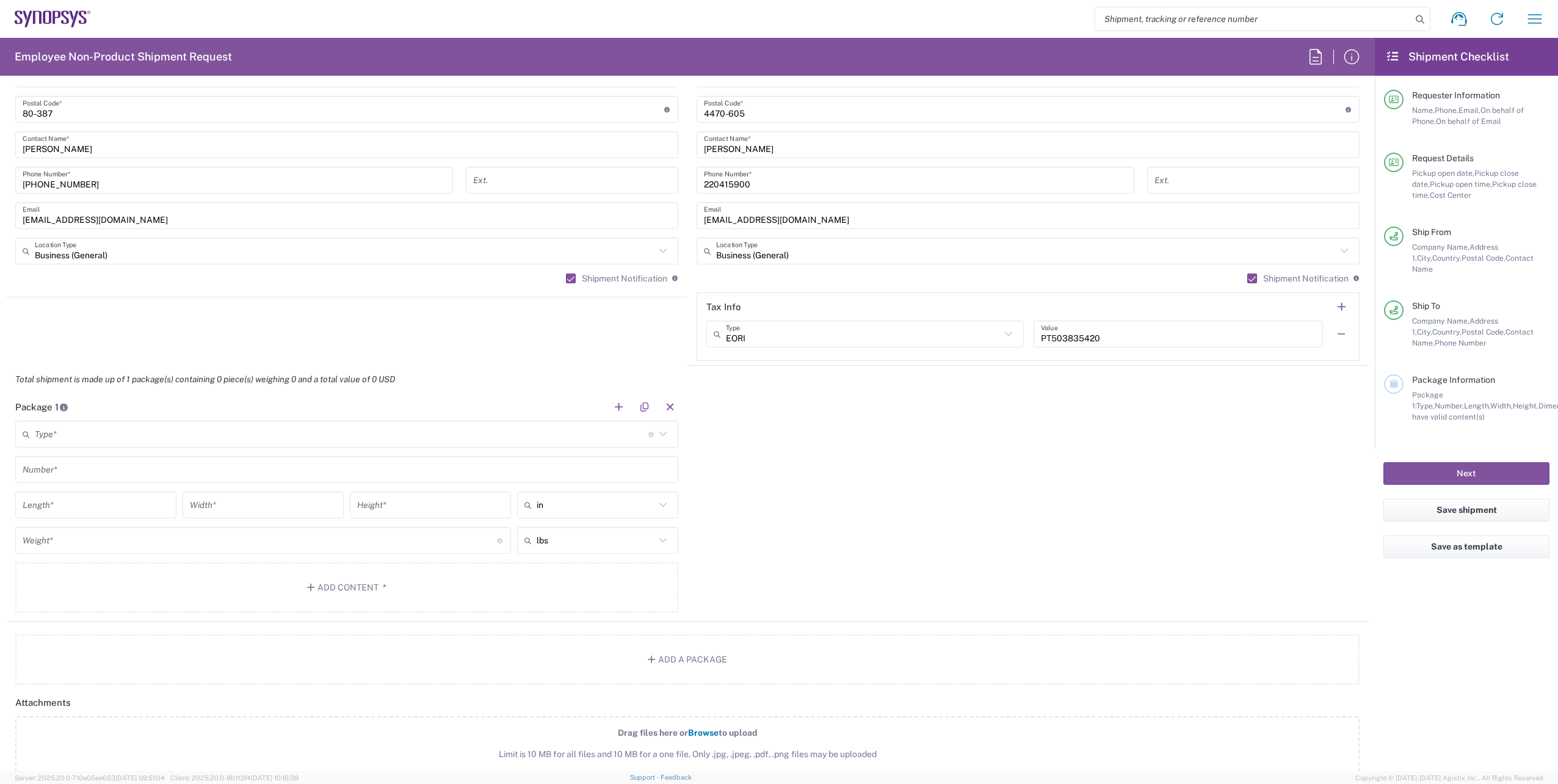
scroll to position [855, 0]
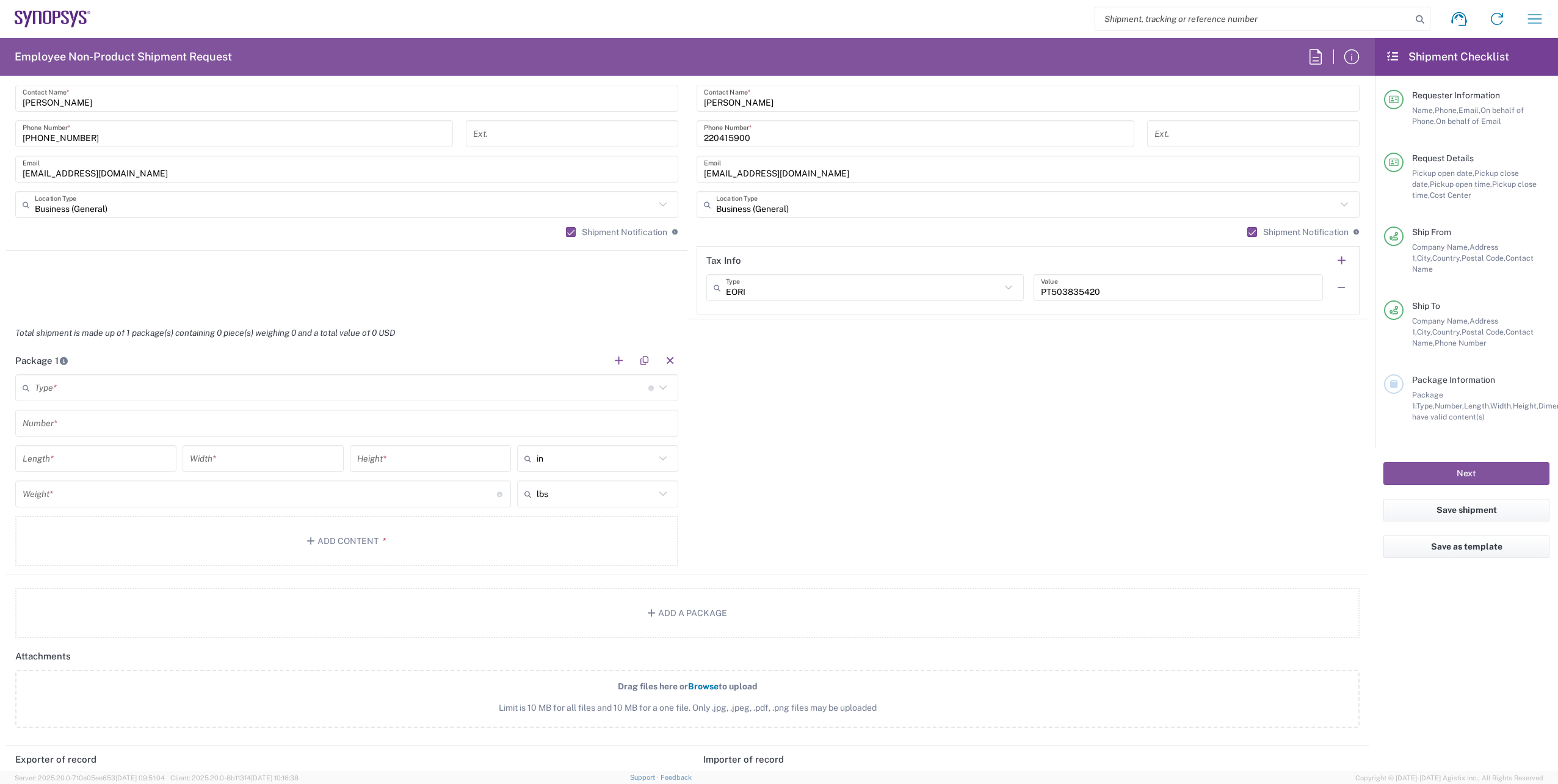
click at [103, 390] on input "text" at bounding box center [342, 388] width 614 height 21
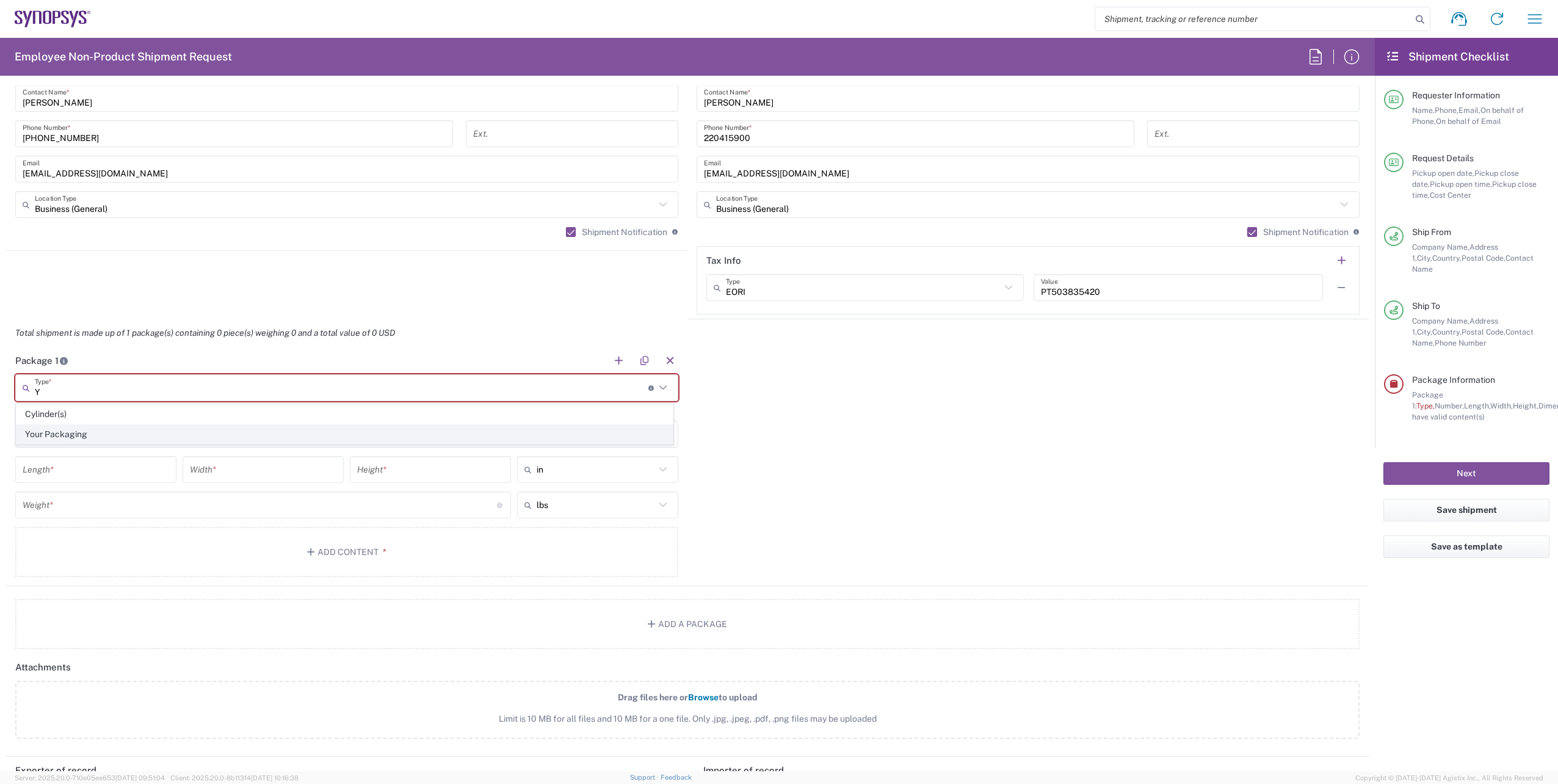
click at [95, 435] on span "Your Packaging" at bounding box center [344, 434] width 657 height 19
type input "Your Packaging"
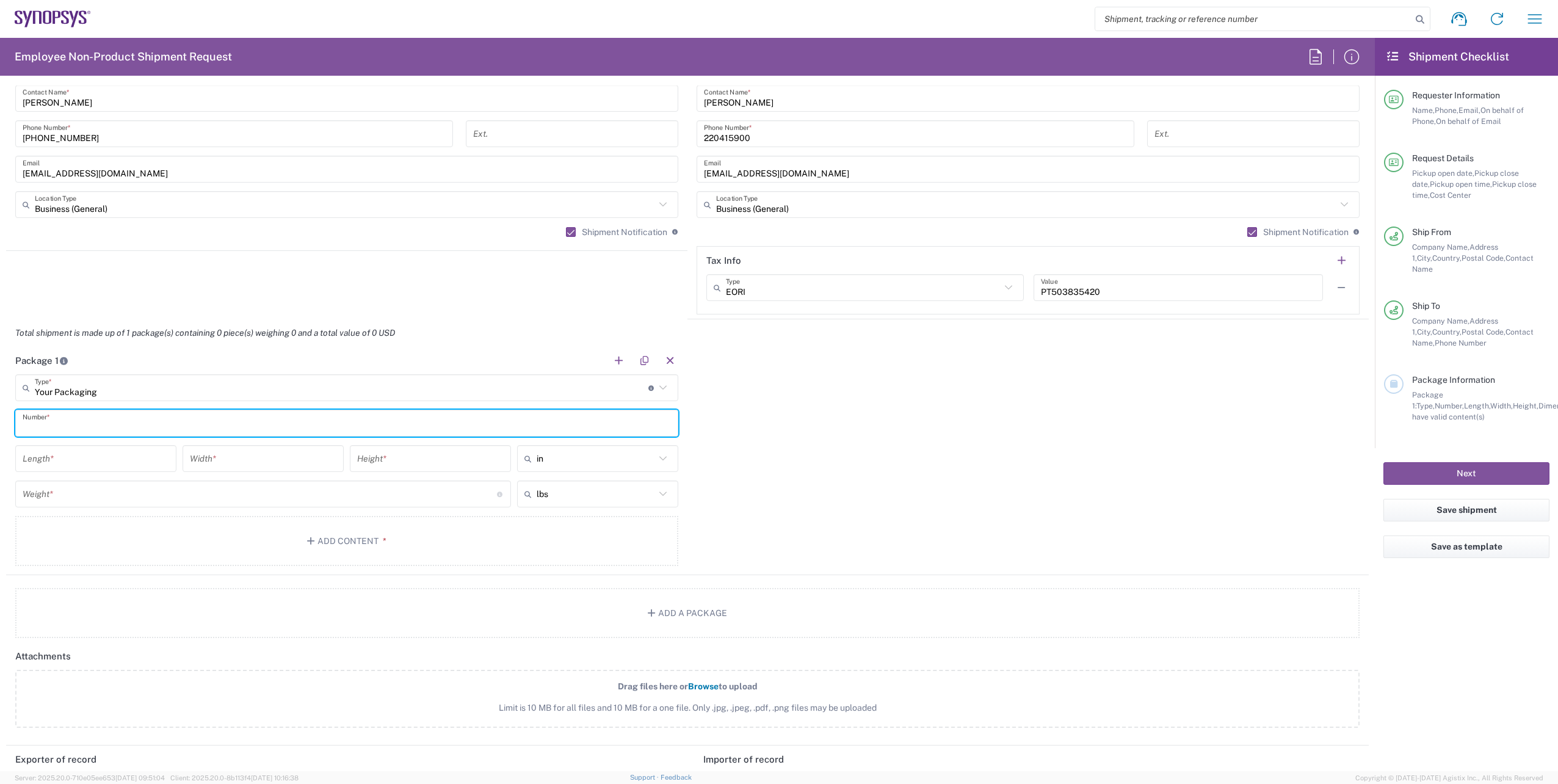
click at [111, 421] on input "text" at bounding box center [346, 423] width 648 height 21
type input "1"
click at [107, 458] on input "number" at bounding box center [96, 458] width 146 height 21
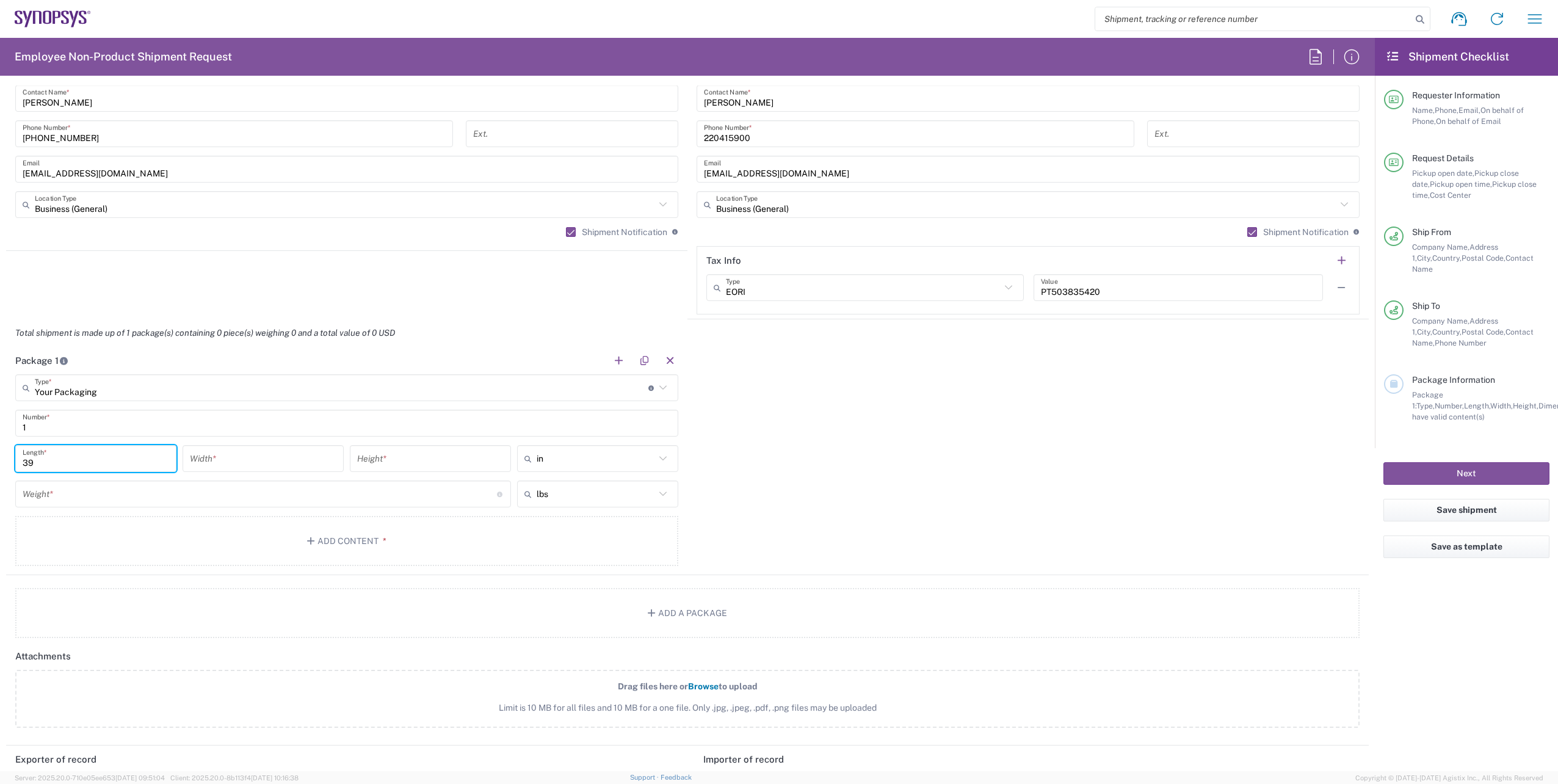
type input "39"
click at [250, 458] on input "number" at bounding box center [263, 458] width 146 height 21
click at [664, 463] on icon at bounding box center [663, 458] width 16 height 16
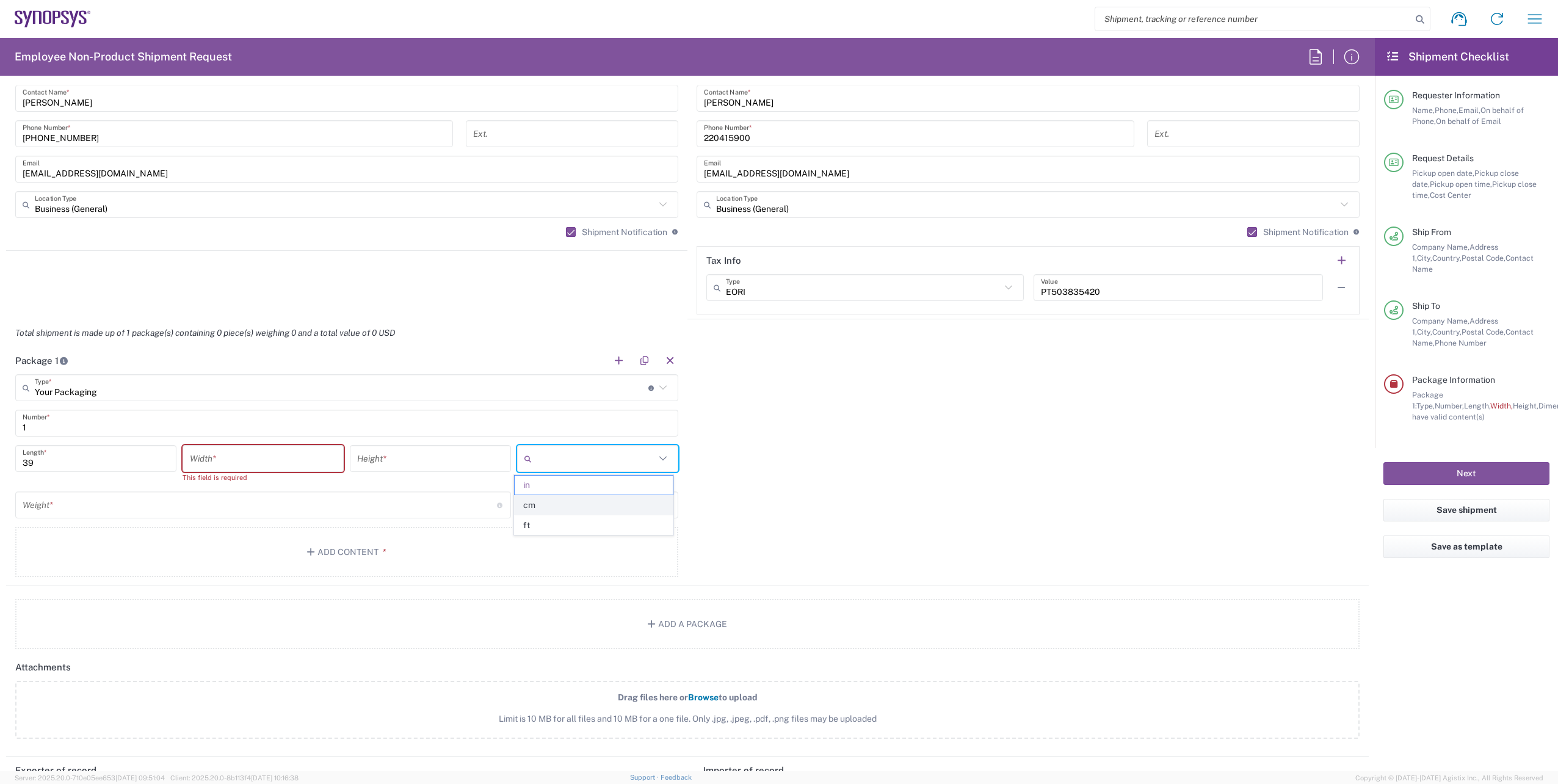
click at [626, 496] on span "cm" at bounding box center [593, 505] width 157 height 19
type input "99.06"
type input "cm"
click at [664, 506] on icon at bounding box center [663, 504] width 16 height 16
click at [626, 546] on span "kgs" at bounding box center [593, 551] width 157 height 19
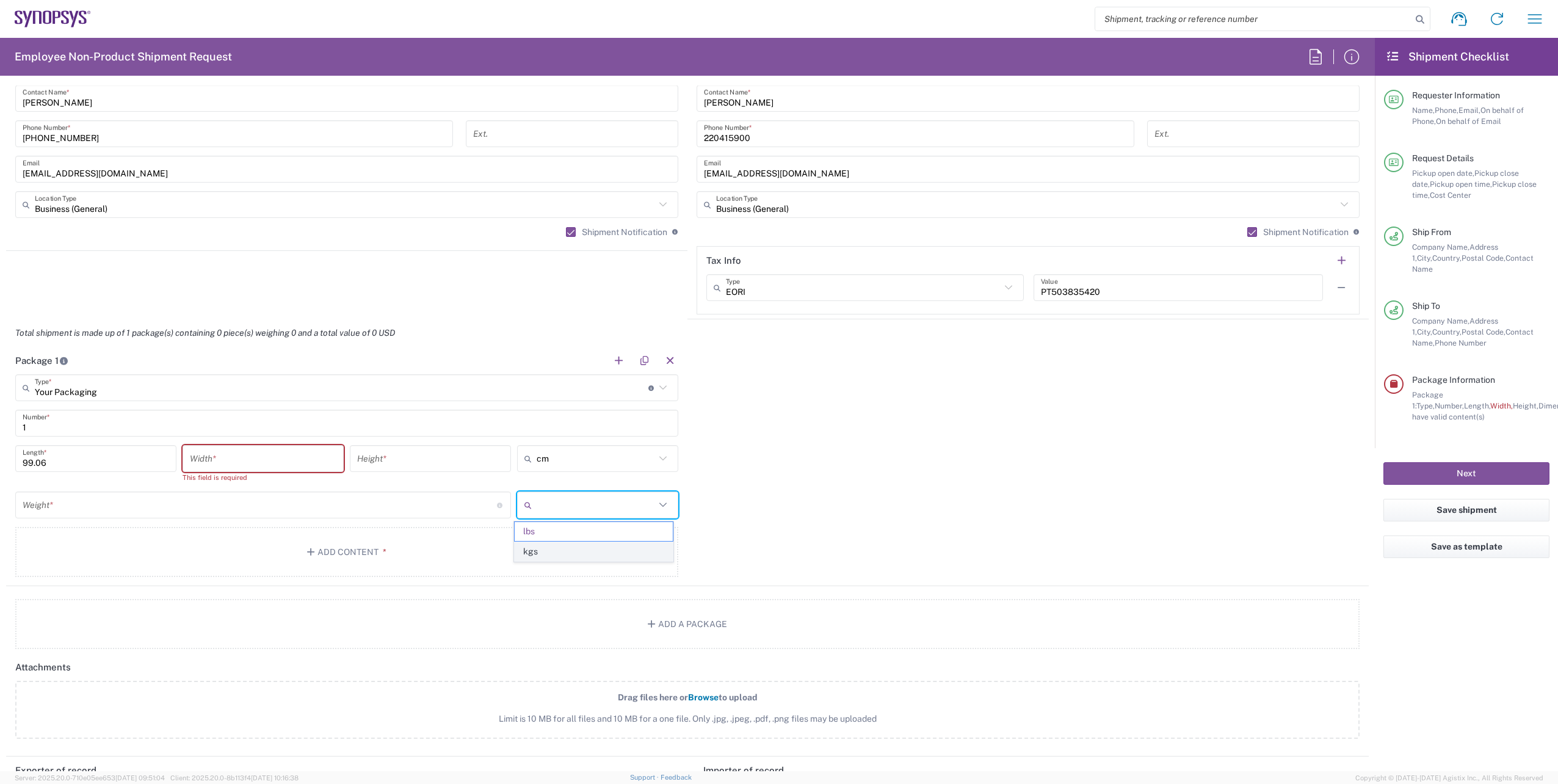
type input "kgs"
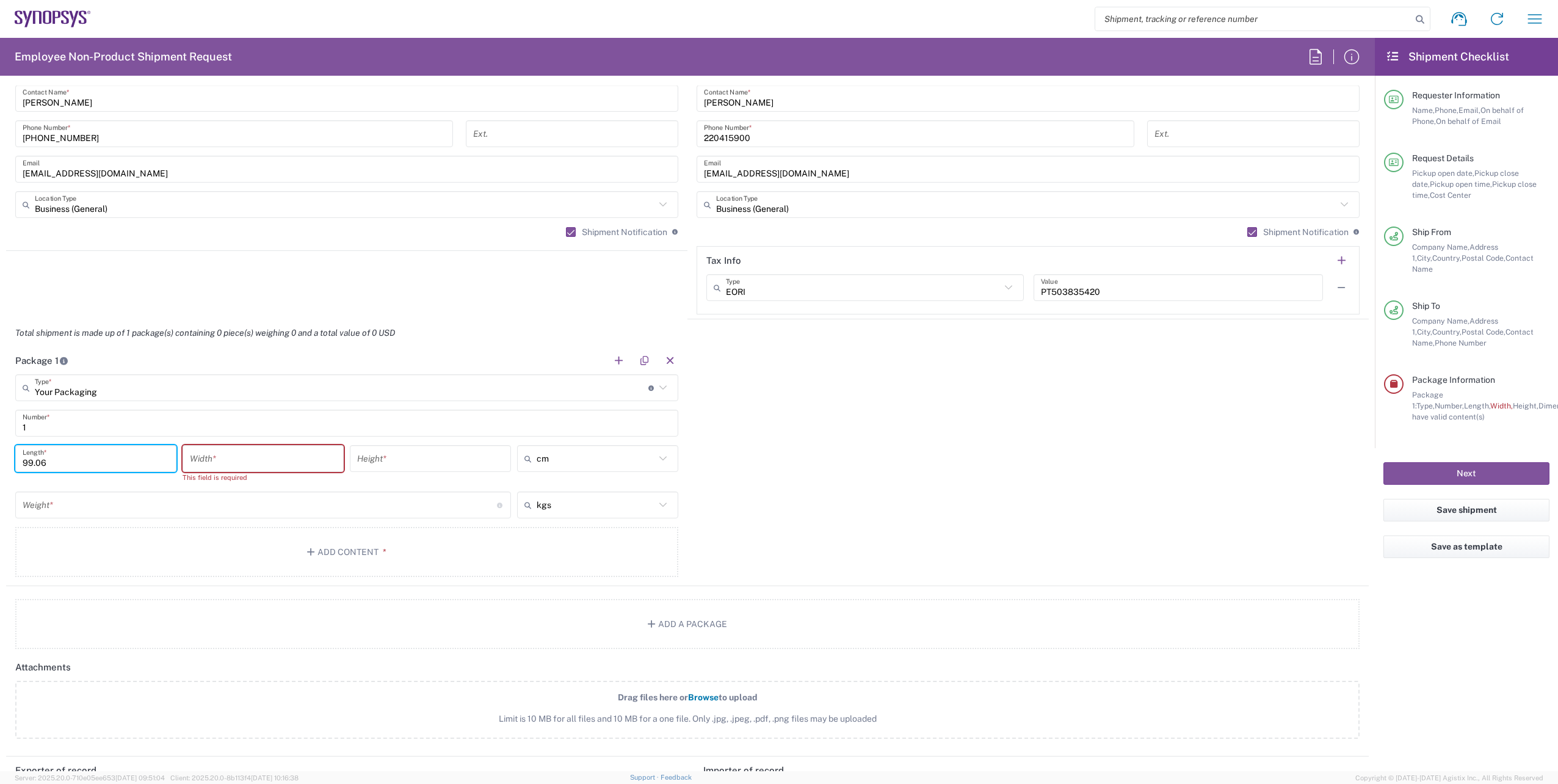
click at [140, 464] on input "99.06" at bounding box center [96, 458] width 146 height 21
type input "39"
click at [235, 460] on input "number" at bounding box center [263, 458] width 146 height 21
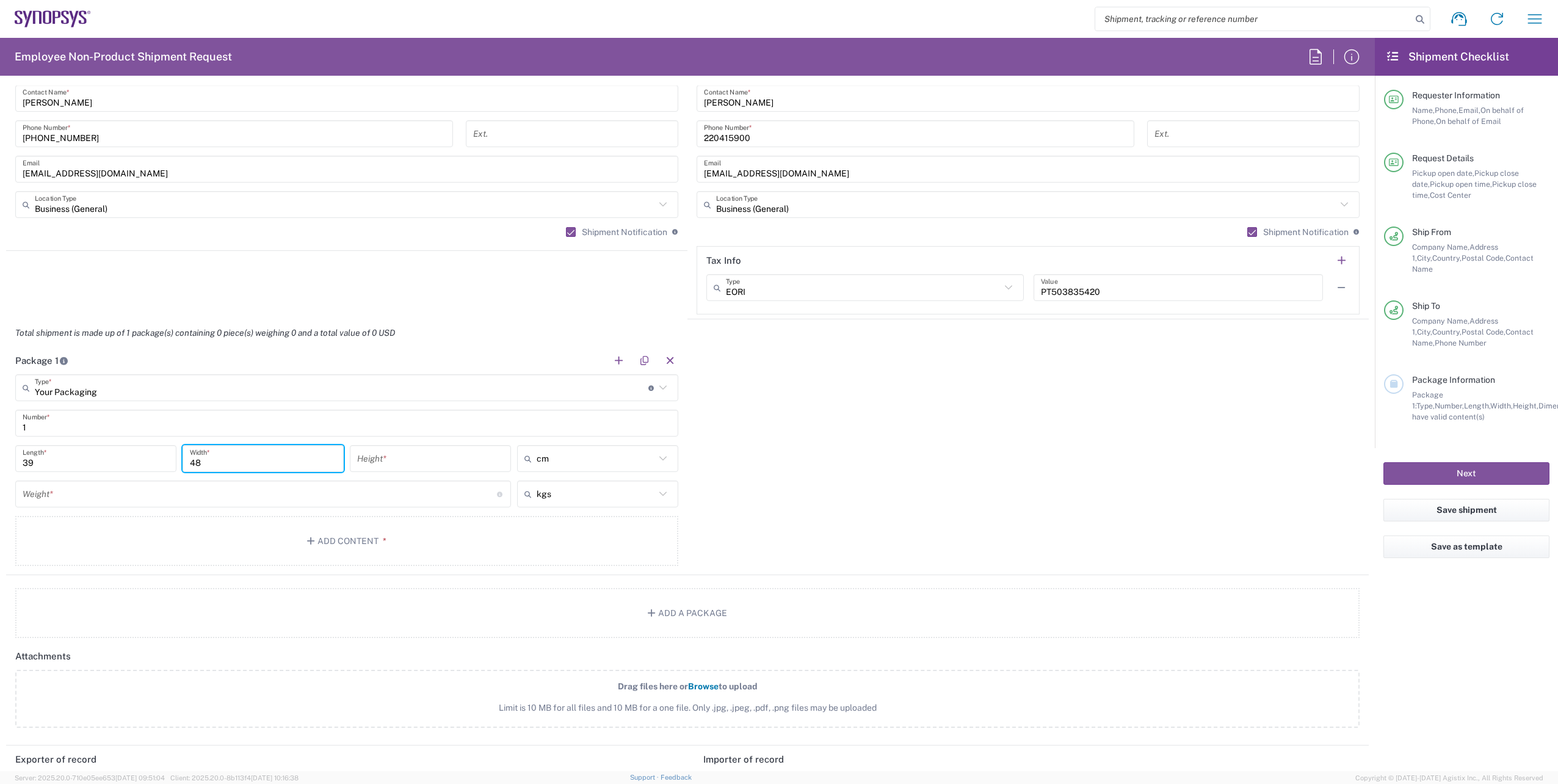
type input "48"
click at [450, 456] on input "number" at bounding box center [431, 458] width 146 height 21
type input "41"
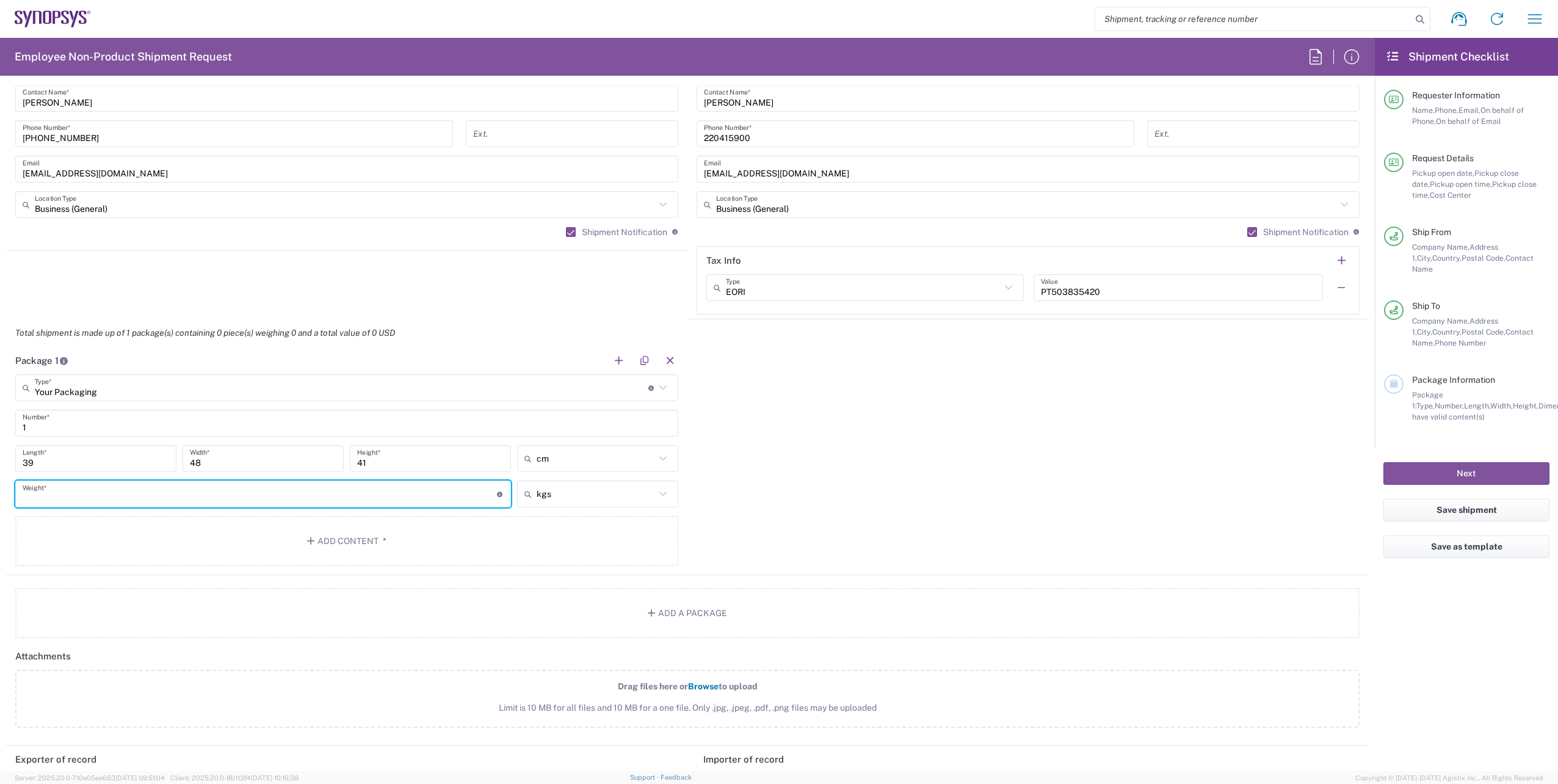
click at [328, 495] on input "number" at bounding box center [260, 494] width 475 height 21
type input "7"
click at [302, 545] on button "Add Content *" at bounding box center [347, 541] width 663 height 50
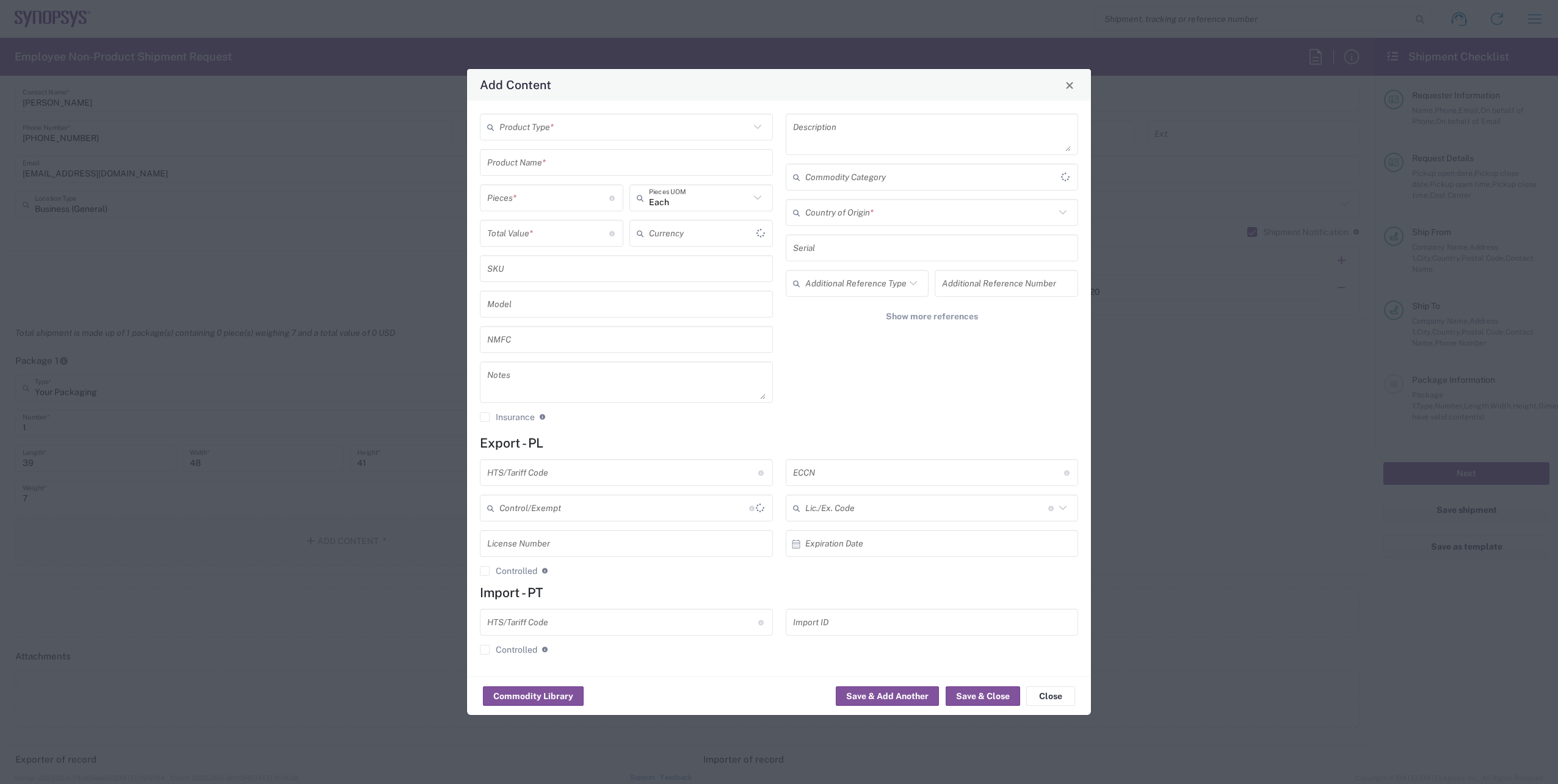
type input "US Dollar"
click at [514, 164] on input "text" at bounding box center [626, 162] width 278 height 21
click at [547, 131] on input "text" at bounding box center [624, 127] width 251 height 21
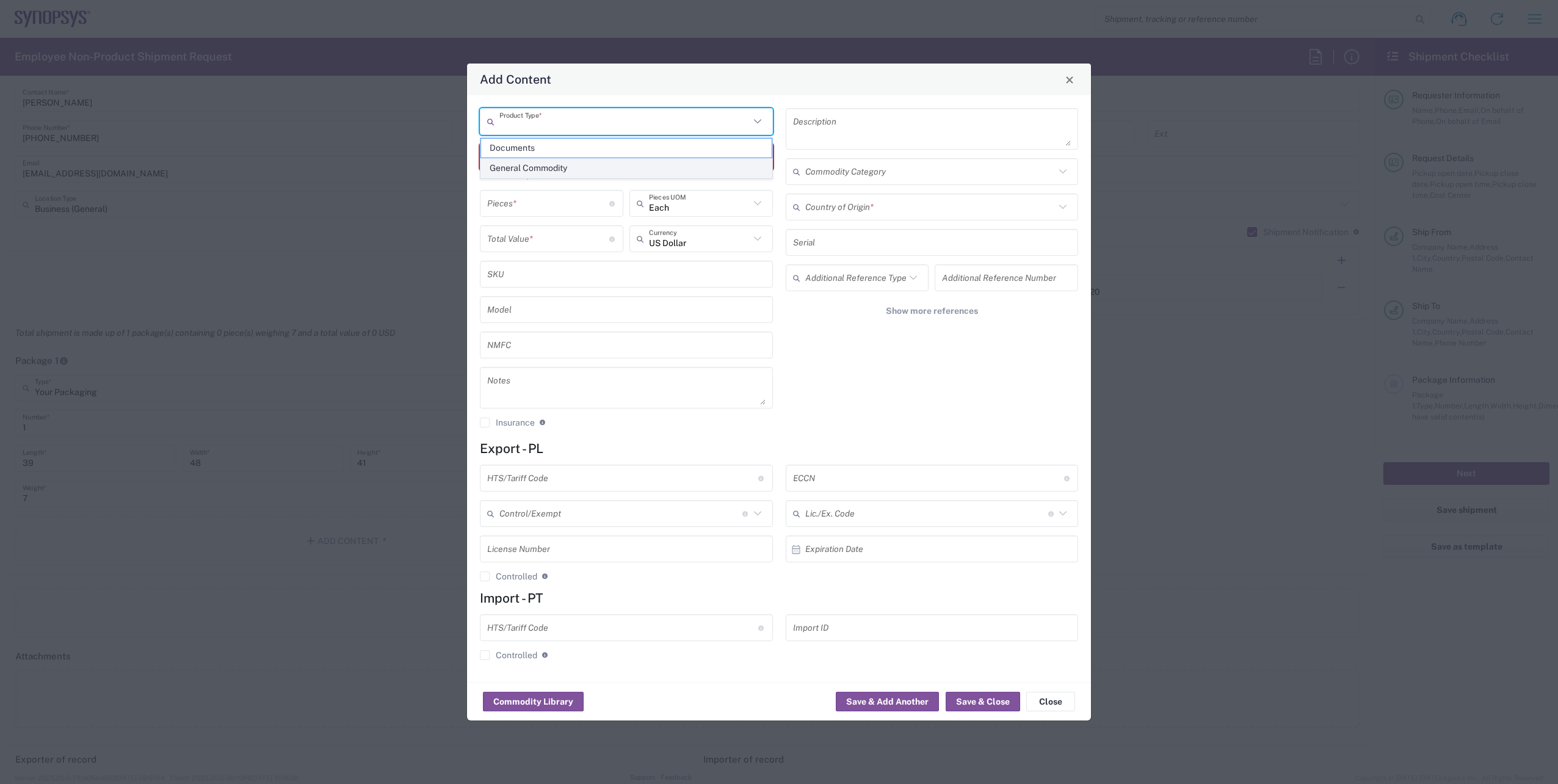
click at [538, 170] on span "General Commodity" at bounding box center [626, 168] width 291 height 19
type input "General Commodity"
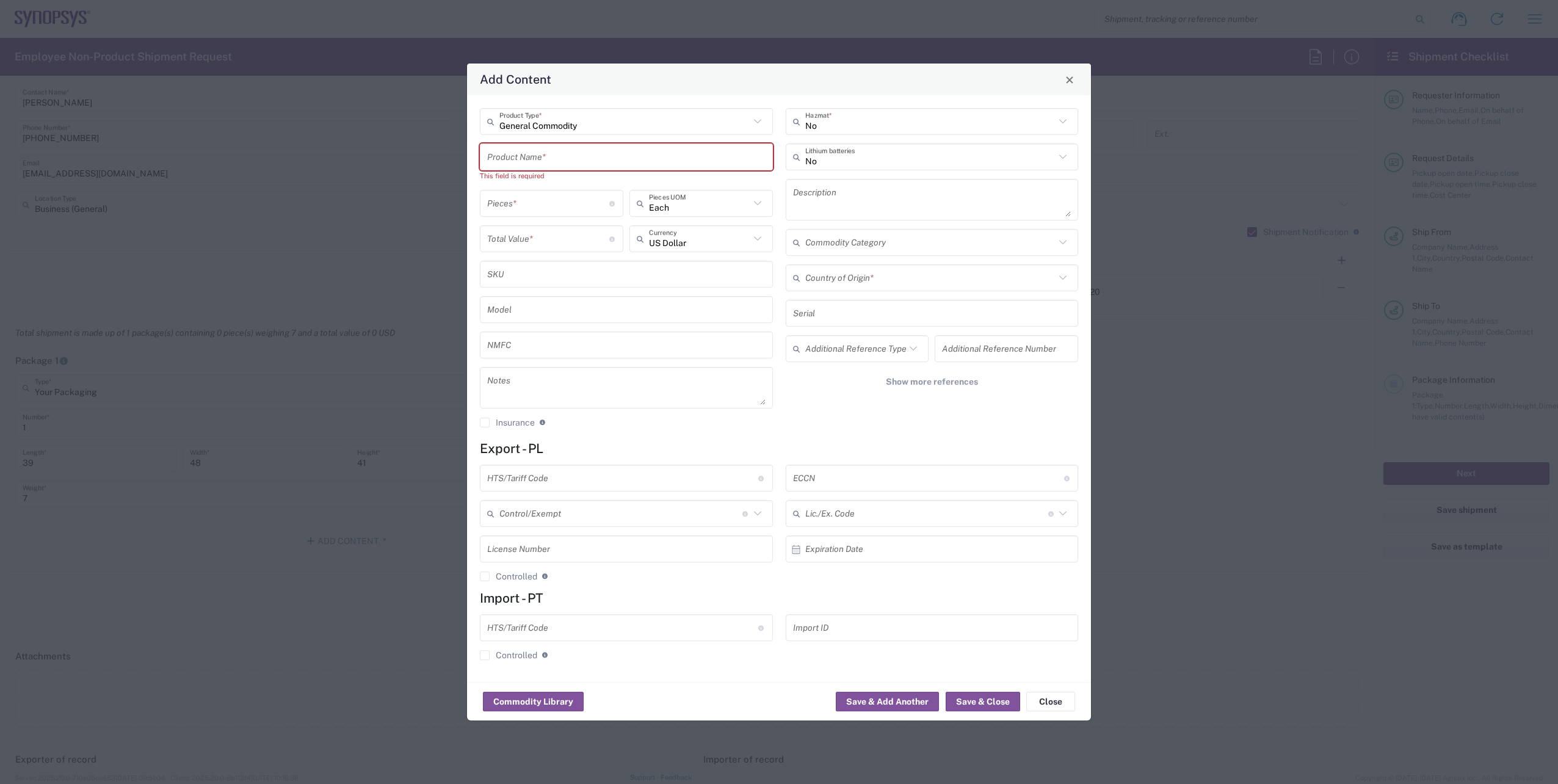
click at [538, 164] on input "text" at bounding box center [626, 157] width 278 height 21
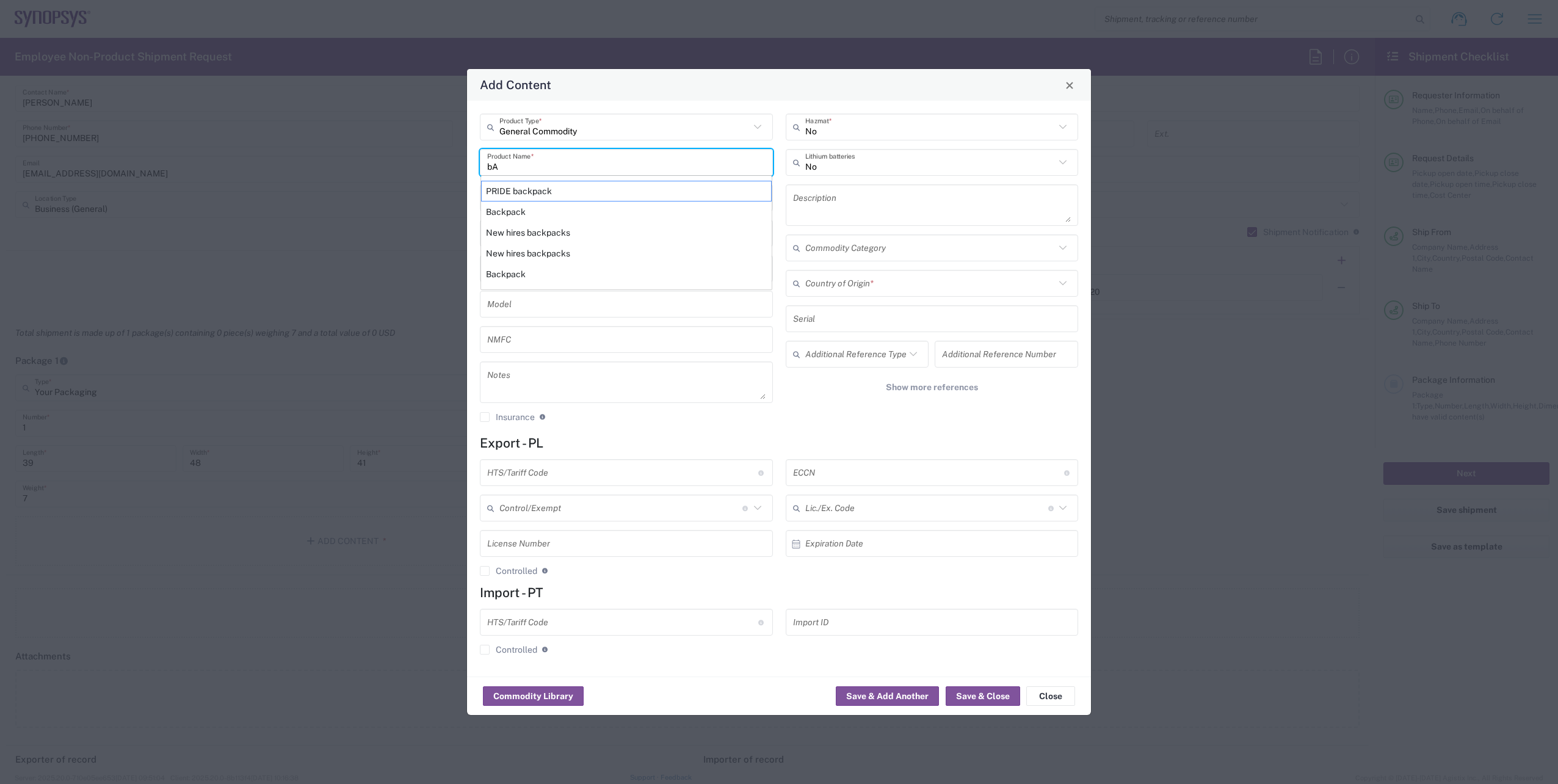
type input "b"
click at [537, 207] on div "Backpack" at bounding box center [626, 212] width 291 height 21
type input "Backpack"
type input "4202923120"
type input "BIS"
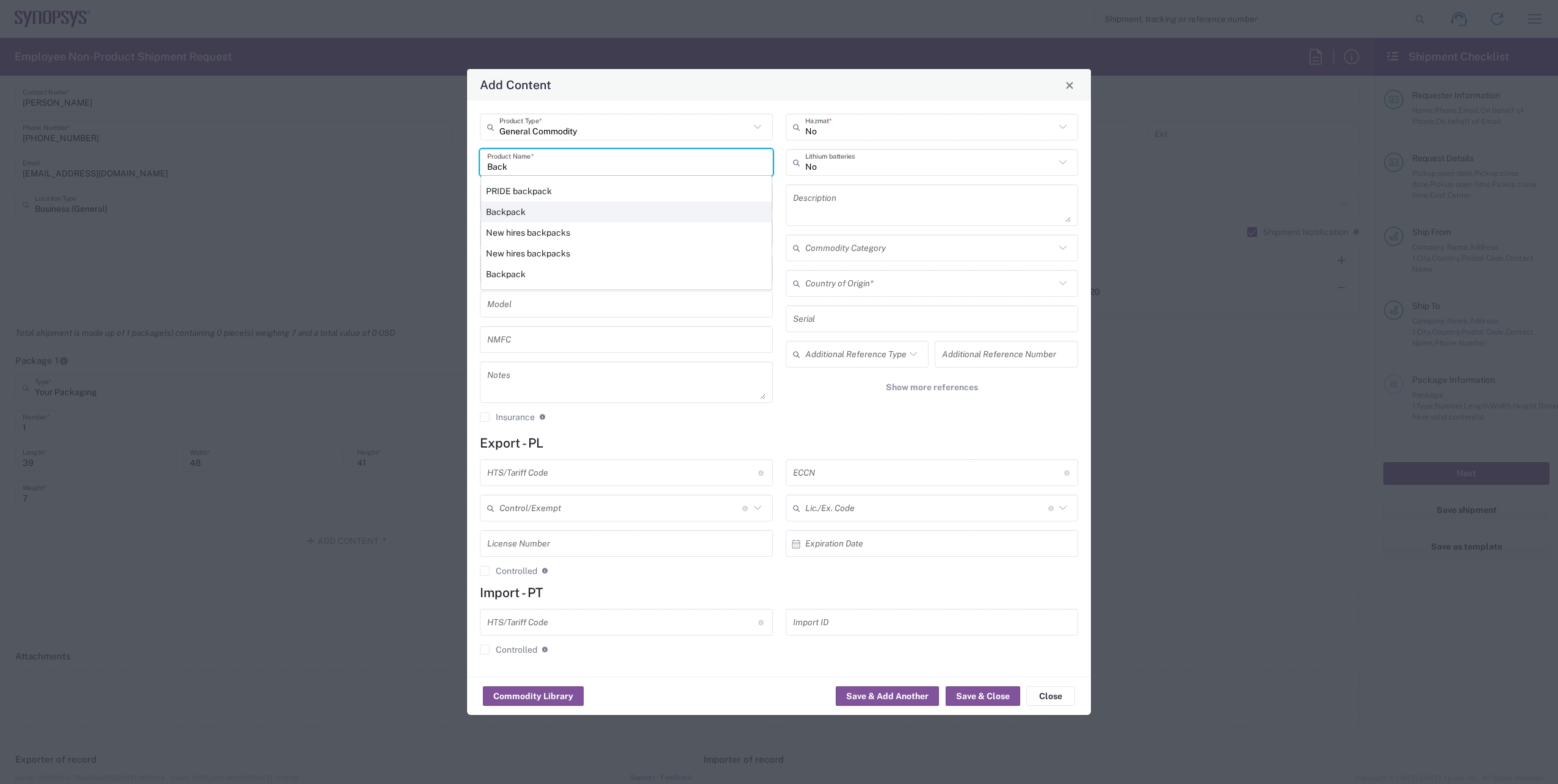
type input "EAR99"
type input "NLR - No License Required"
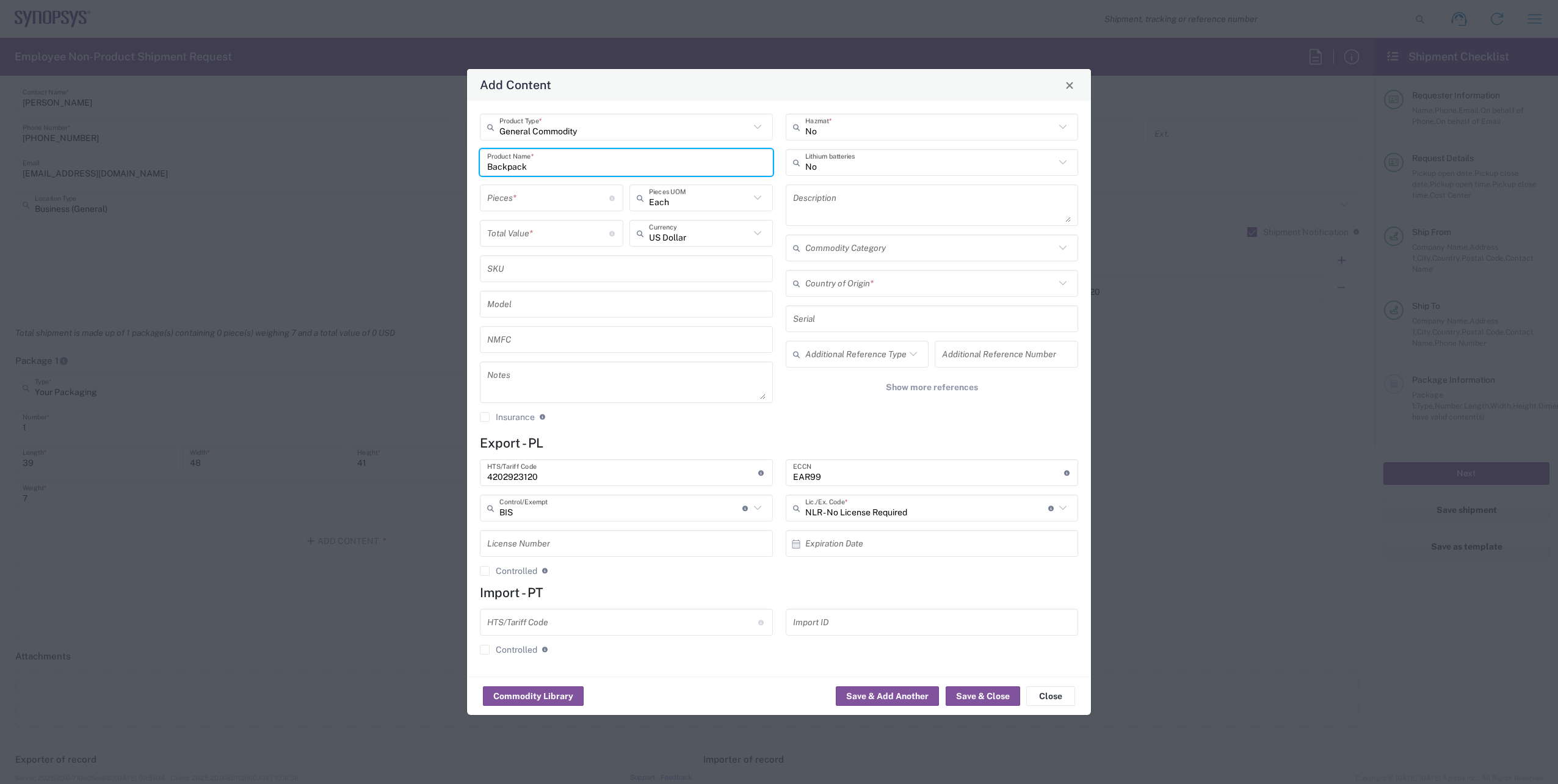
click at [571, 207] on input "number" at bounding box center [548, 197] width 122 height 21
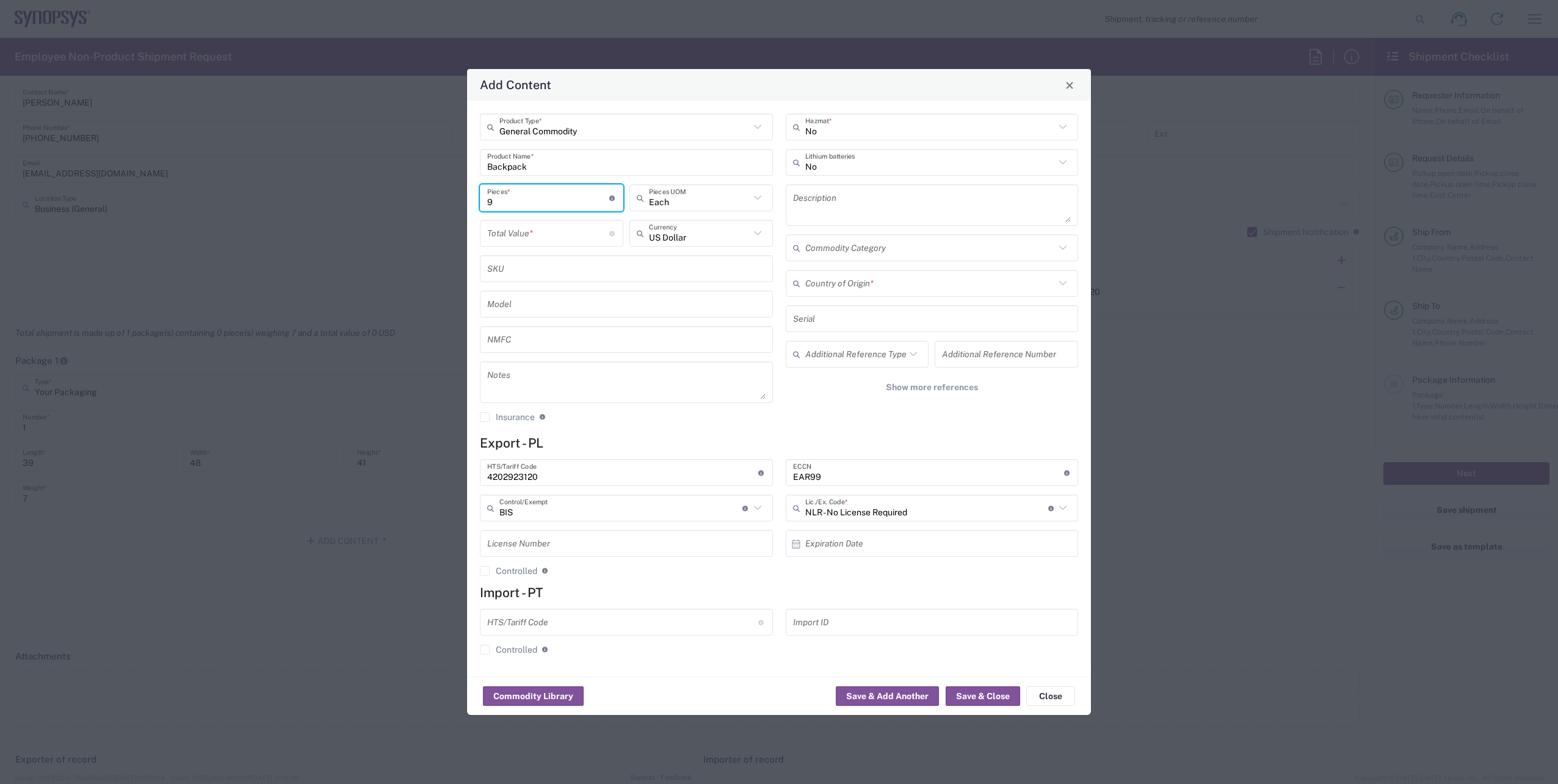
type input "9"
click at [724, 241] on input "text" at bounding box center [699, 233] width 101 height 21
click at [708, 258] on span "Euro" at bounding box center [701, 260] width 141 height 19
type input "Euro"
click at [555, 241] on input "number" at bounding box center [548, 233] width 122 height 21
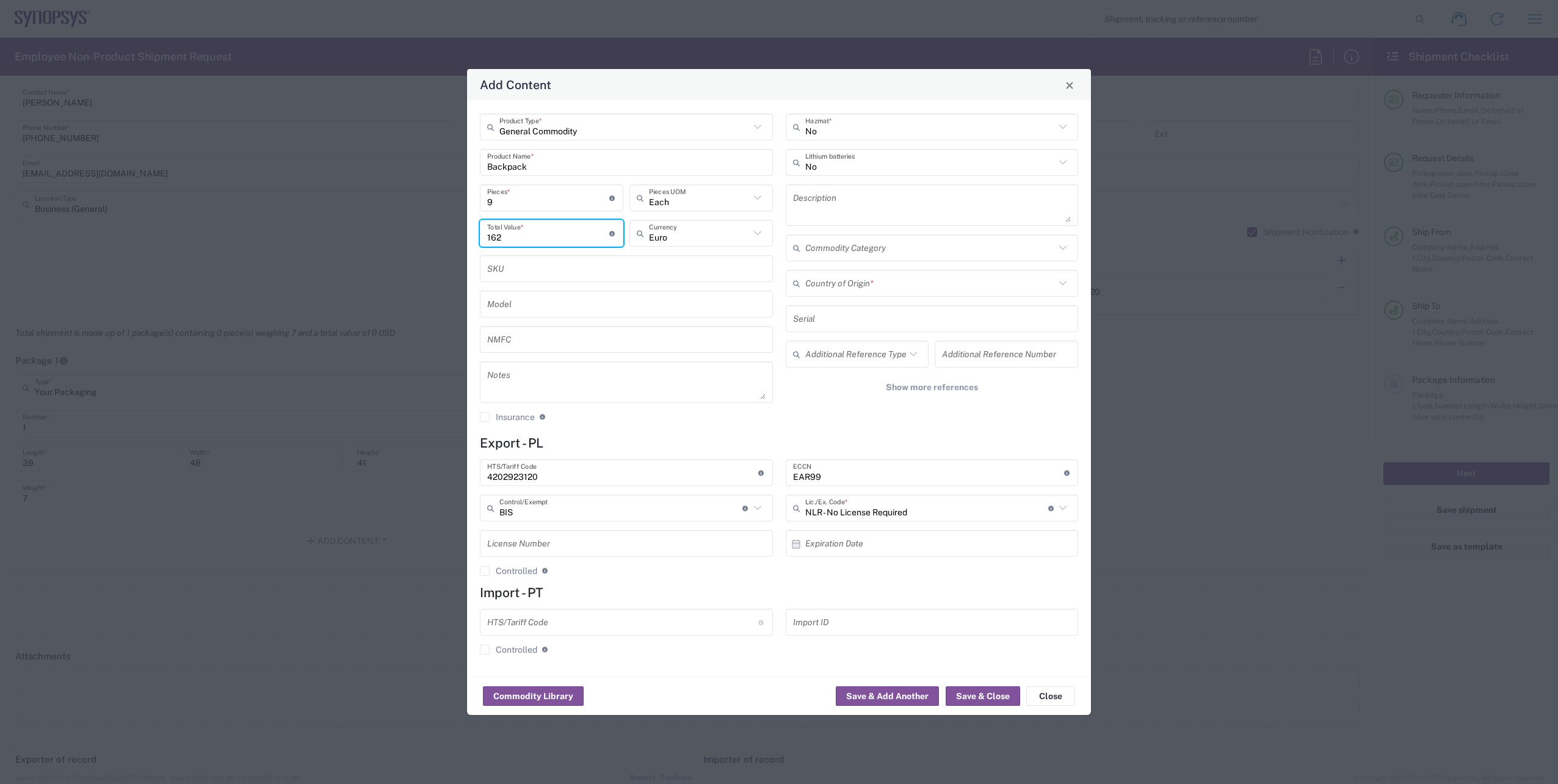
type input "162"
click at [847, 278] on input "text" at bounding box center [931, 283] width 251 height 21
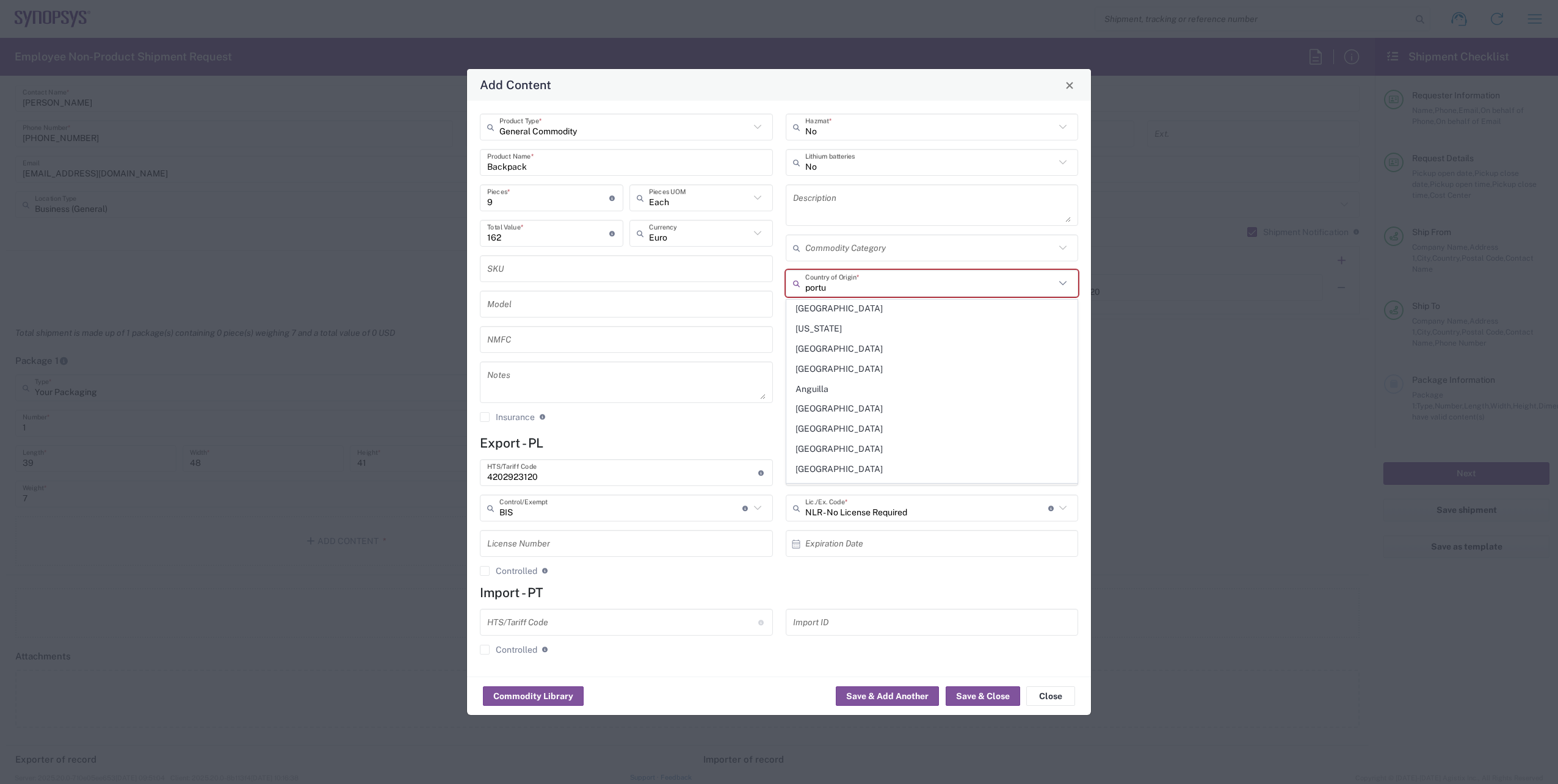
scroll to position [0, 0]
click at [848, 306] on span "[GEOGRAPHIC_DATA]" at bounding box center [932, 309] width 291 height 19
type input "[GEOGRAPHIC_DATA]"
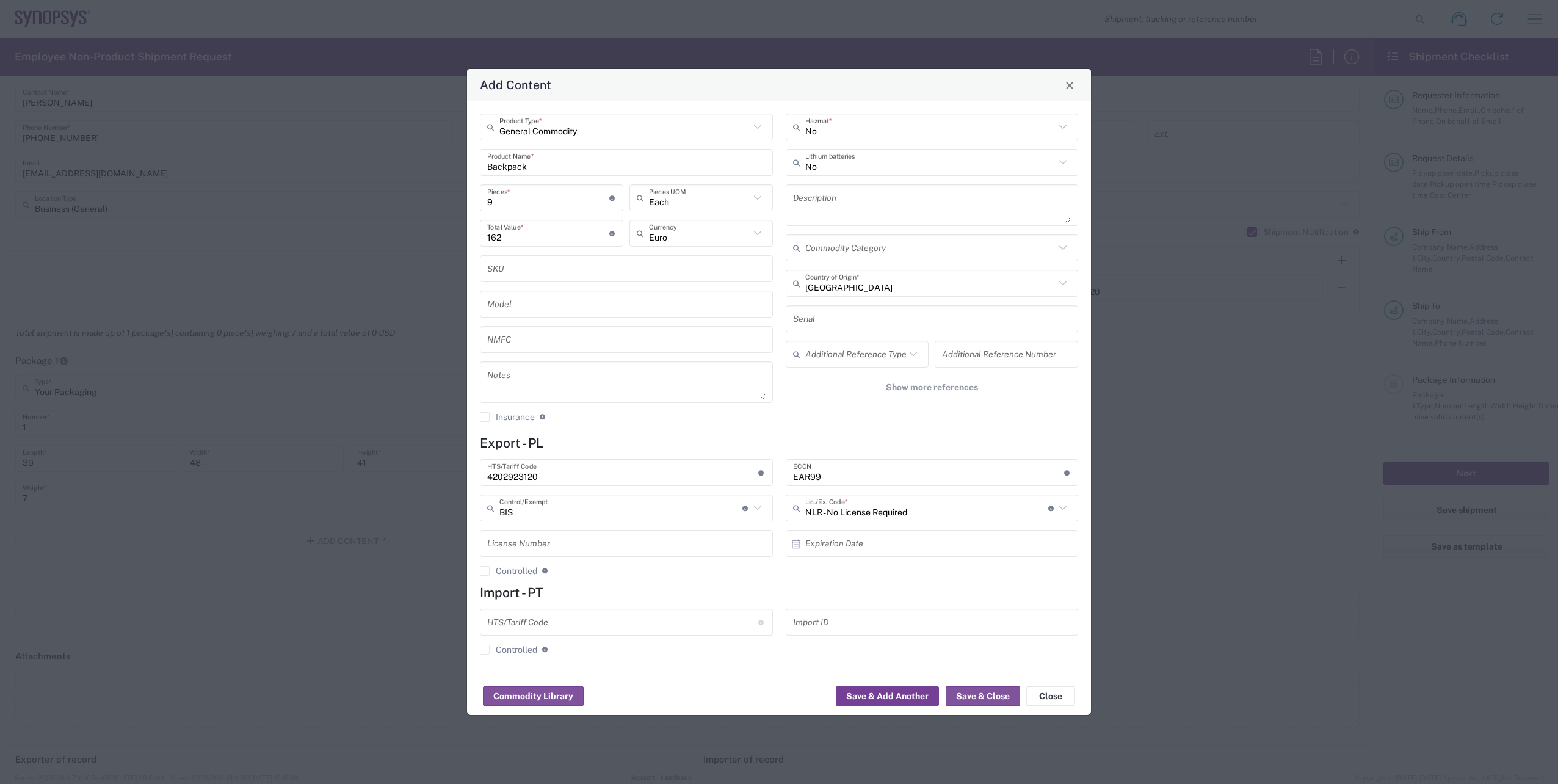
click at [893, 693] on button "Save & Add Another" at bounding box center [887, 696] width 103 height 19
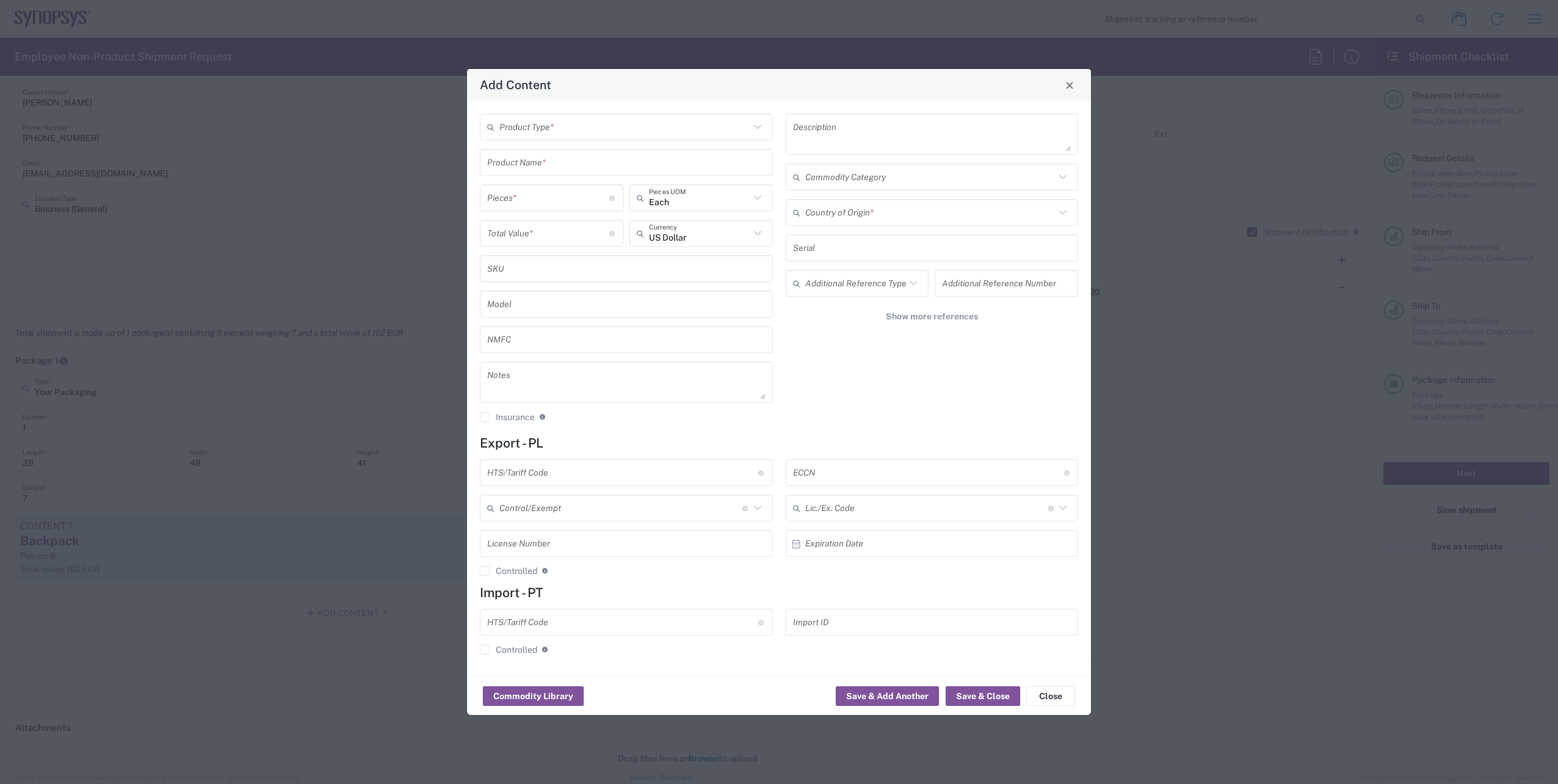
click at [523, 124] on input "text" at bounding box center [624, 127] width 251 height 21
click at [519, 174] on span "General Commodity" at bounding box center [626, 174] width 291 height 19
type input "General Commodity"
click at [525, 168] on input "text" at bounding box center [626, 162] width 278 height 21
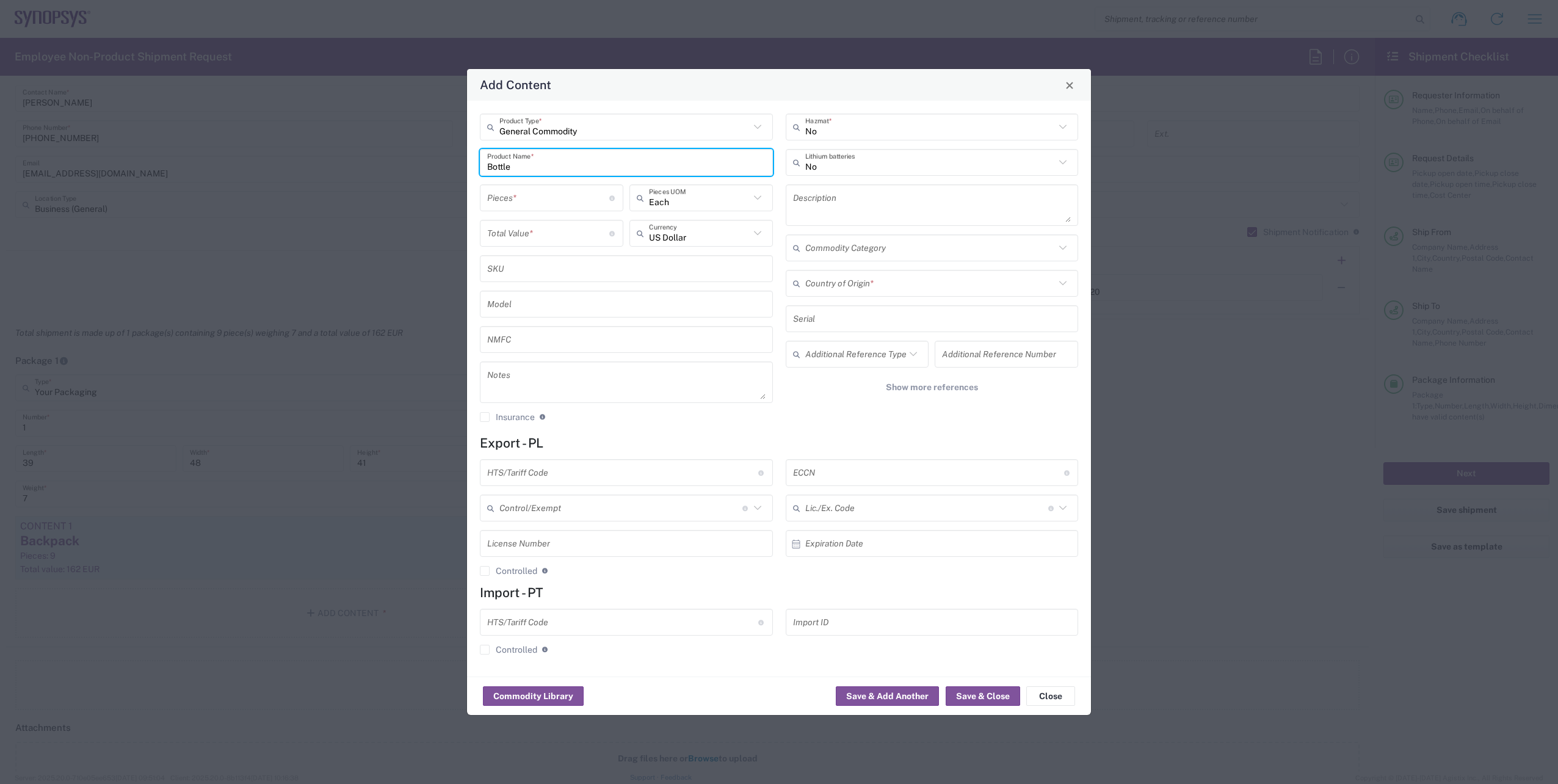
type input "Bottle"
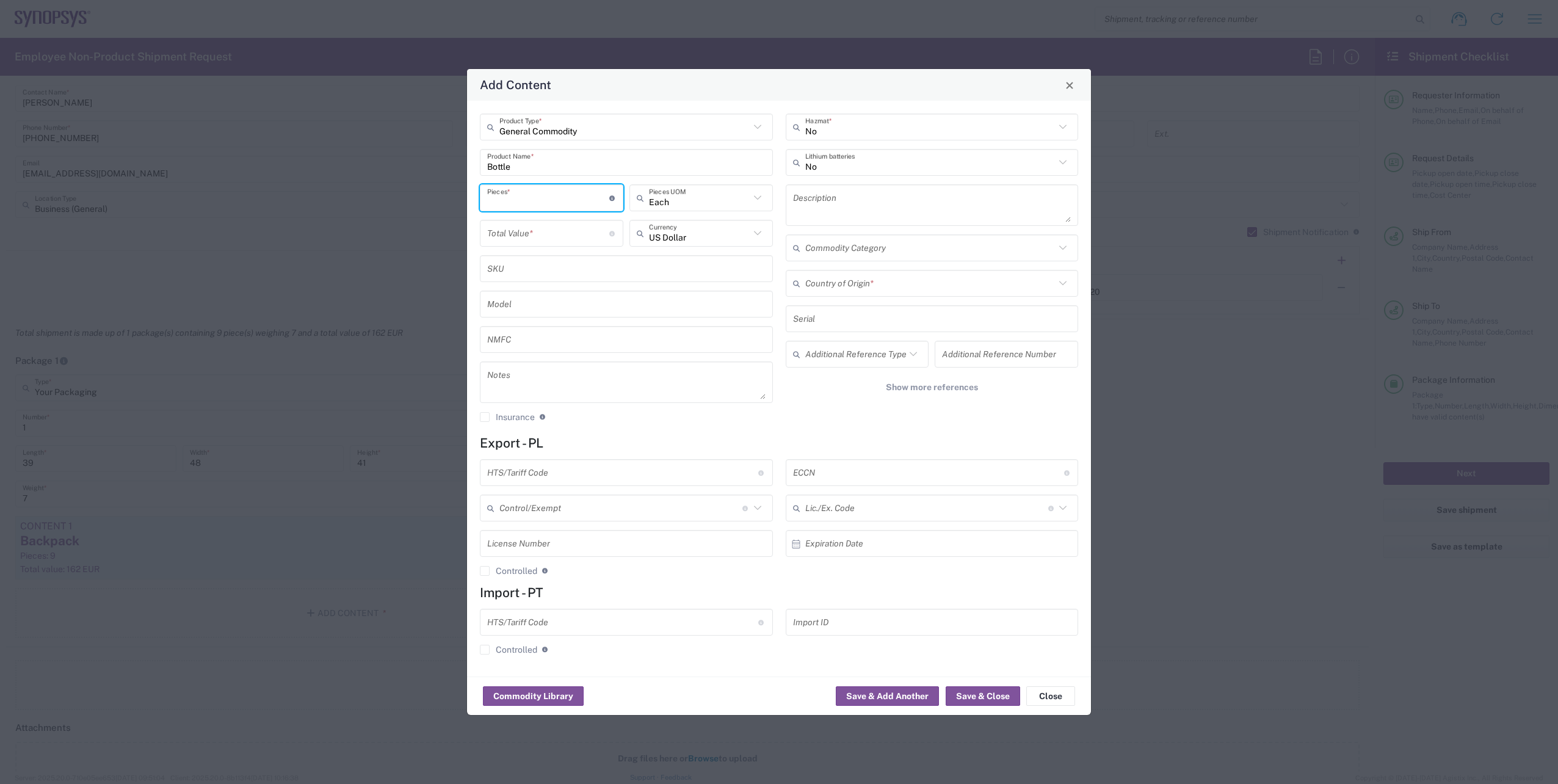
click at [524, 203] on input "number" at bounding box center [548, 197] width 122 height 21
type input "9"
click at [690, 232] on input "text" at bounding box center [699, 233] width 101 height 21
click at [681, 268] on span "Euro" at bounding box center [701, 260] width 141 height 19
type input "Euro"
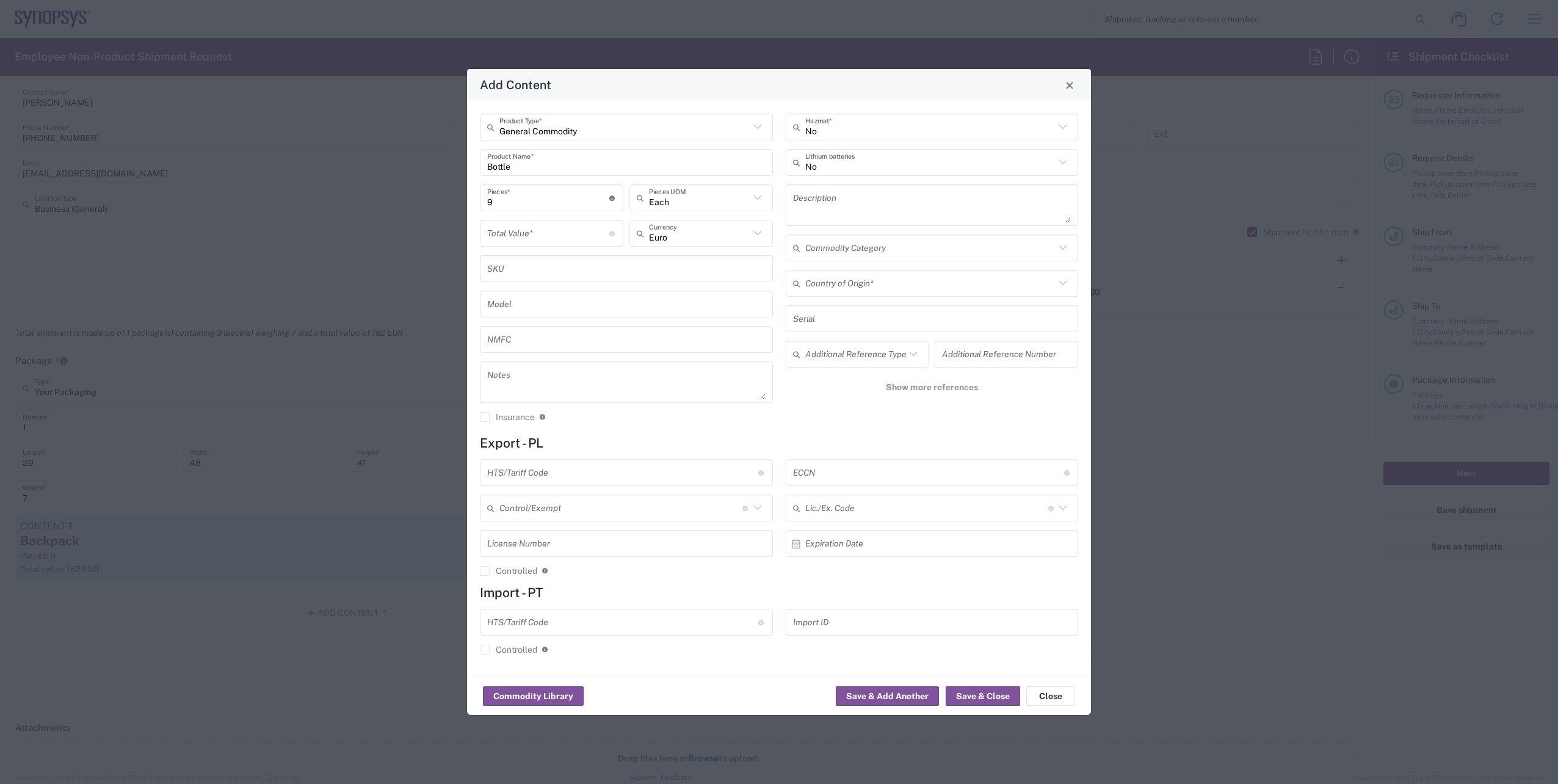
click at [621, 268] on input "text" at bounding box center [626, 269] width 278 height 21
click at [575, 240] on input "number" at bounding box center [548, 233] width 122 height 21
type input "27"
click at [815, 472] on input "text" at bounding box center [929, 473] width 271 height 21
click at [833, 283] on input "text" at bounding box center [931, 283] width 251 height 21
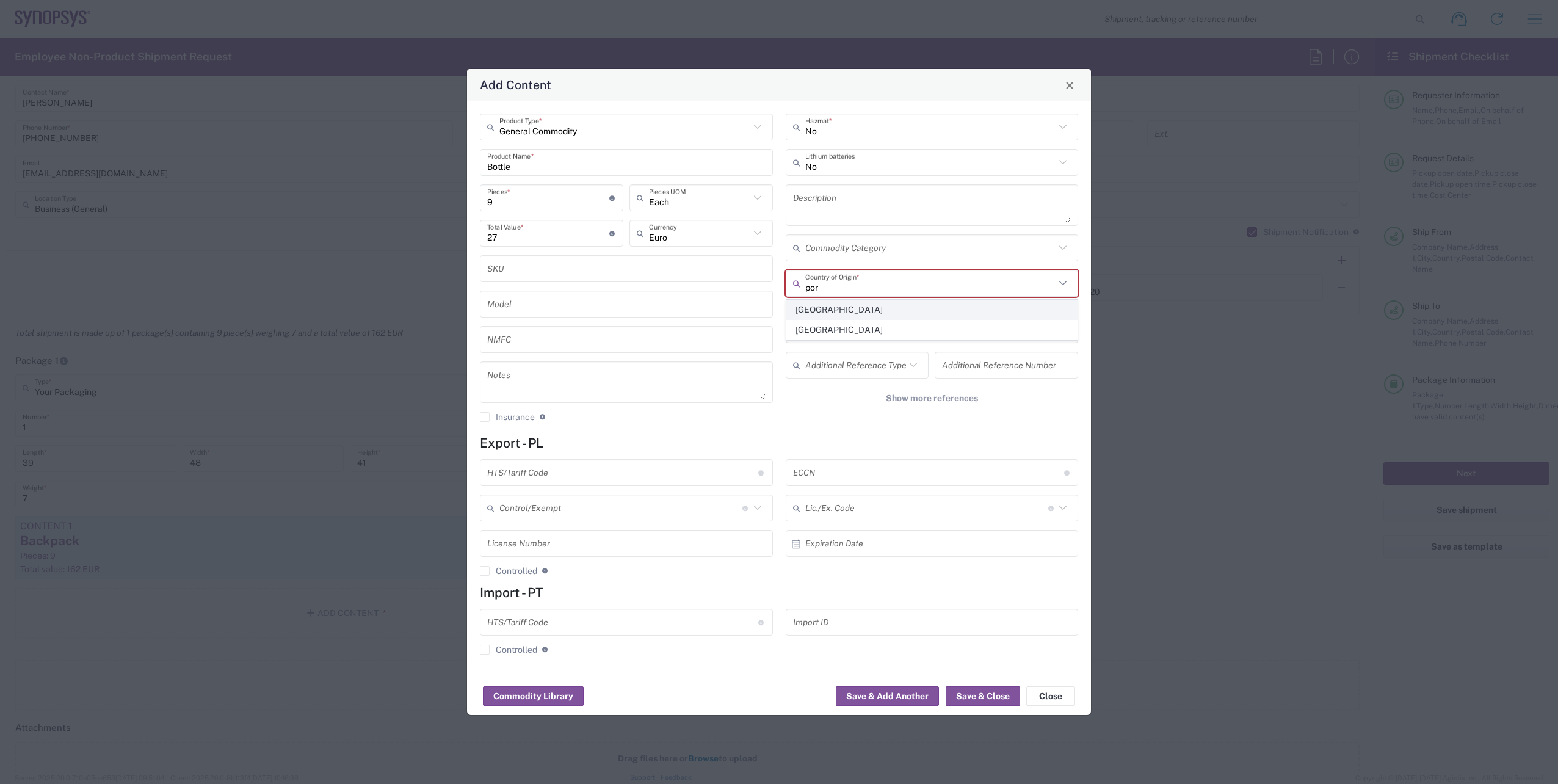
click at [838, 308] on span "[GEOGRAPHIC_DATA]" at bounding box center [932, 309] width 291 height 19
type input "[GEOGRAPHIC_DATA]"
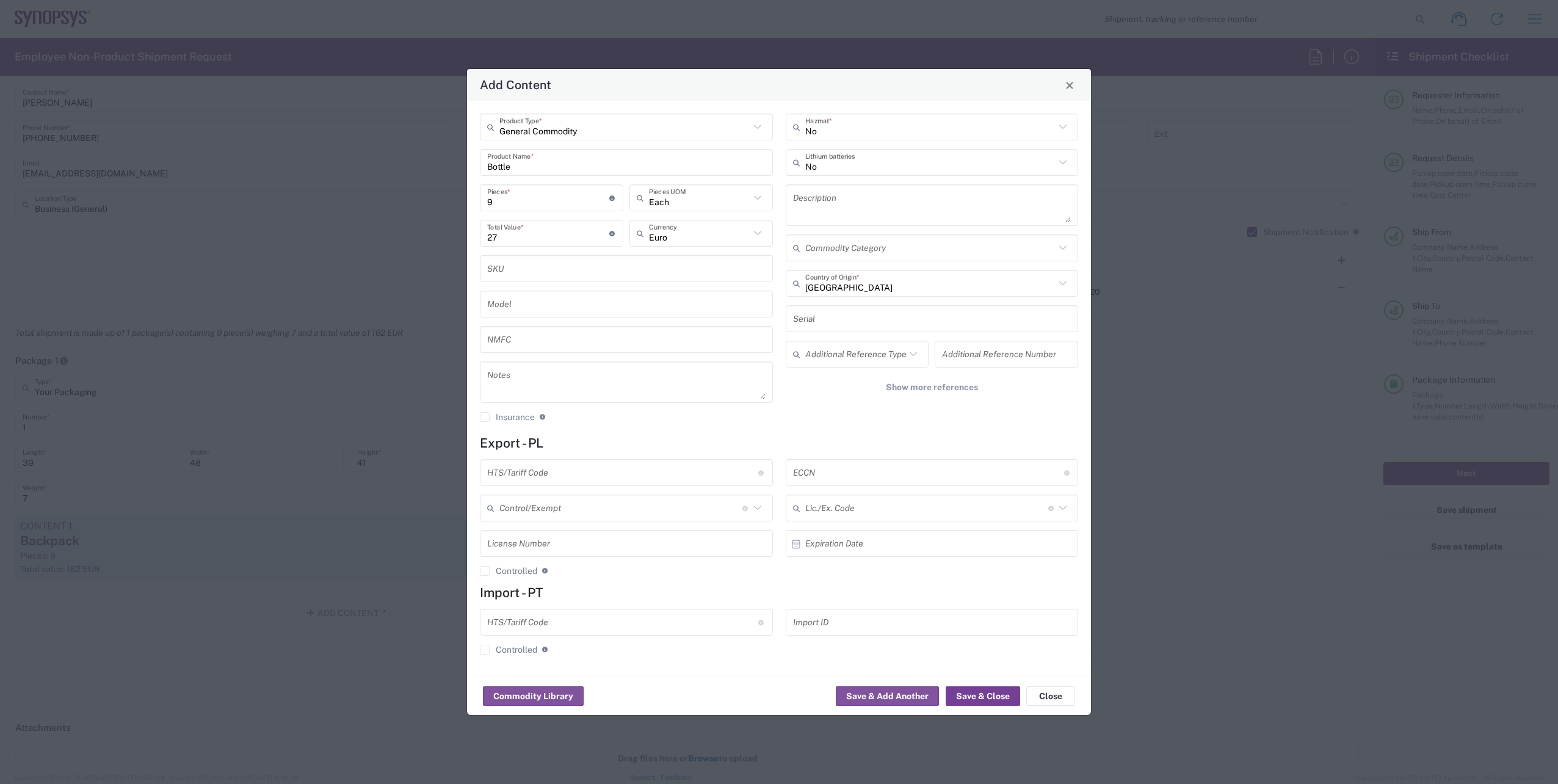
click at [992, 699] on button "Save & Close" at bounding box center [982, 696] width 74 height 19
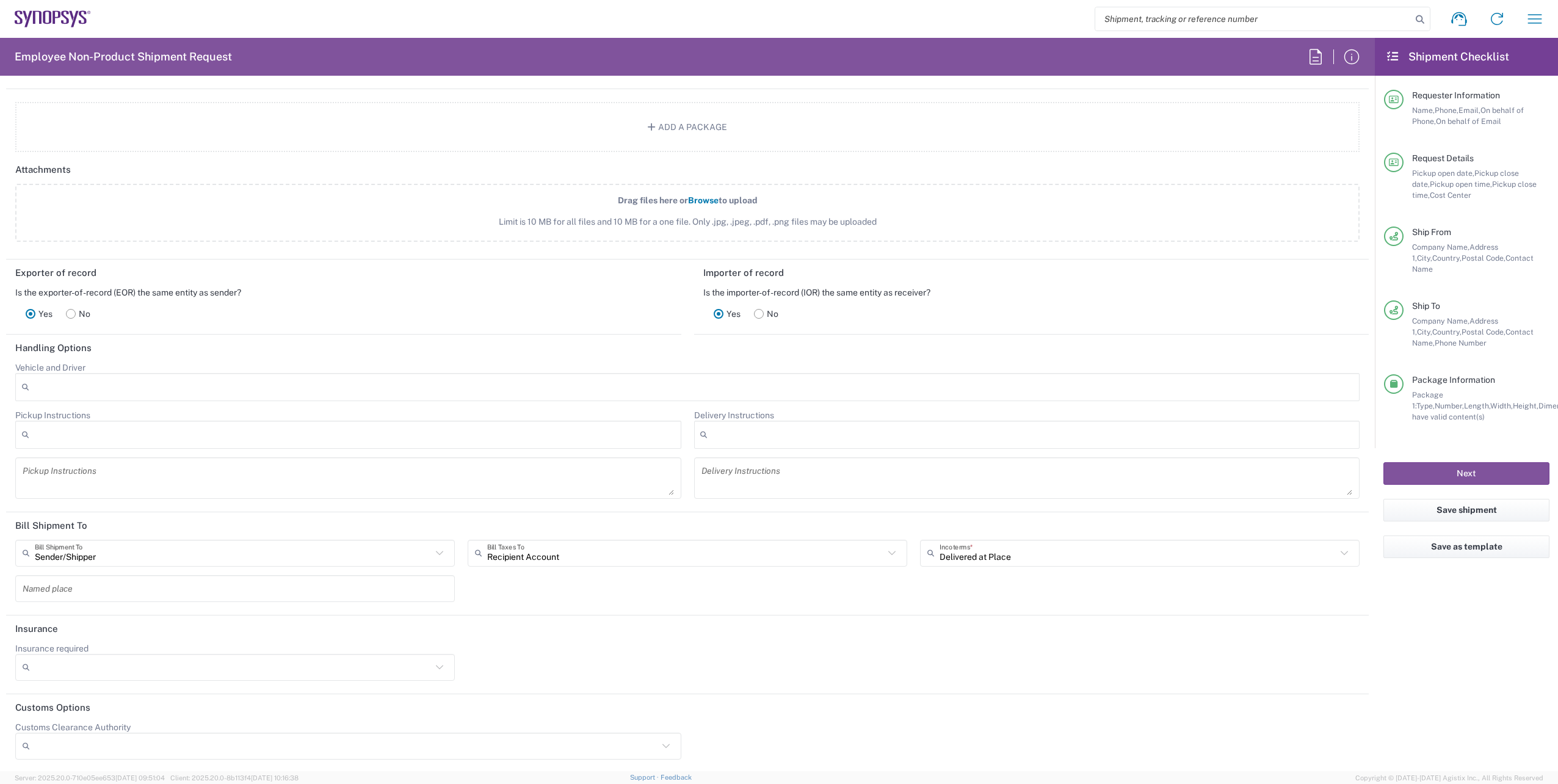
scroll to position [1446, 0]
click at [1479, 468] on button "Next" at bounding box center [1466, 473] width 166 height 23
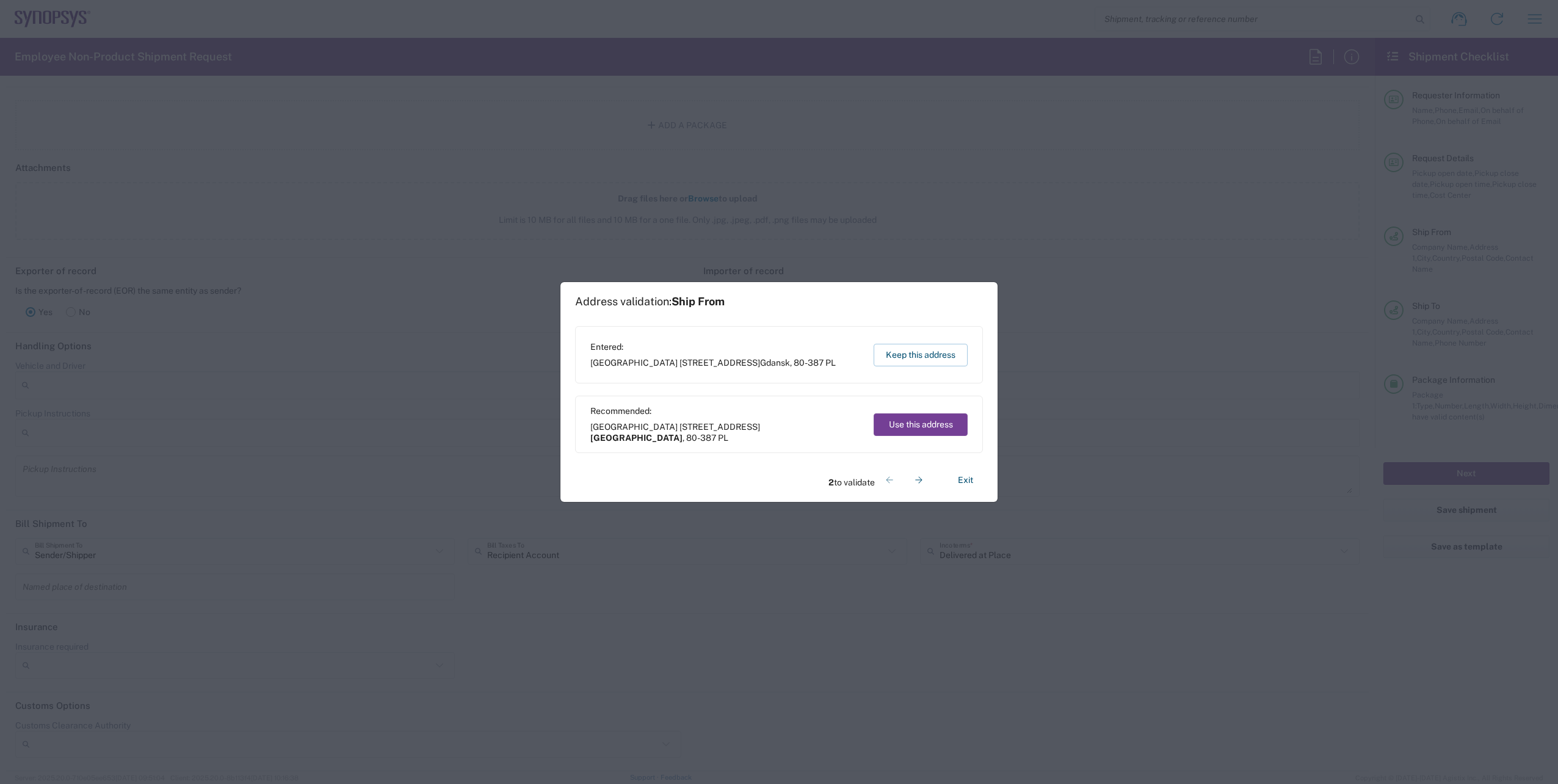
click at [899, 425] on button "Use this address" at bounding box center [920, 424] width 94 height 23
click at [934, 358] on button "Keep this address" at bounding box center [920, 355] width 94 height 23
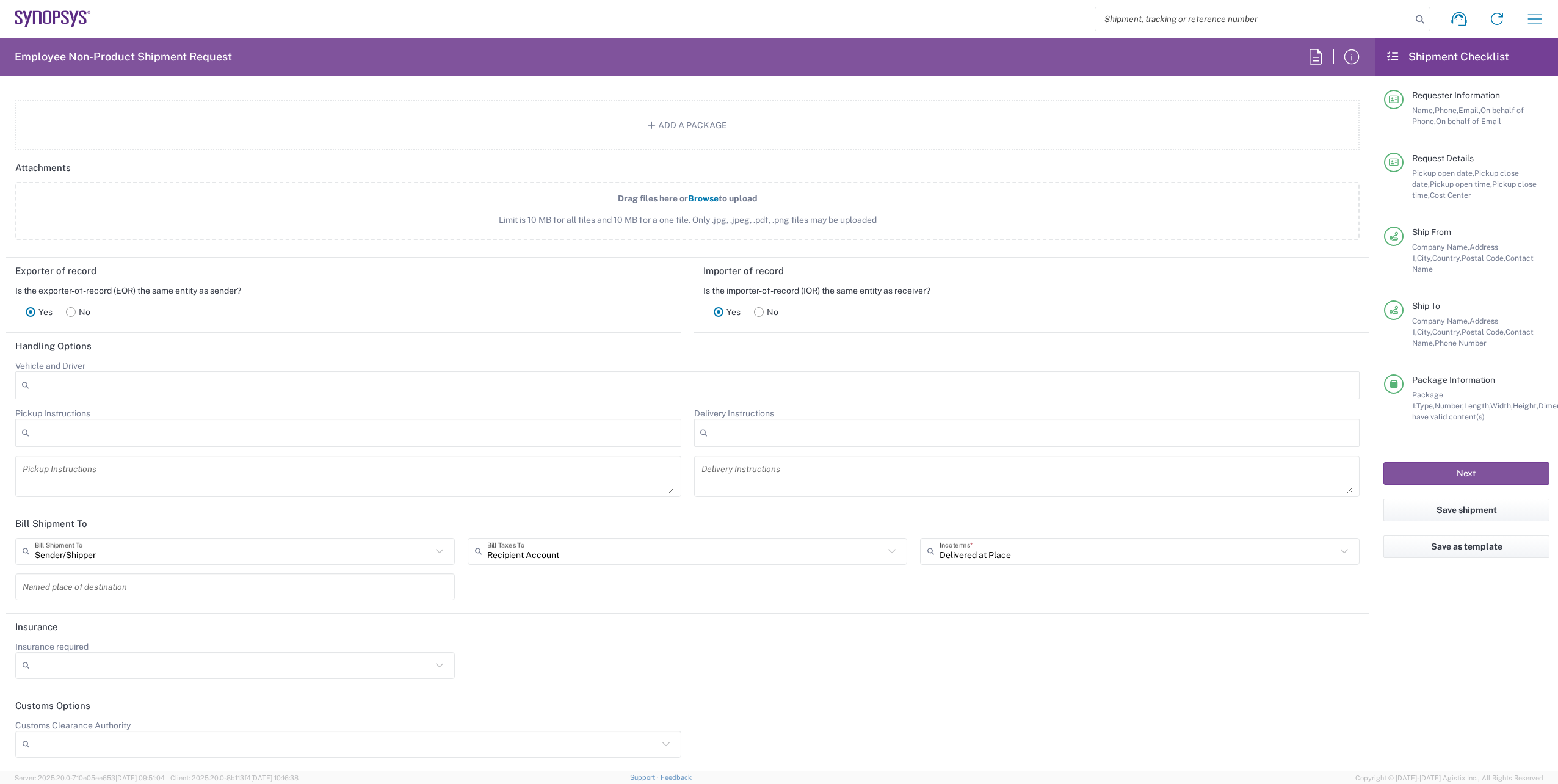
type input "[GEOGRAPHIC_DATA]"
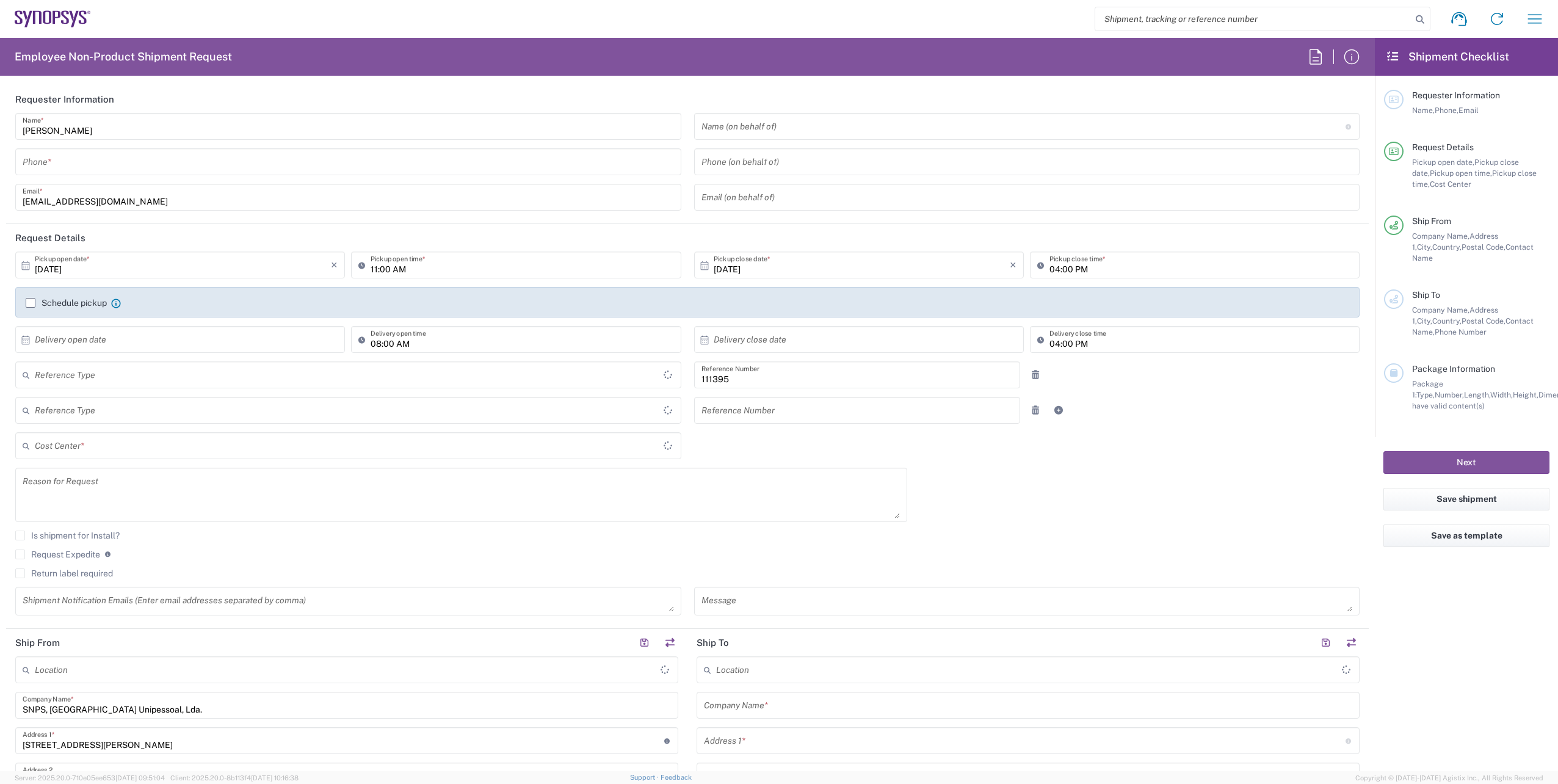
type input "Department"
type input "PT90, HR, [GEOGRAPHIC_DATA] Sta 111395"
type input "Delivered at Place"
type input "[GEOGRAPHIC_DATA]"
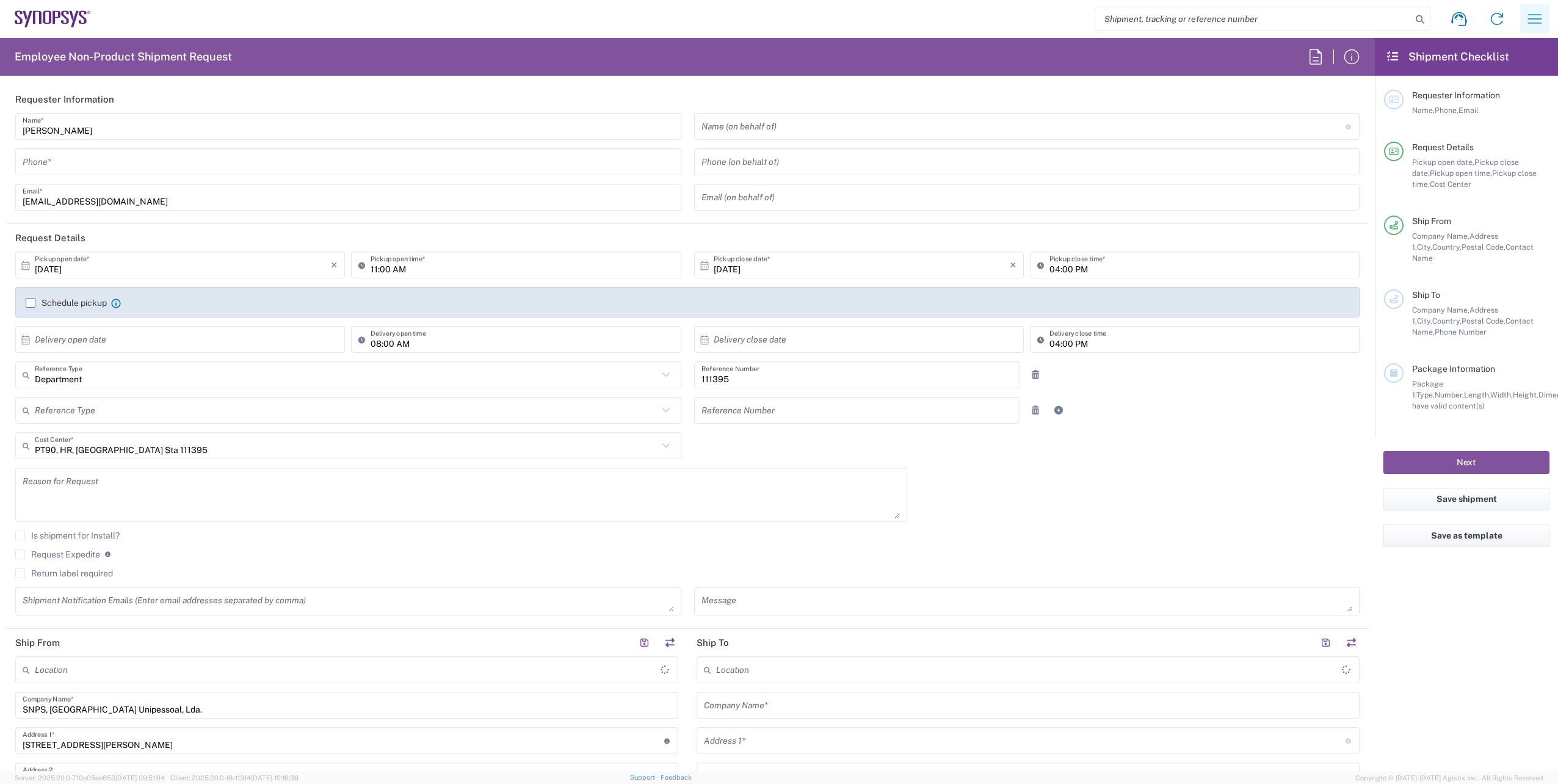
click at [1543, 16] on icon "button" at bounding box center [1535, 19] width 19 height 19
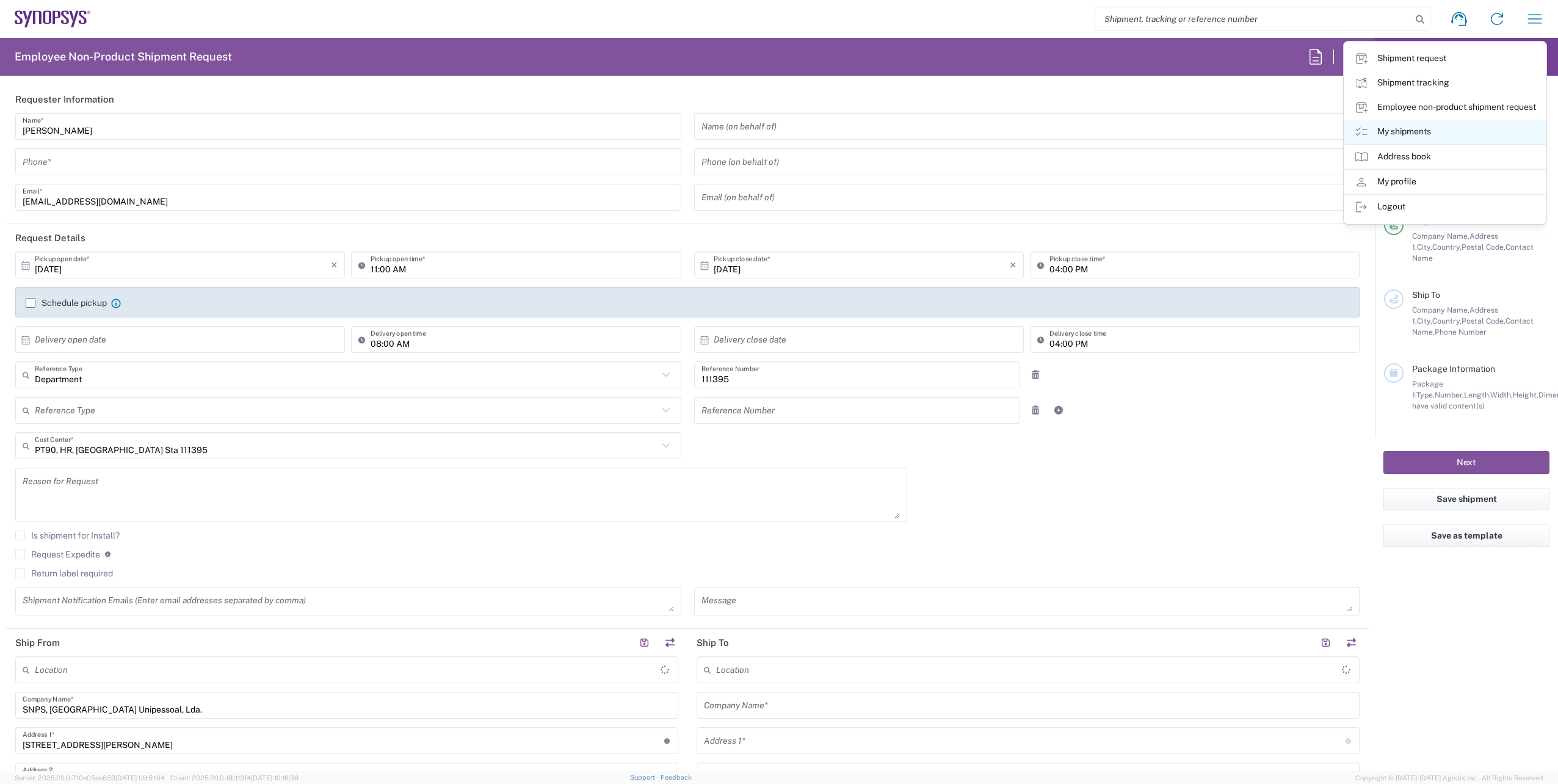
click at [1439, 133] on link "My shipments" at bounding box center [1445, 132] width 201 height 25
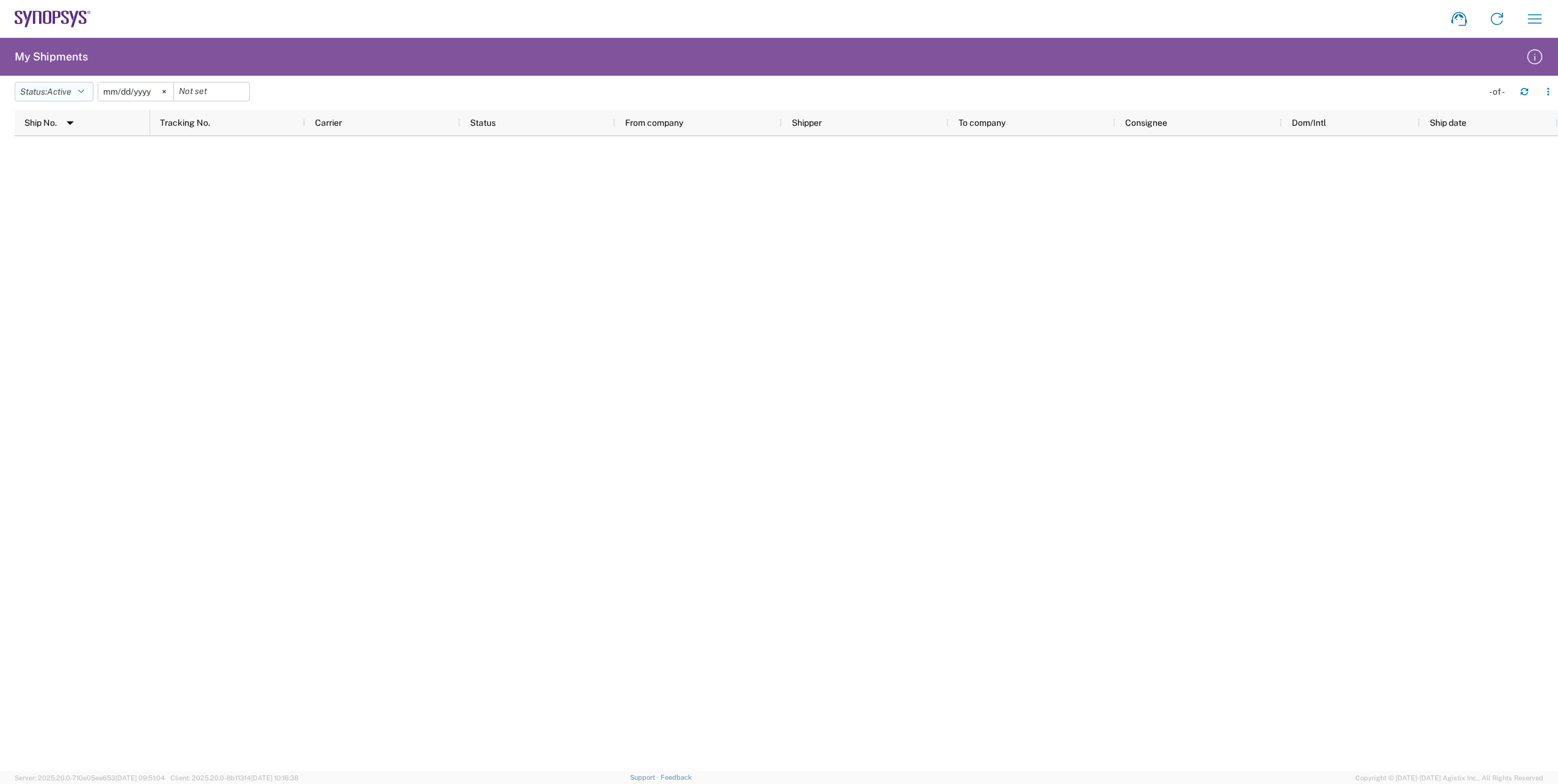
click at [58, 87] on span "Active" at bounding box center [60, 91] width 25 height 10
click at [58, 155] on span "All" at bounding box center [87, 155] width 142 height 19
click at [1526, 25] on icon "button" at bounding box center [1535, 19] width 19 height 19
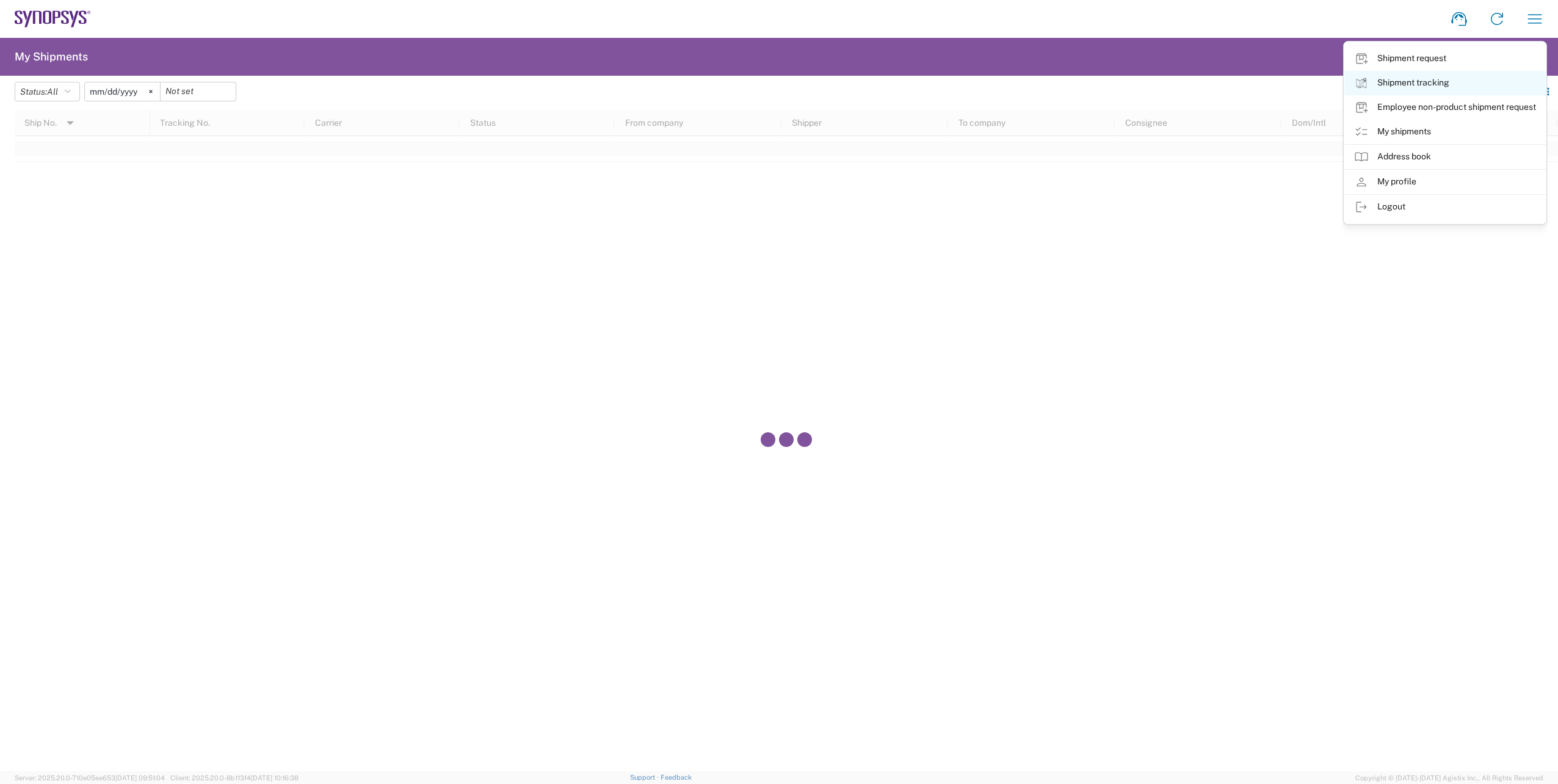
click at [1462, 76] on link "Shipment tracking" at bounding box center [1445, 83] width 201 height 25
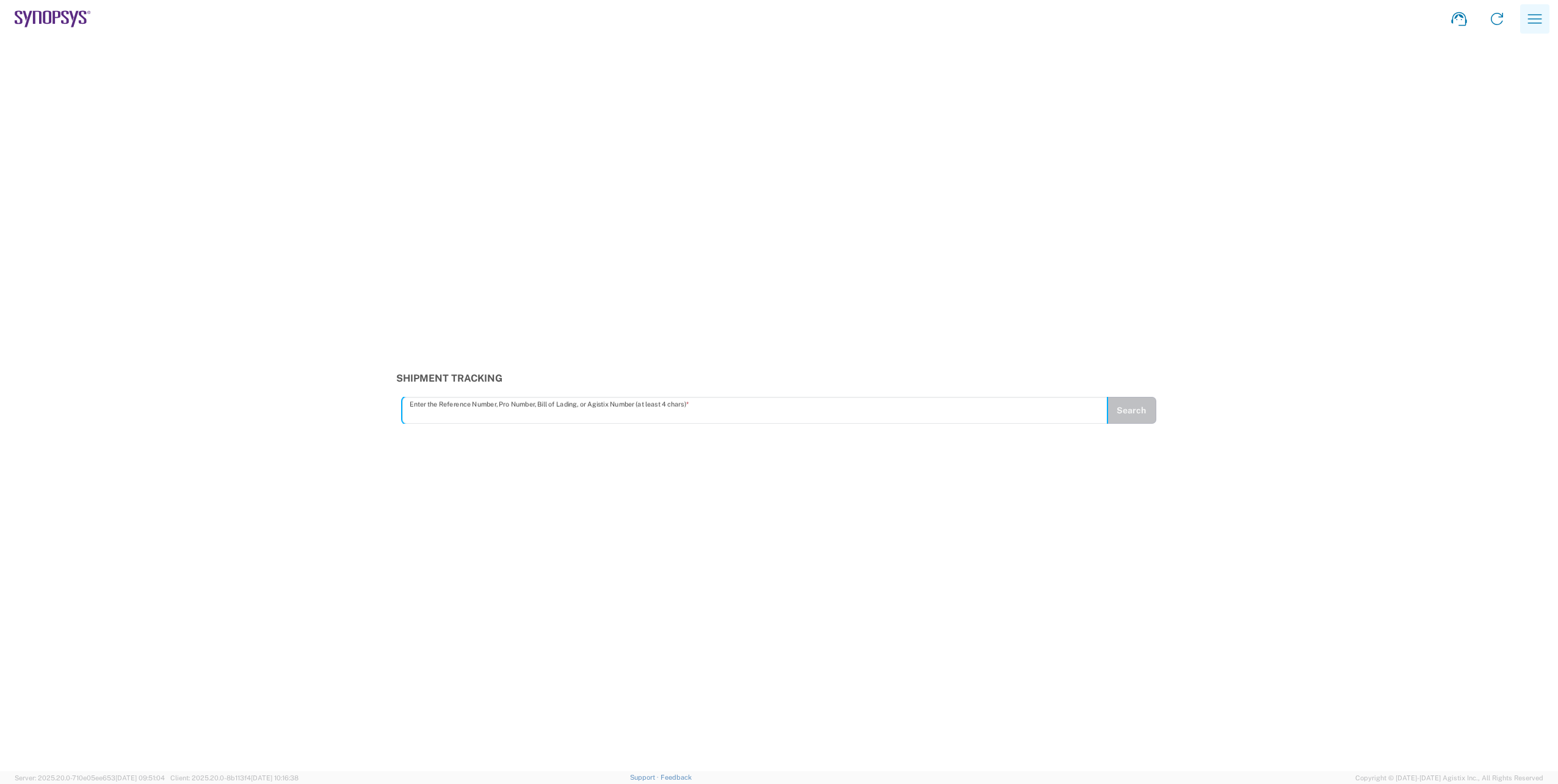
click at [1543, 30] on button "button" at bounding box center [1535, 19] width 29 height 29
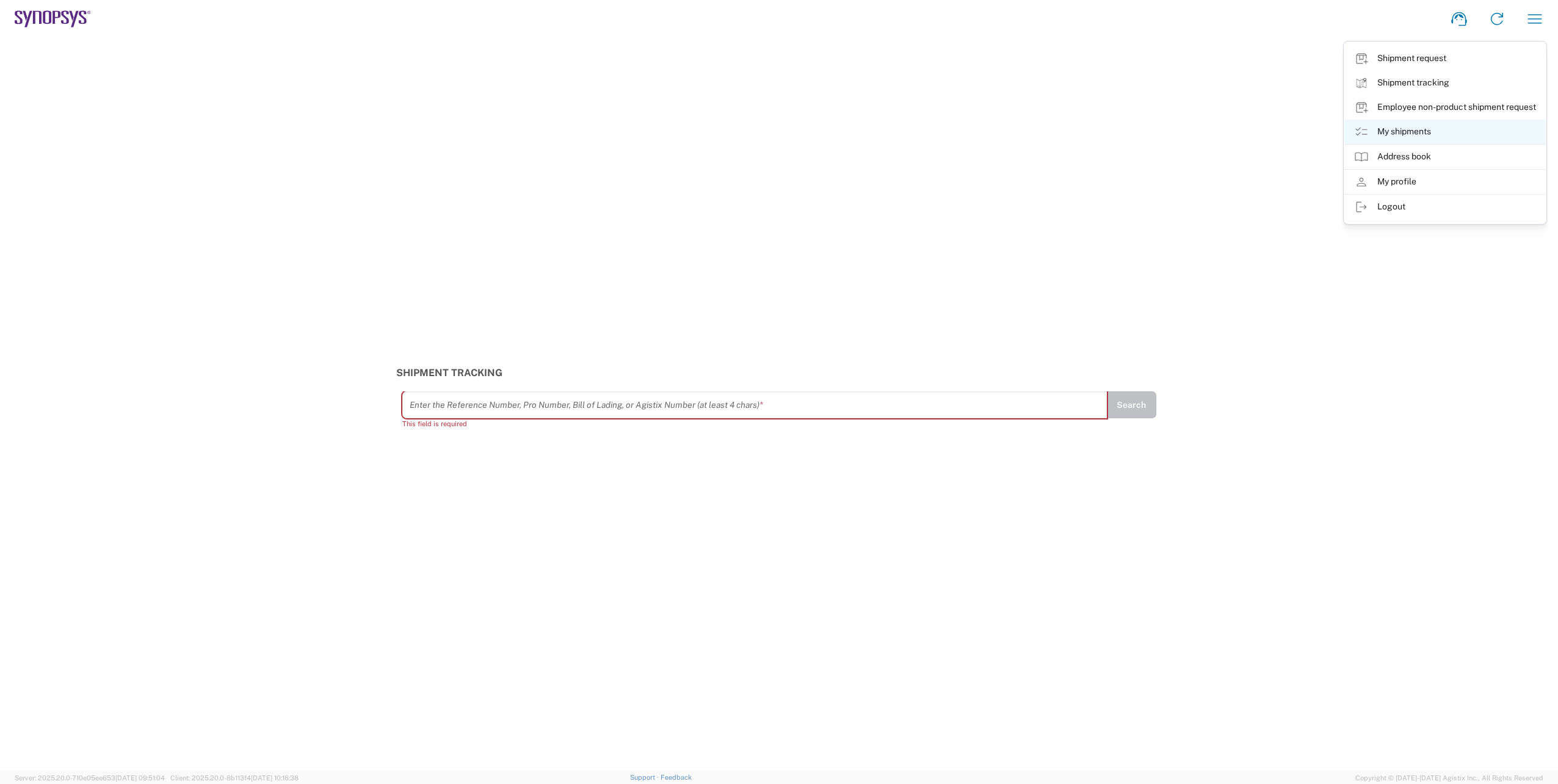
click at [1414, 137] on link "My shipments" at bounding box center [1445, 132] width 201 height 25
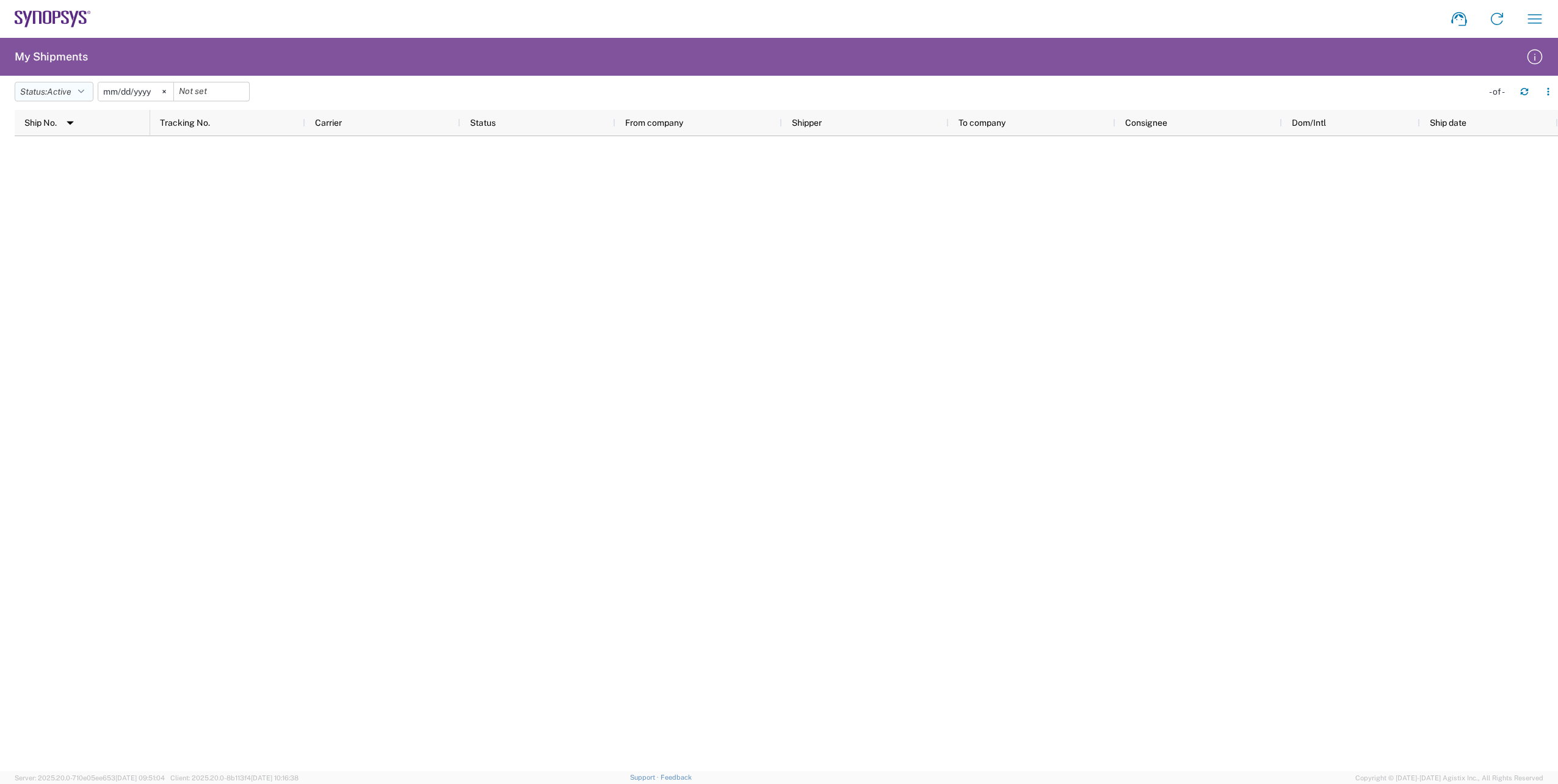
click at [76, 95] on button "Status: Active" at bounding box center [54, 91] width 79 height 19
click at [49, 159] on span "All" at bounding box center [87, 155] width 142 height 19
click at [1541, 16] on icon "button" at bounding box center [1535, 19] width 19 height 19
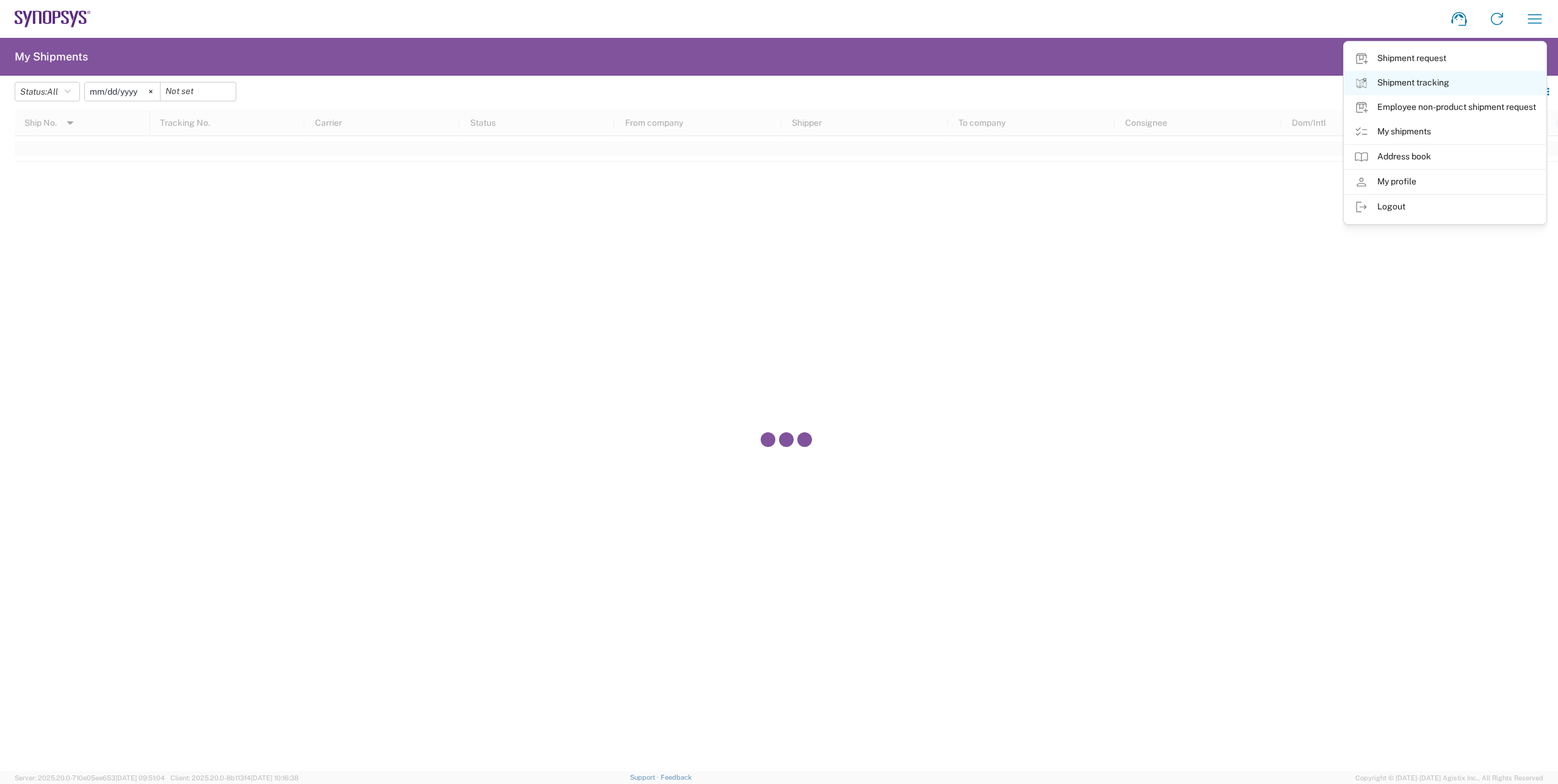
click at [1469, 82] on link "Shipment tracking" at bounding box center [1445, 83] width 201 height 25
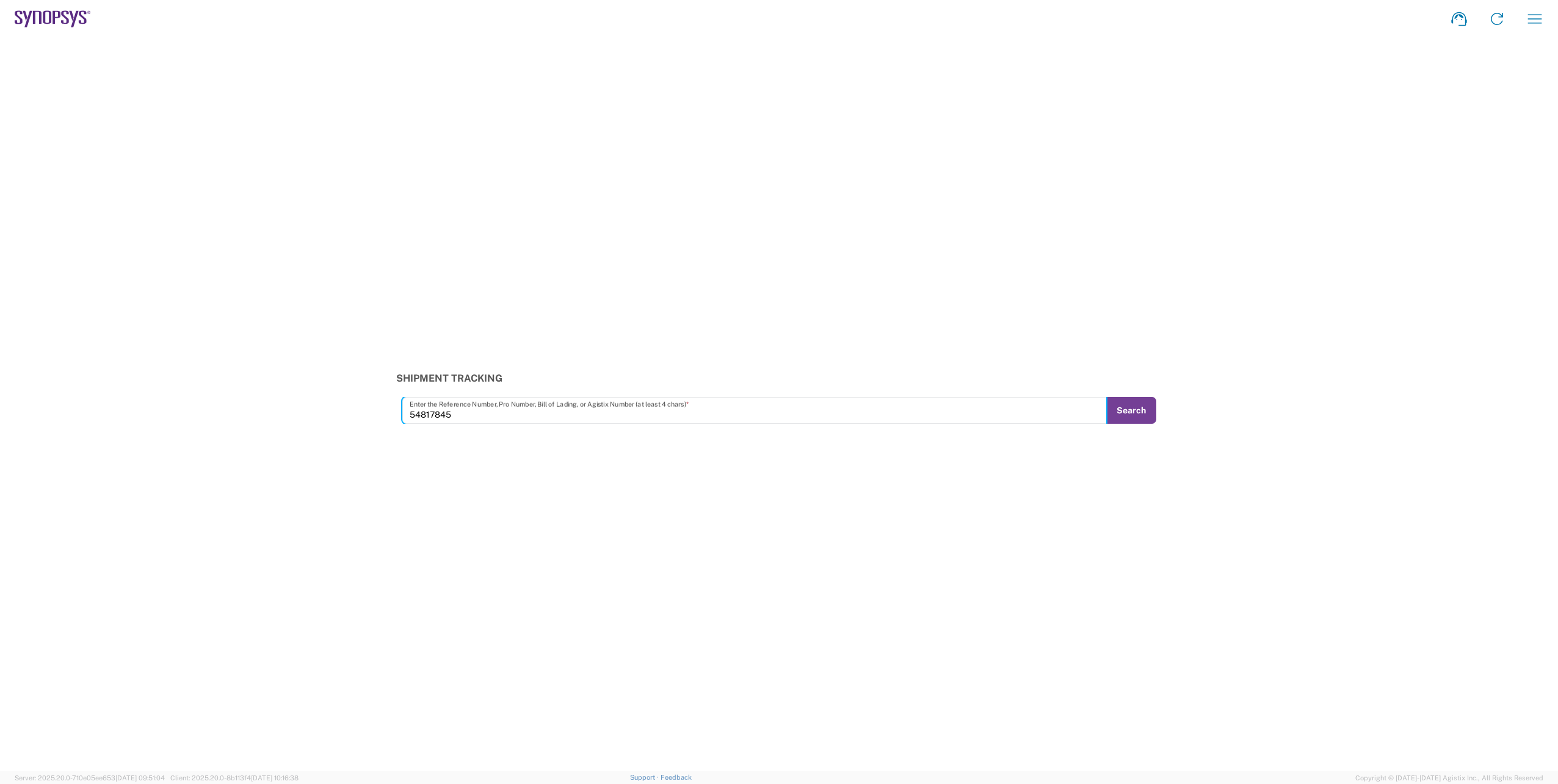
type input "54817845"
click at [1138, 408] on button "Search" at bounding box center [1131, 410] width 50 height 27
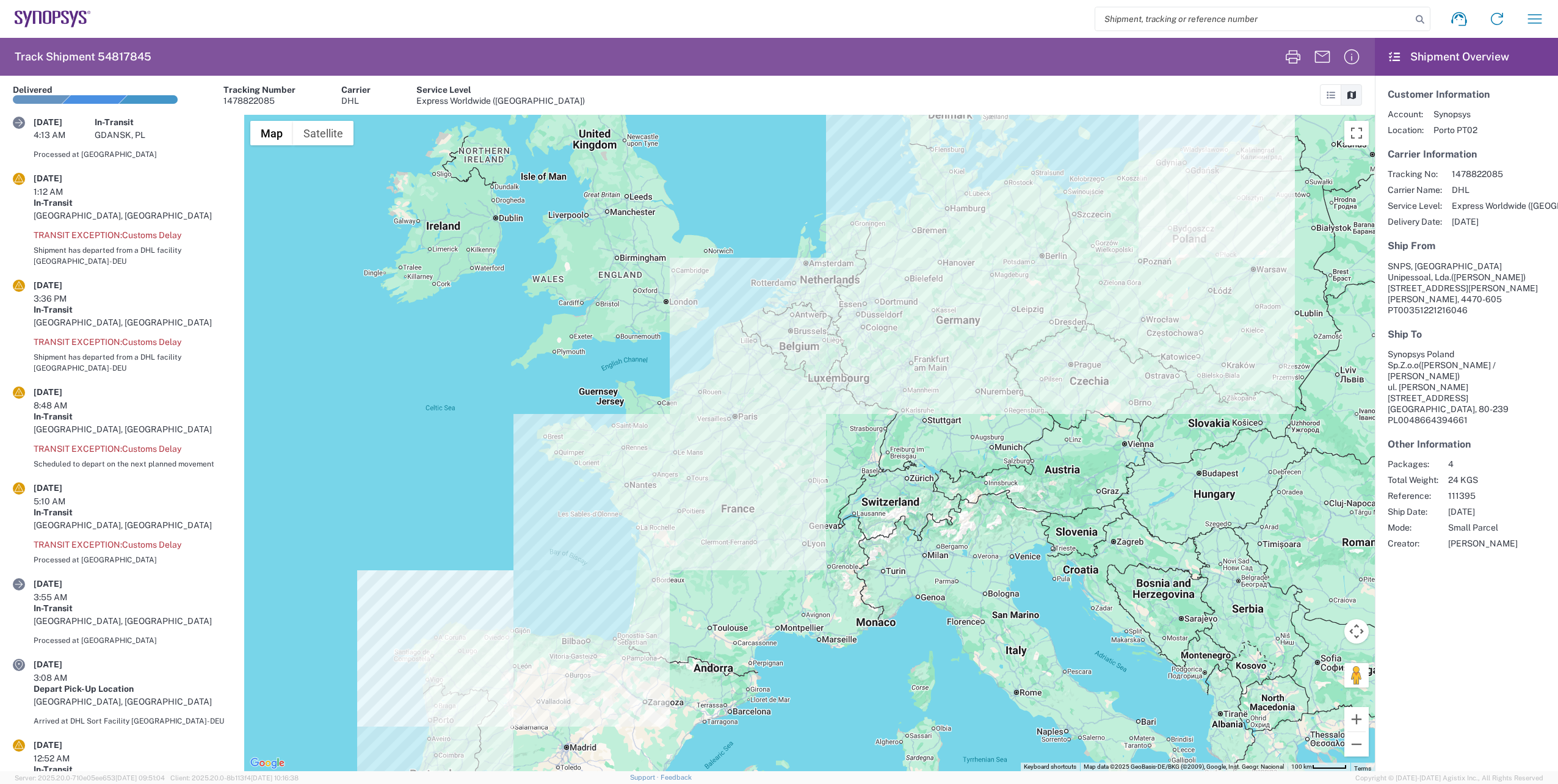
scroll to position [855, 0]
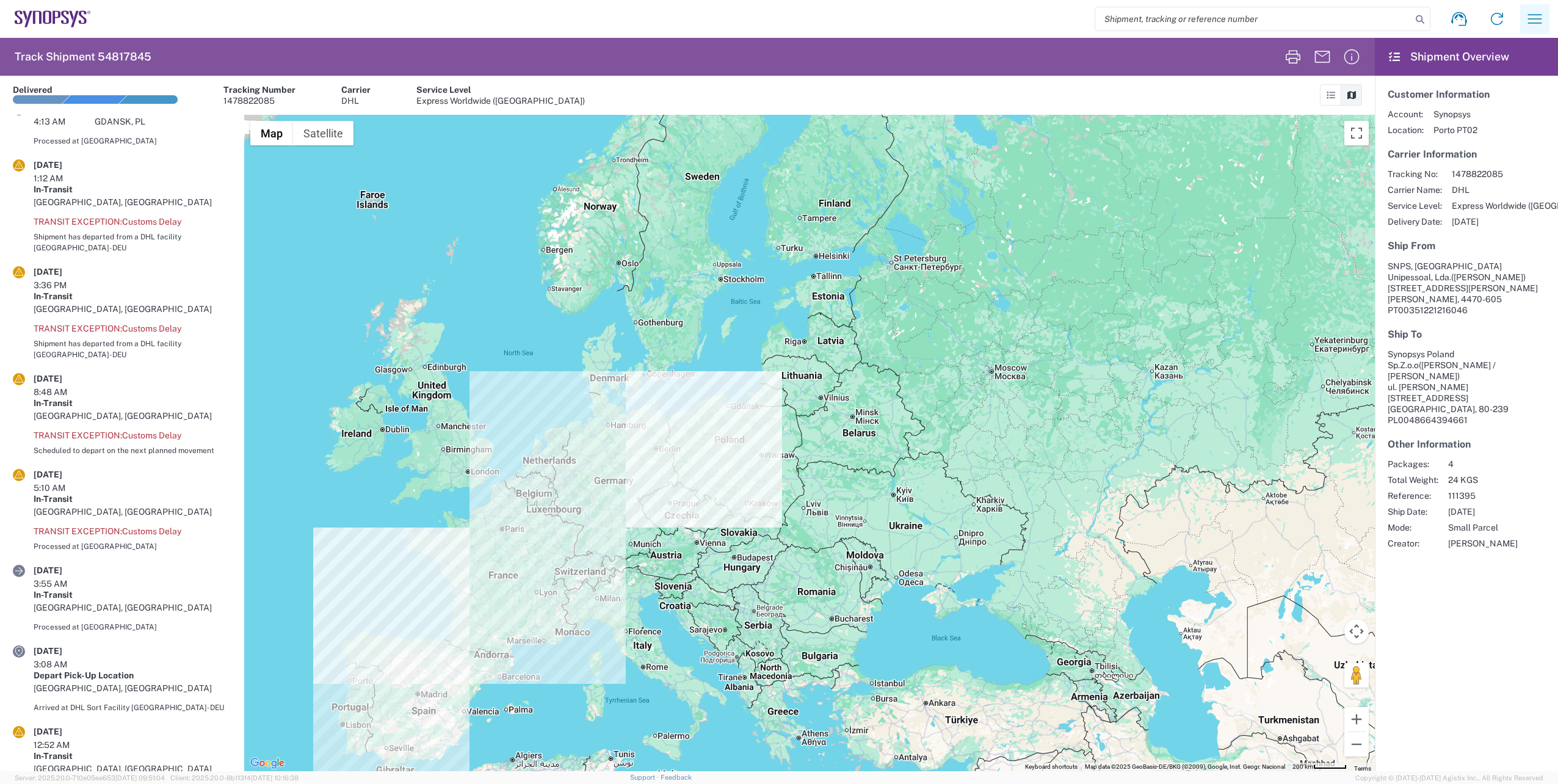
click at [1536, 21] on icon "button" at bounding box center [1535, 19] width 19 height 19
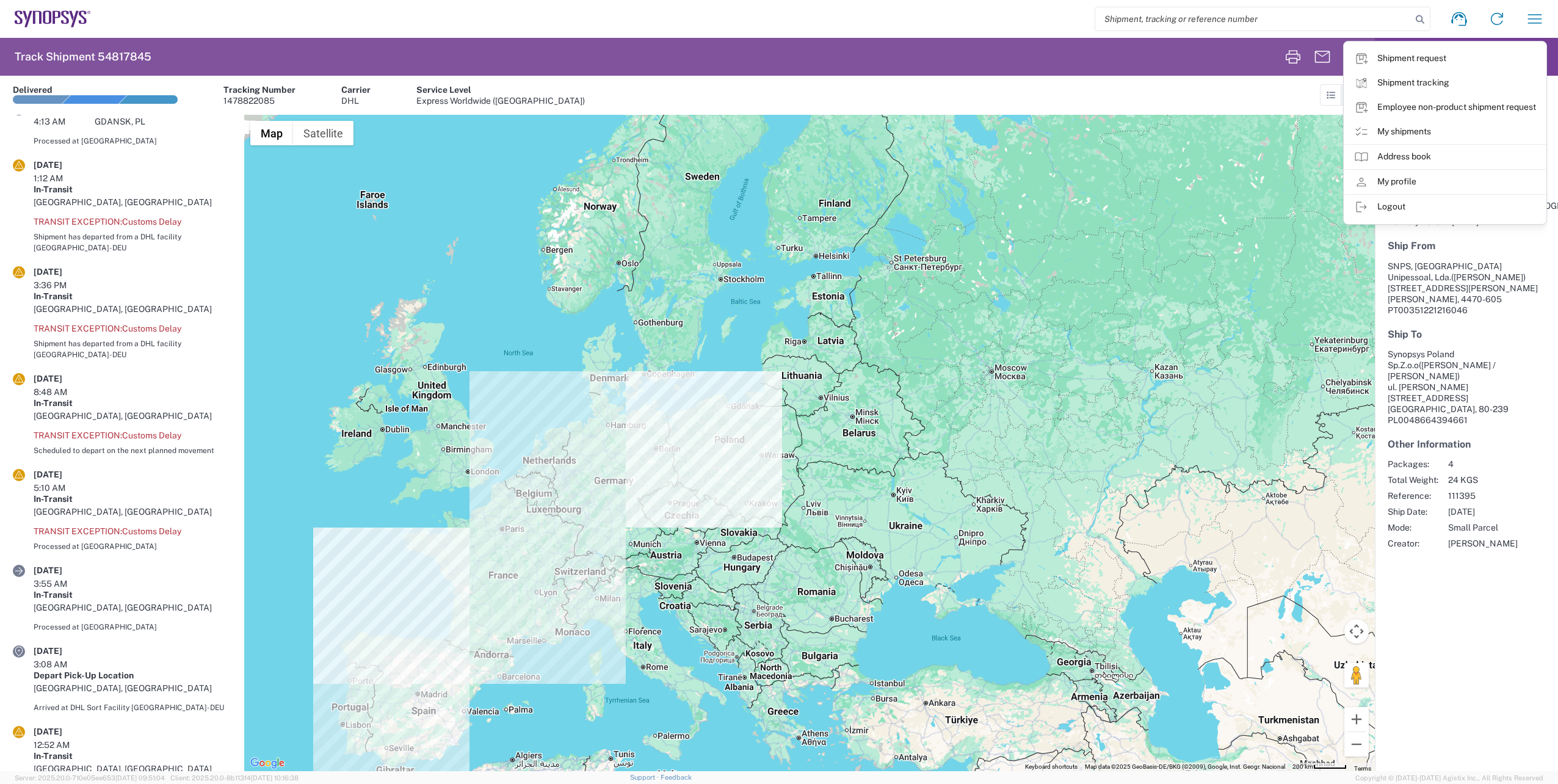
click at [1374, 12] on input "search" at bounding box center [1253, 19] width 316 height 23
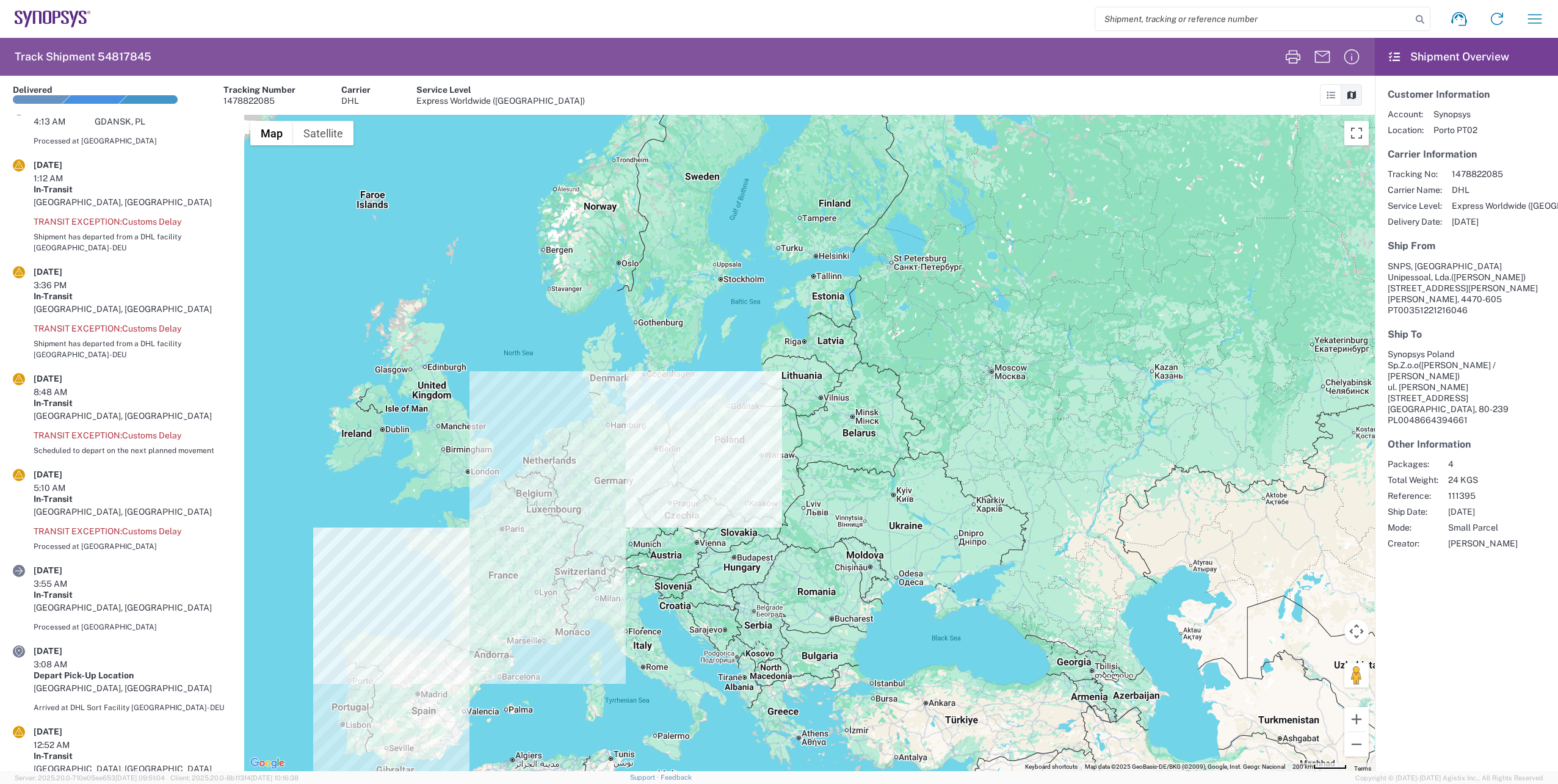
paste input "54817845"
type input "54817845"
click at [1416, 16] on icon at bounding box center [1420, 19] width 17 height 17
click at [1545, 7] on button "button" at bounding box center [1535, 19] width 29 height 29
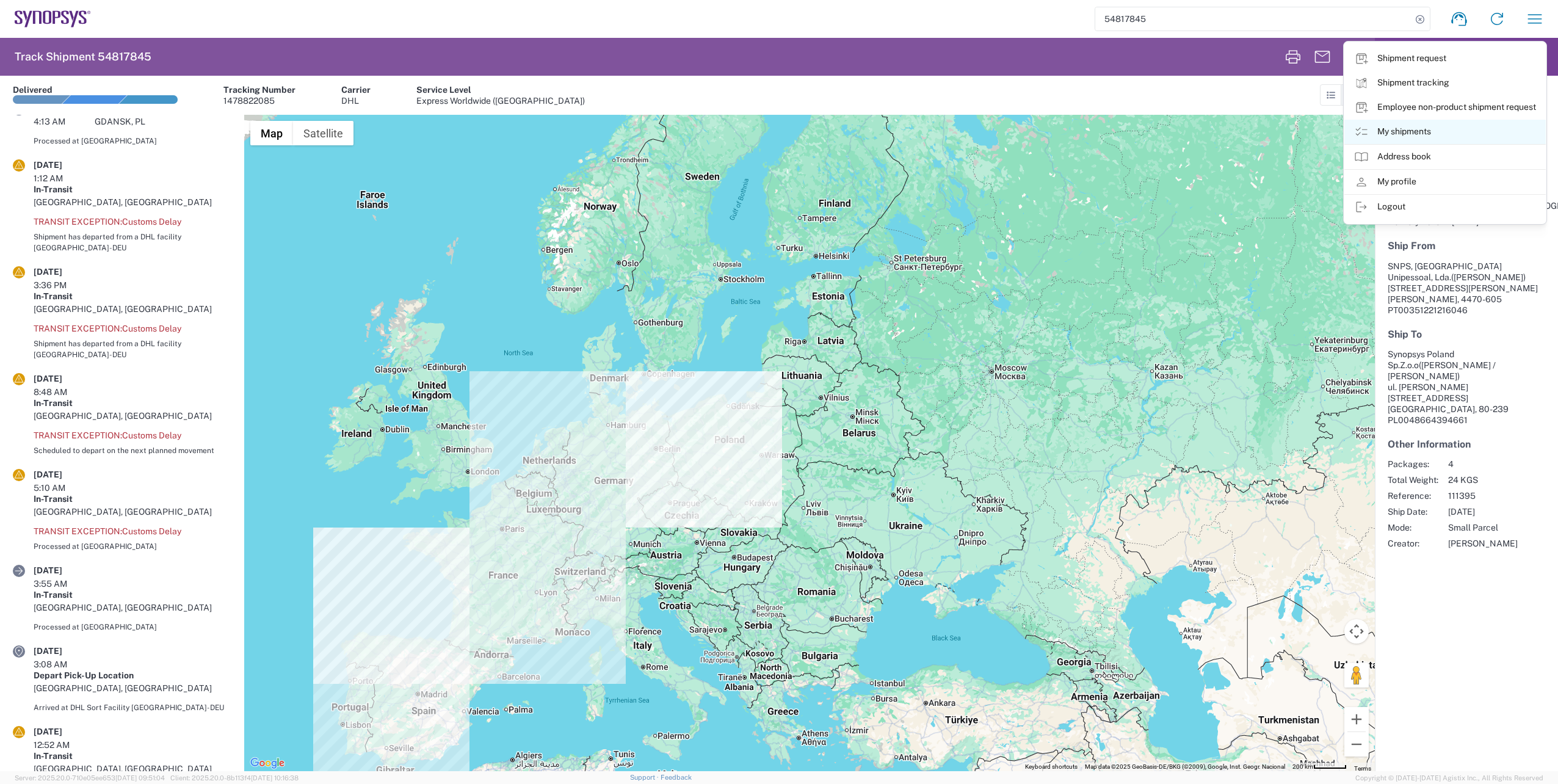
click at [1428, 128] on link "My shipments" at bounding box center [1445, 132] width 201 height 25
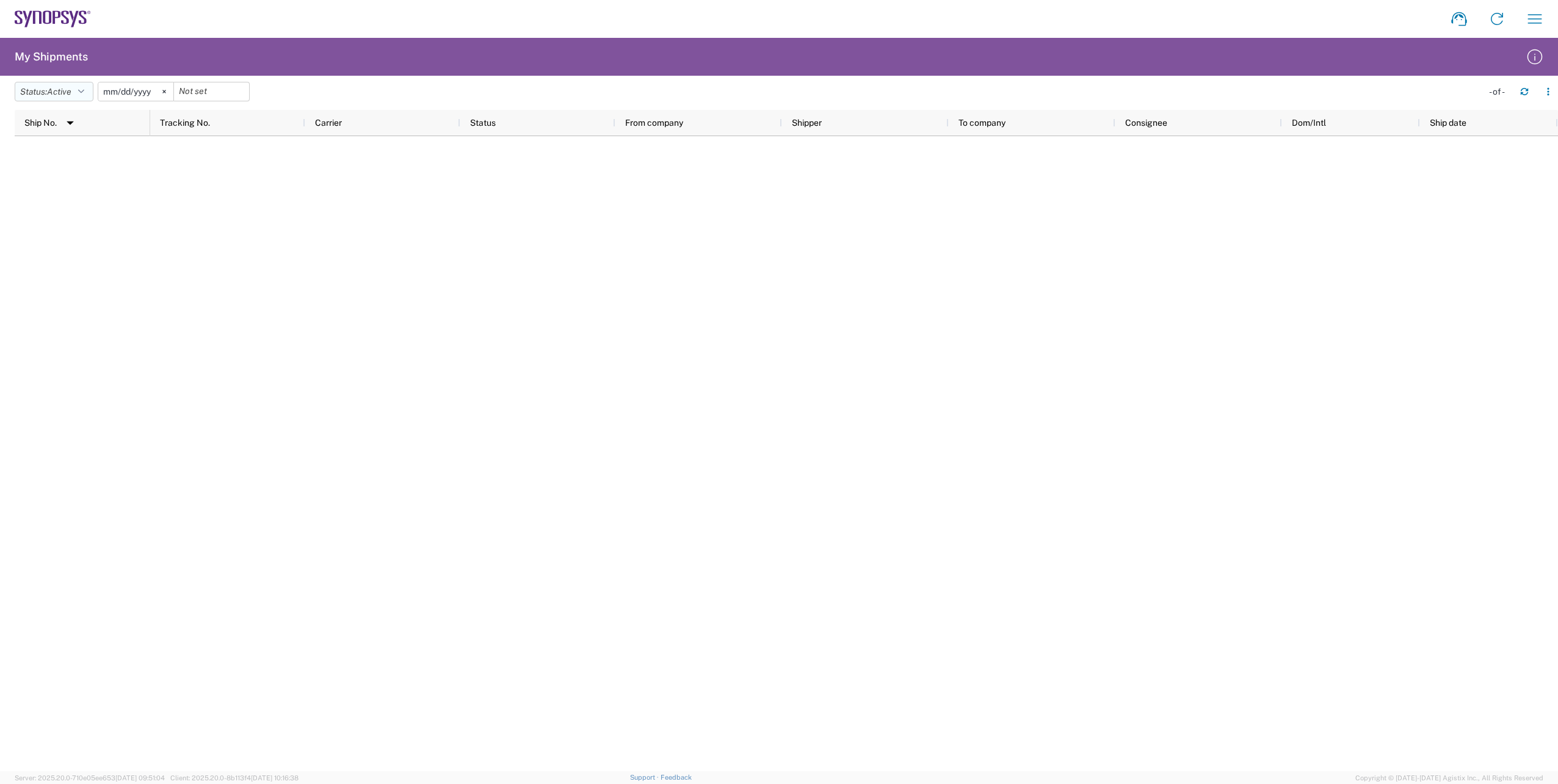
click at [84, 98] on button "Status: Active" at bounding box center [54, 91] width 79 height 19
click at [88, 236] on span "Delivered" at bounding box center [87, 230] width 142 height 19
click at [176, 88] on svg-icon at bounding box center [176, 91] width 18 height 18
